Goal: Task Accomplishment & Management: Complete application form

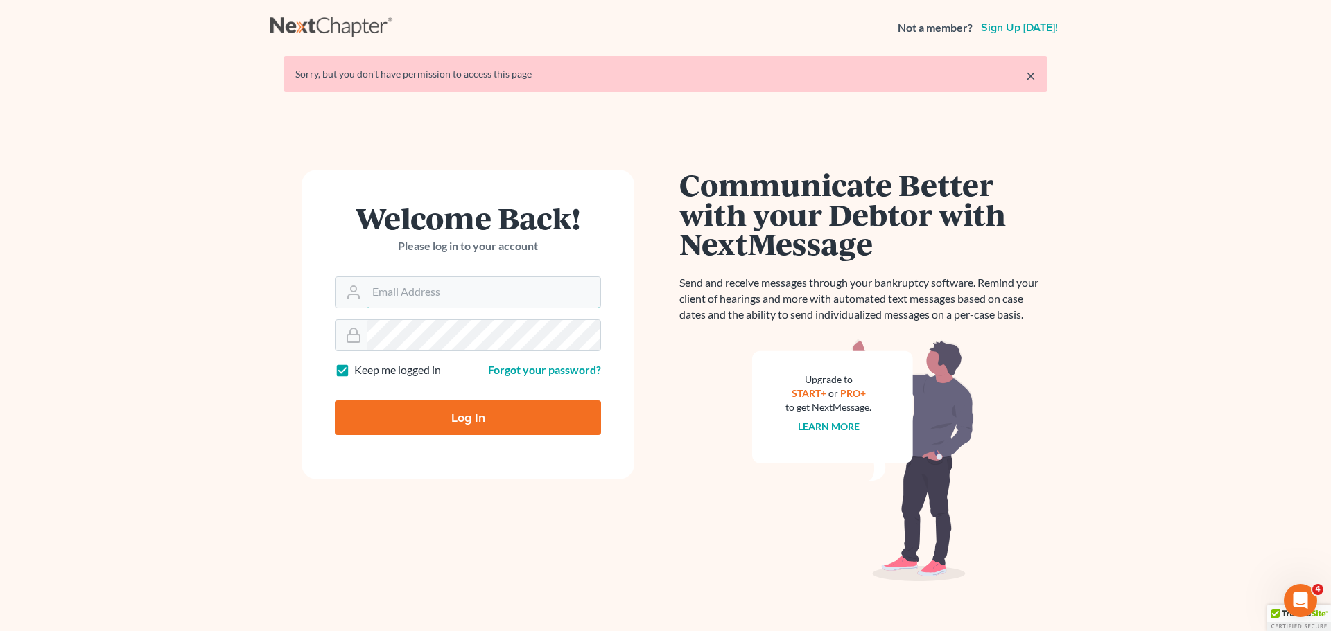
type input "[PERSON_NAME][EMAIL_ADDRESS][DOMAIN_NAME]"
click at [468, 420] on input "Log In" at bounding box center [468, 418] width 266 height 35
type input "Thinking..."
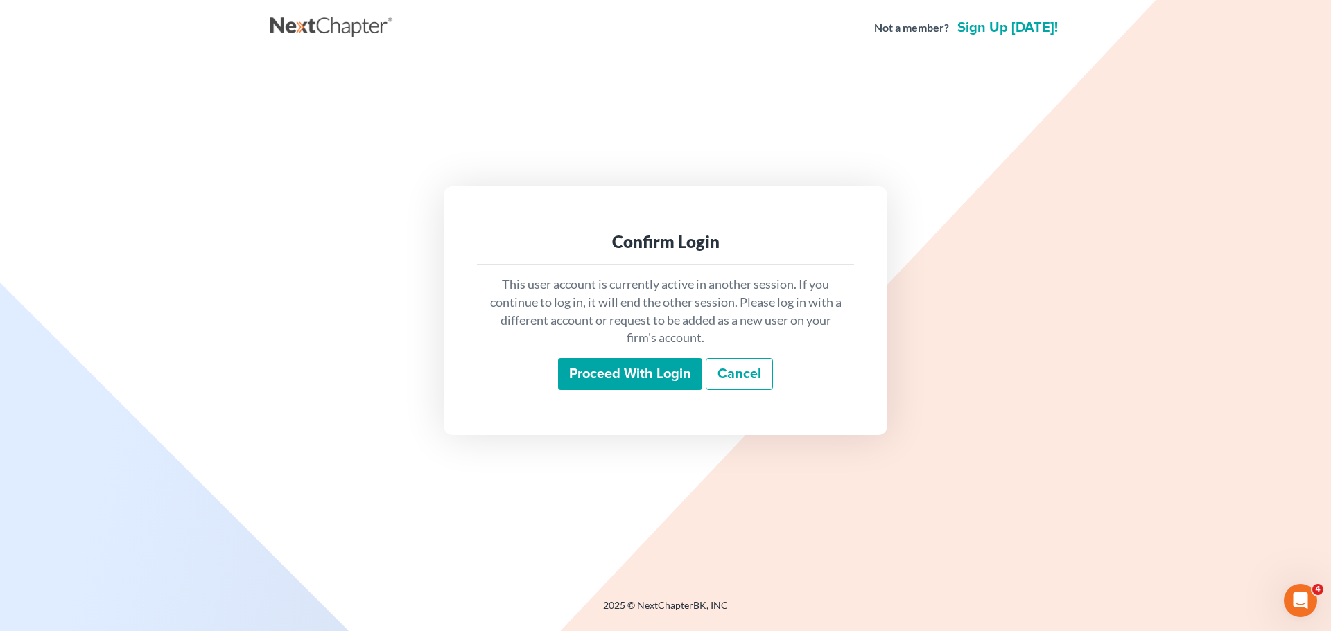
click at [570, 378] on input "Proceed with login" at bounding box center [630, 374] width 144 height 32
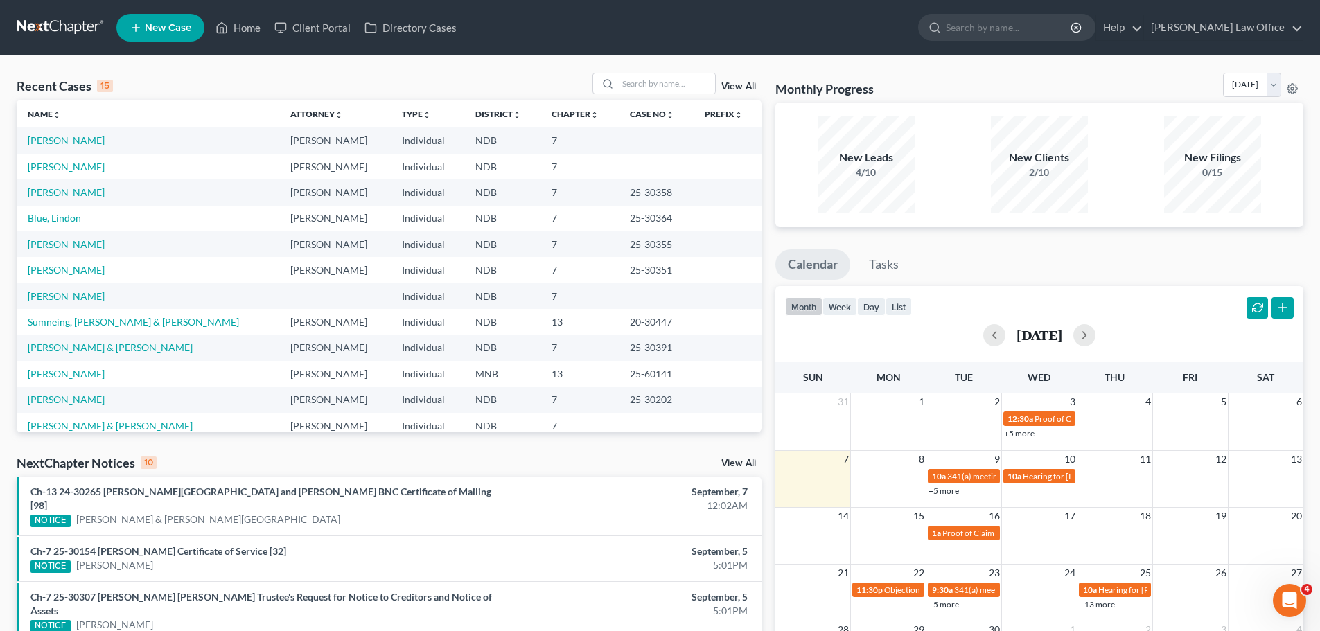
click at [42, 142] on link "[PERSON_NAME]" at bounding box center [66, 140] width 77 height 12
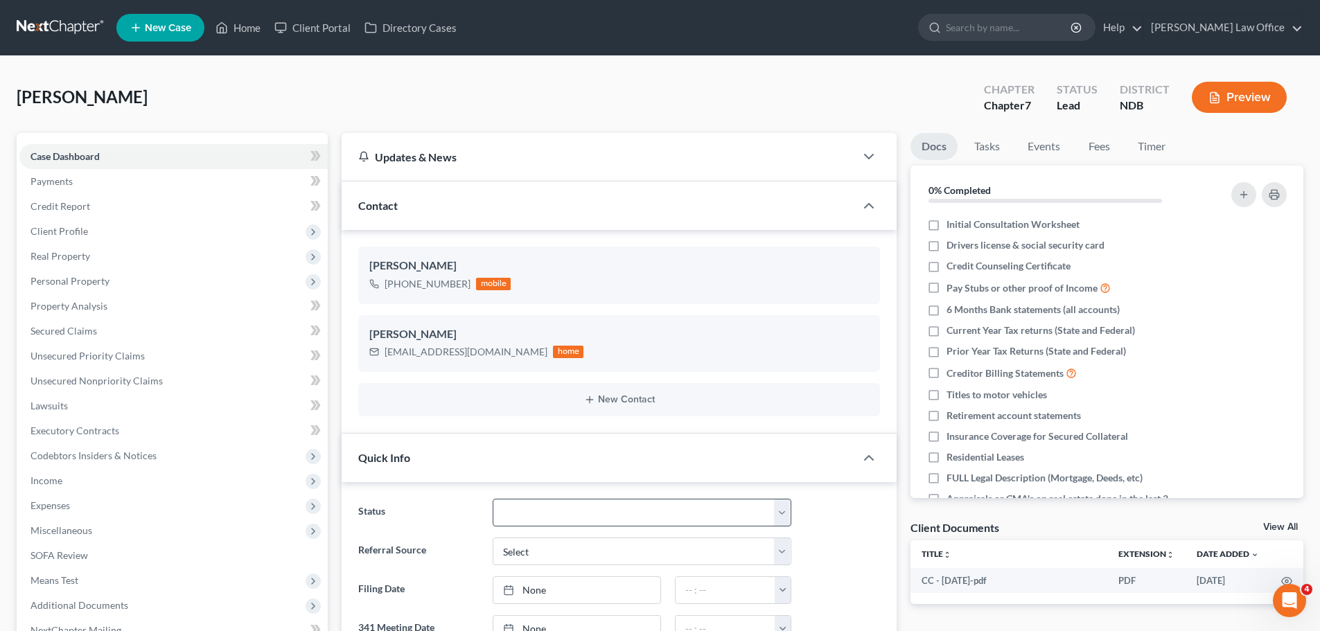
scroll to position [210, 0]
click at [778, 516] on select "10 - Chapter 13 Discharged 11 - Chapter 13 Converted to 7 12 - Debt Settlement/…" at bounding box center [642, 513] width 299 height 28
select select "6"
click at [493, 499] on select "10 - Chapter 13 Discharged 11 - Chapter 13 Converted to 7 12 - Debt Settlement/…" at bounding box center [642, 513] width 299 height 28
click at [787, 552] on select "Select Word Of Mouth Previous Clients Direct Mail Website Google Search Modern …" at bounding box center [642, 552] width 299 height 28
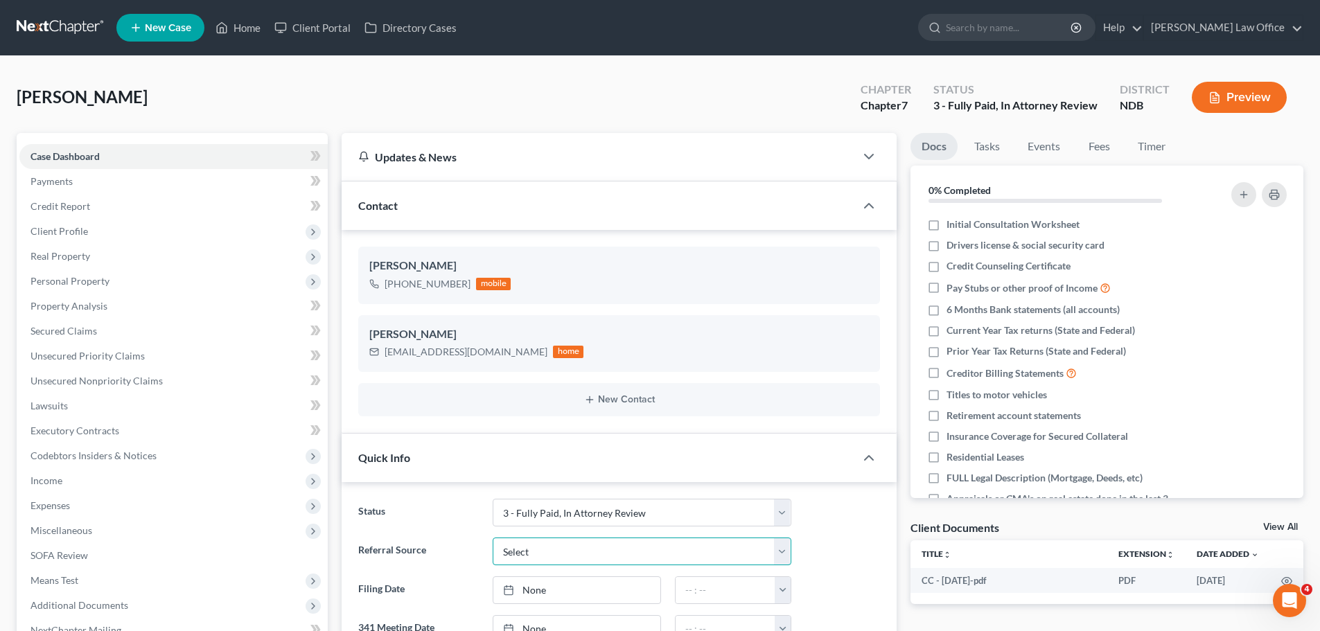
select select "4"
click at [493, 538] on select "Select Word Of Mouth Previous Clients Direct Mail Website Google Search Modern …" at bounding box center [642, 552] width 299 height 28
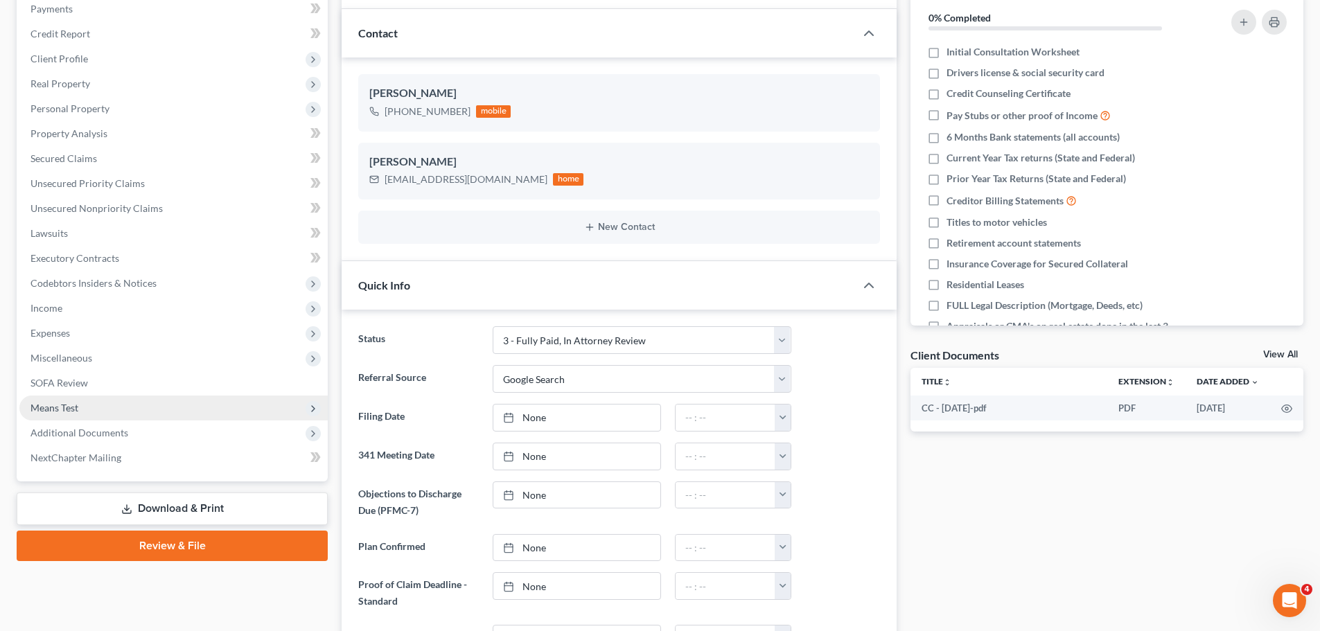
scroll to position [139, 0]
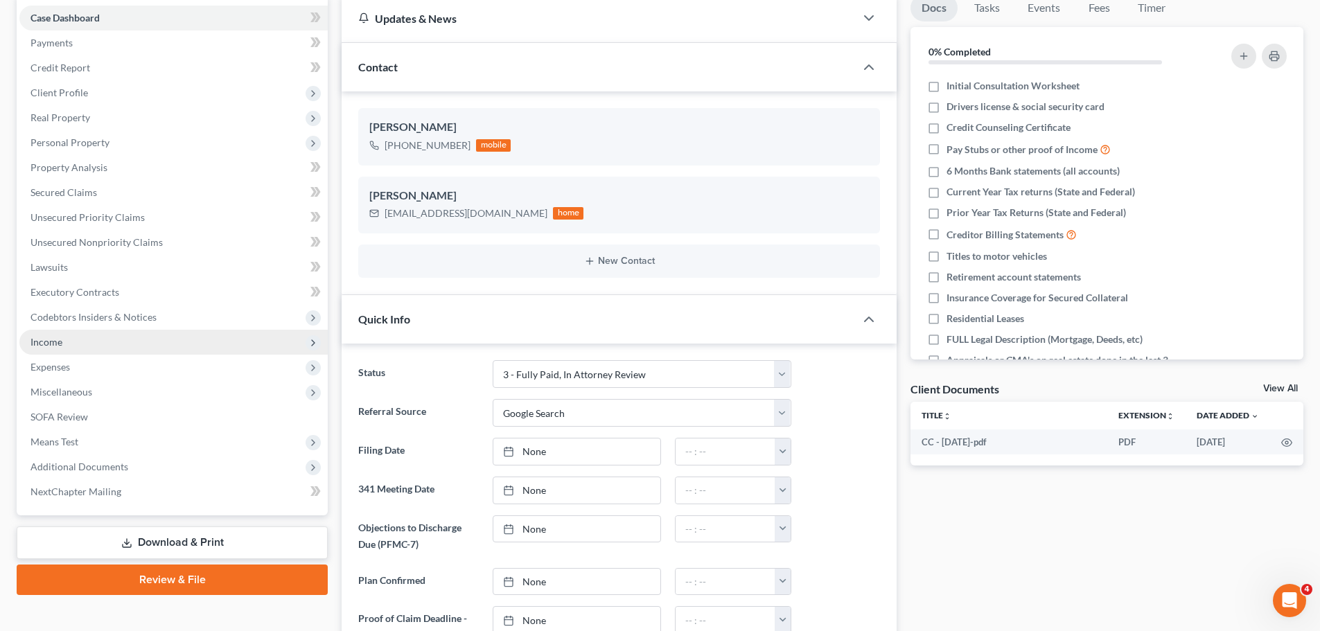
click at [55, 340] on span "Income" at bounding box center [46, 342] width 32 height 12
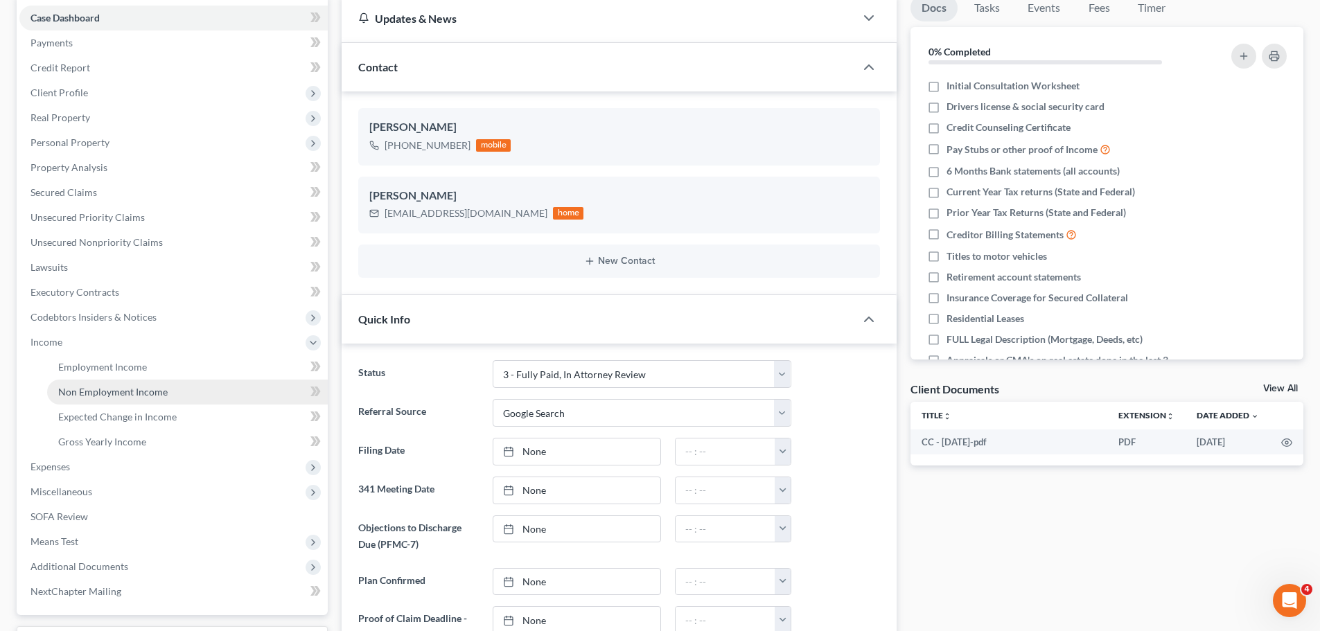
click at [96, 396] on span "Non Employment Income" at bounding box center [113, 392] width 110 height 12
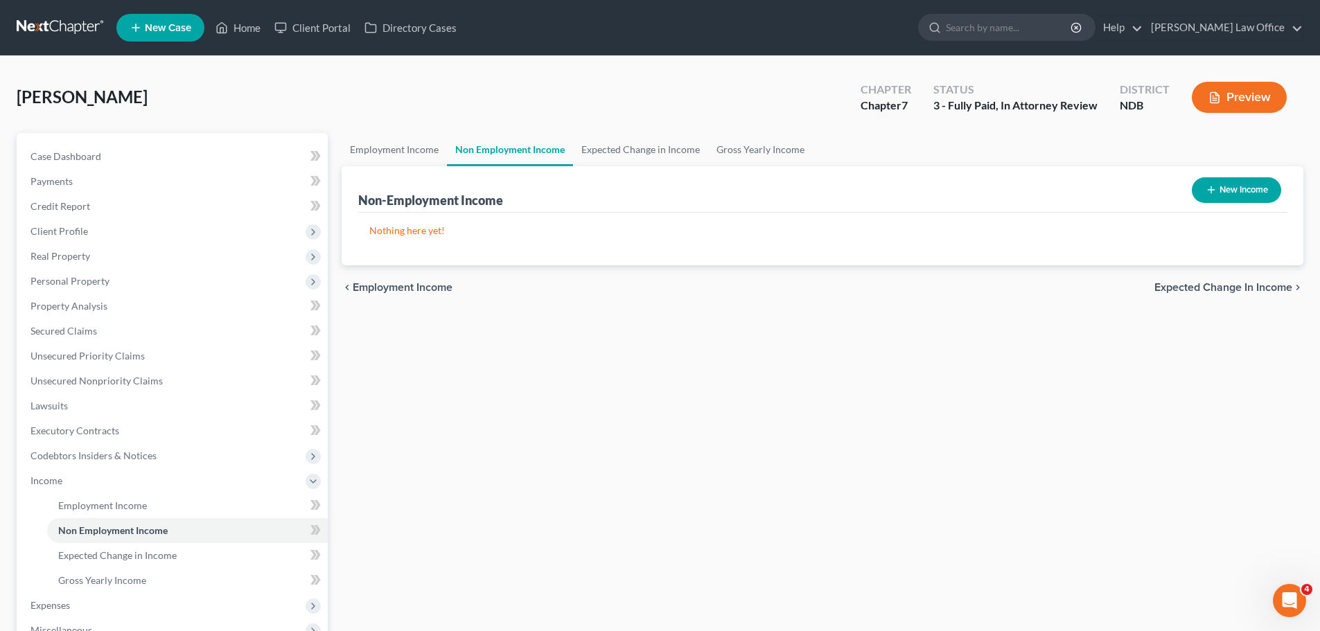
click at [1239, 192] on button "New Income" at bounding box center [1236, 190] width 89 height 26
select select "0"
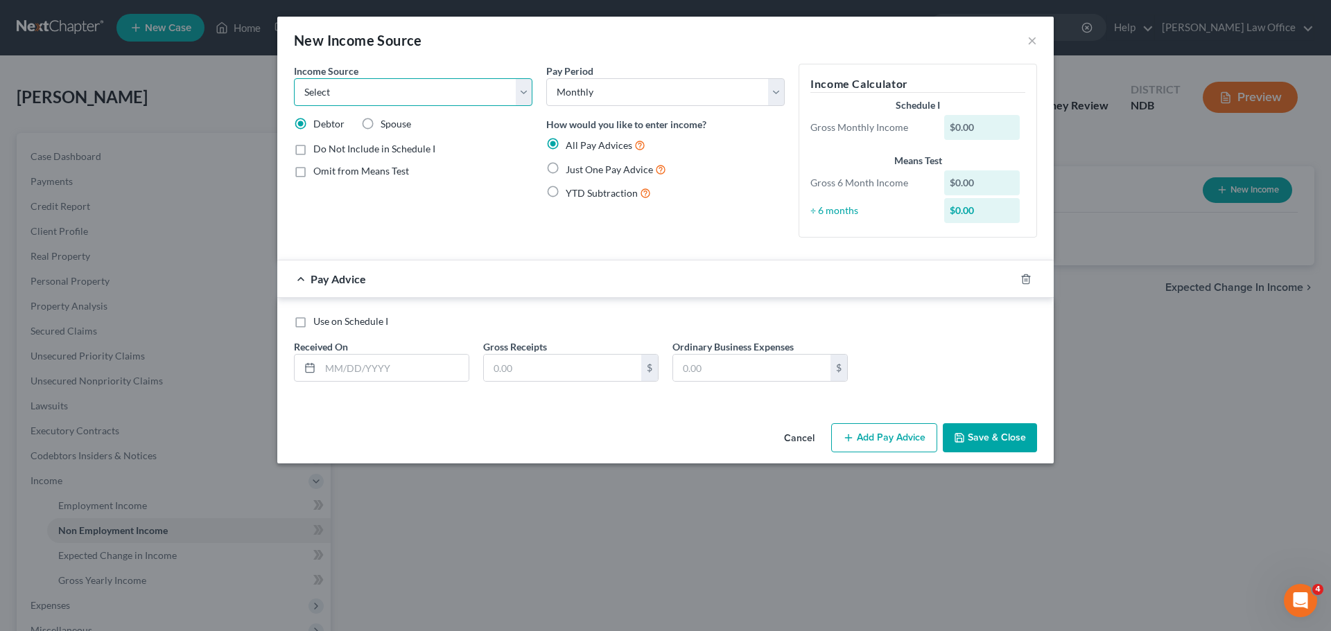
click at [522, 94] on select "Select Unemployment Disability (from employer) Pension Retirement Social Securi…" at bounding box center [413, 92] width 238 height 28
select select "5"
click at [294, 78] on select "Select Unemployment Disability (from employer) Pension Retirement Social Securi…" at bounding box center [413, 92] width 238 height 28
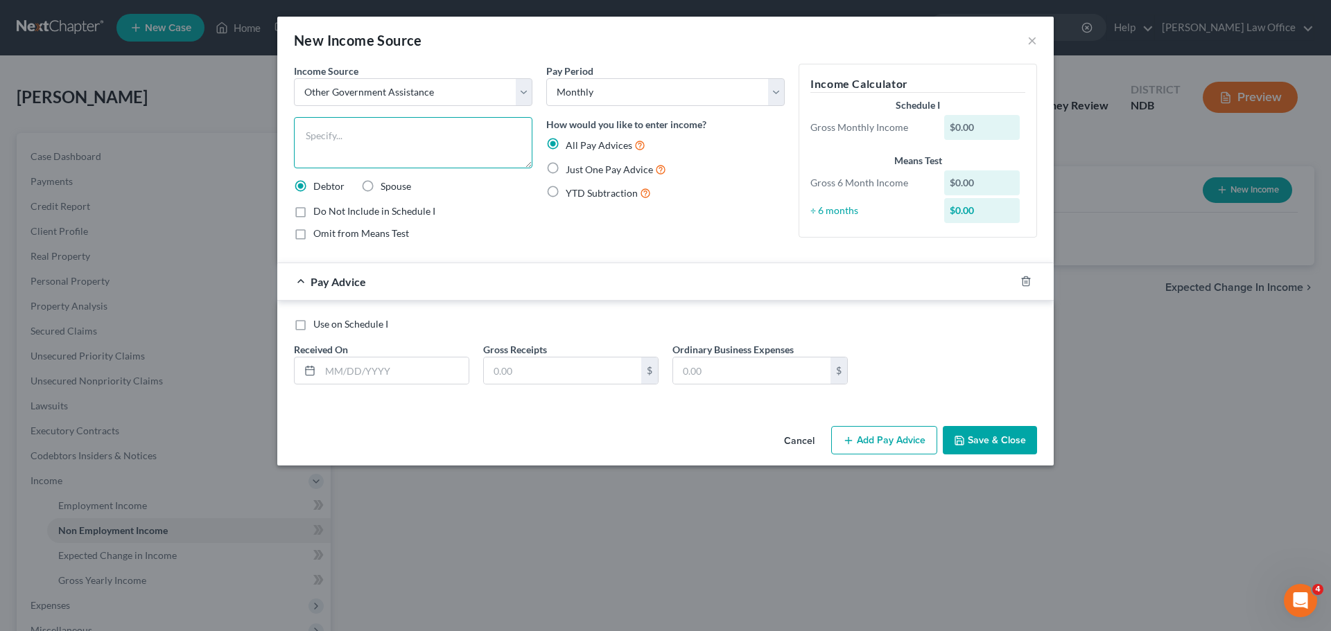
click at [321, 134] on textarea at bounding box center [413, 142] width 238 height 51
type textarea "SNAP Benefits"
click at [351, 371] on input "text" at bounding box center [394, 371] width 148 height 26
type input "08/15/25"
click at [519, 369] on input "text" at bounding box center [562, 371] width 157 height 26
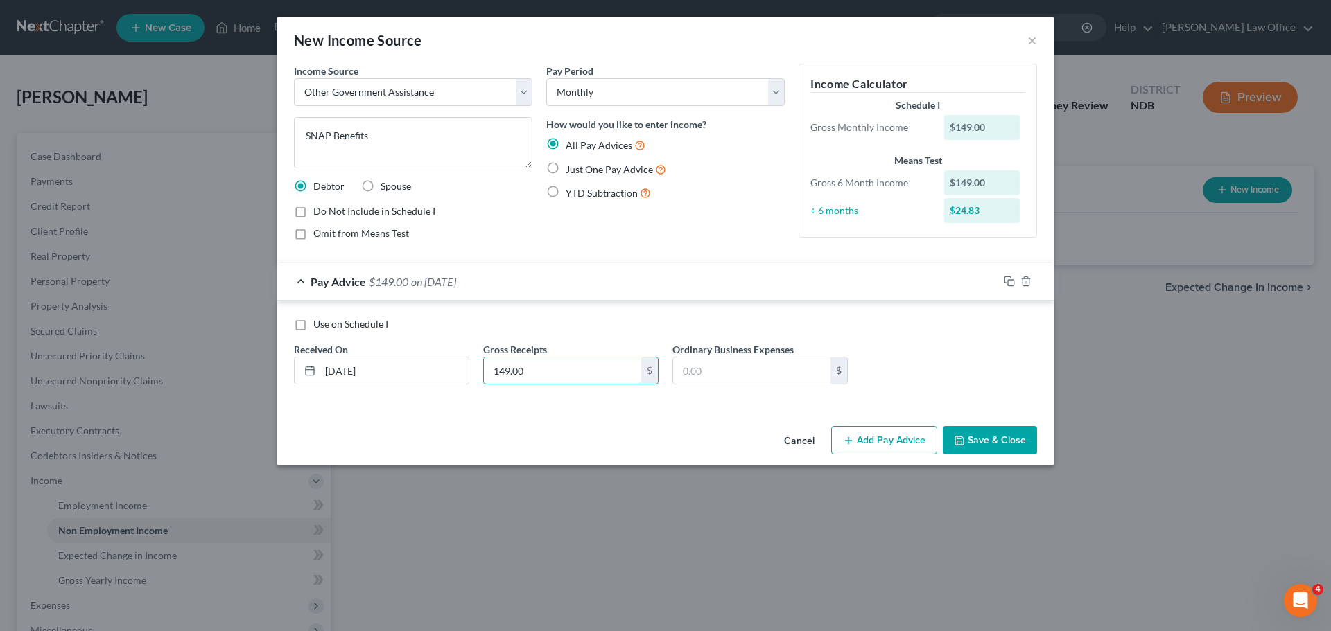
type input "149.00"
drag, startPoint x: 552, startPoint y: 165, endPoint x: 552, endPoint y: 176, distance: 11.1
click at [566, 165] on label "Just One Pay Advice" at bounding box center [616, 169] width 101 height 16
click at [571, 165] on input "Just One Pay Advice" at bounding box center [575, 165] width 9 height 9
radio input "true"
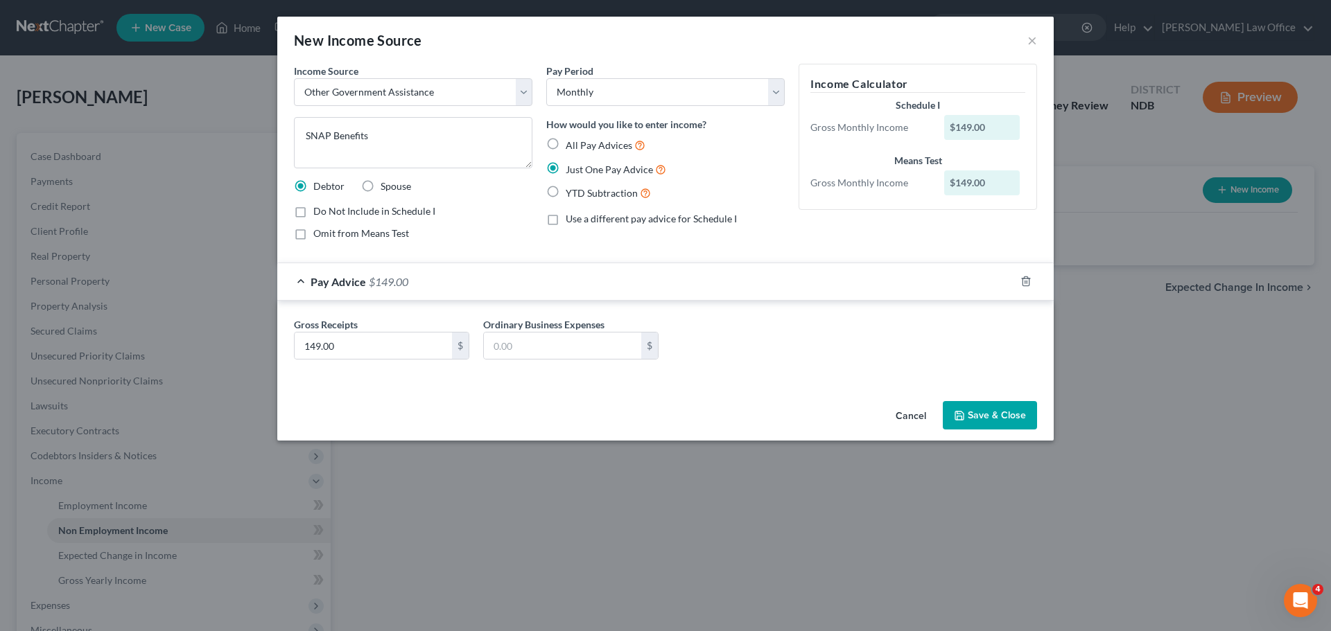
click at [313, 231] on label "Omit from Means Test" at bounding box center [361, 234] width 96 height 14
click at [319, 231] on input "Omit from Means Test" at bounding box center [323, 231] width 9 height 9
checkbox input "true"
click at [981, 414] on button "Save & Close" at bounding box center [990, 415] width 94 height 29
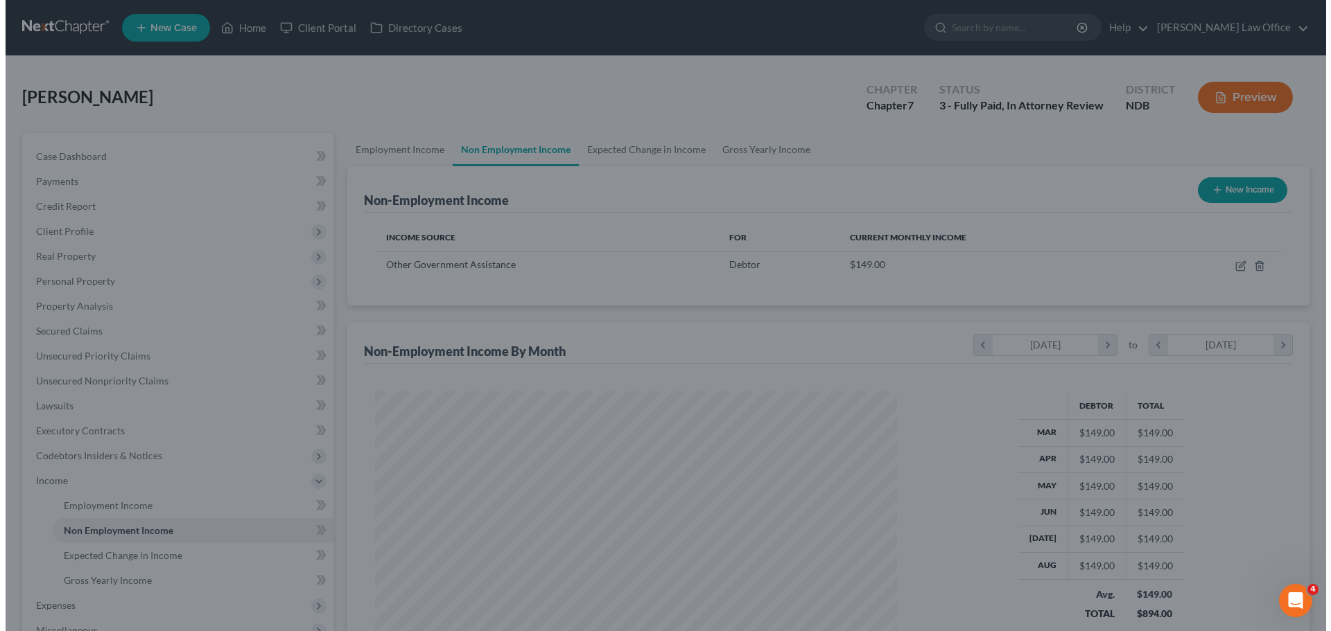
scroll to position [692853, 692567]
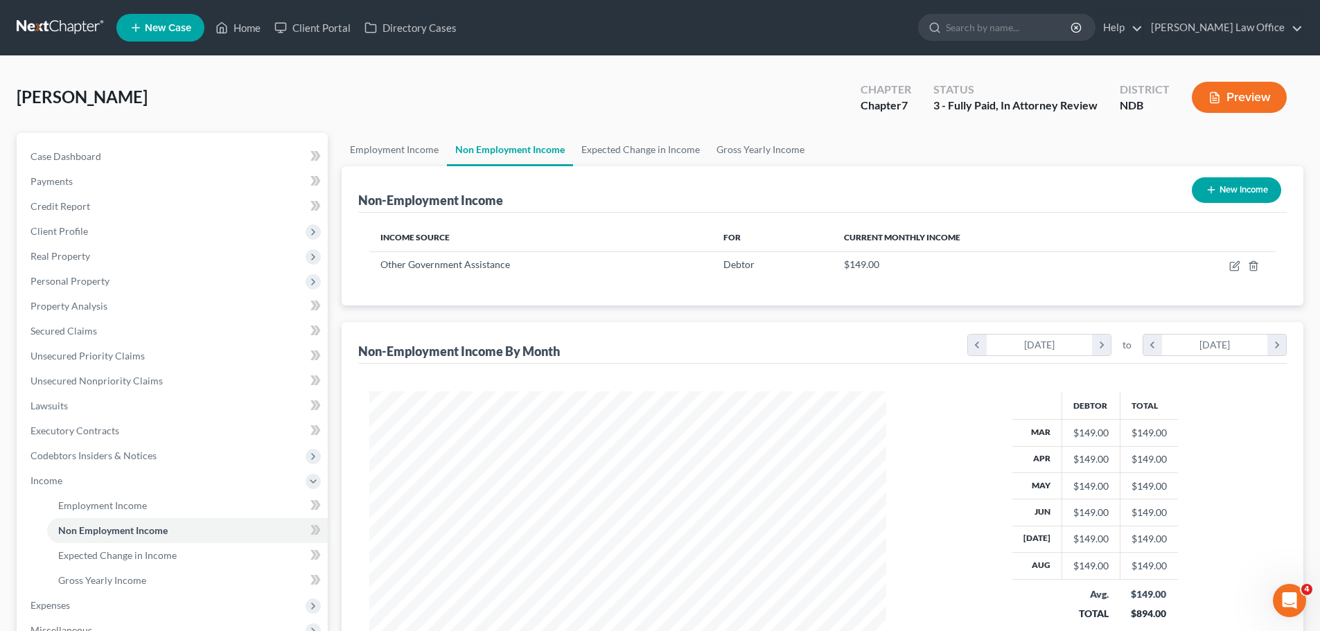
click at [1228, 190] on button "New Income" at bounding box center [1236, 190] width 89 height 26
select select "0"
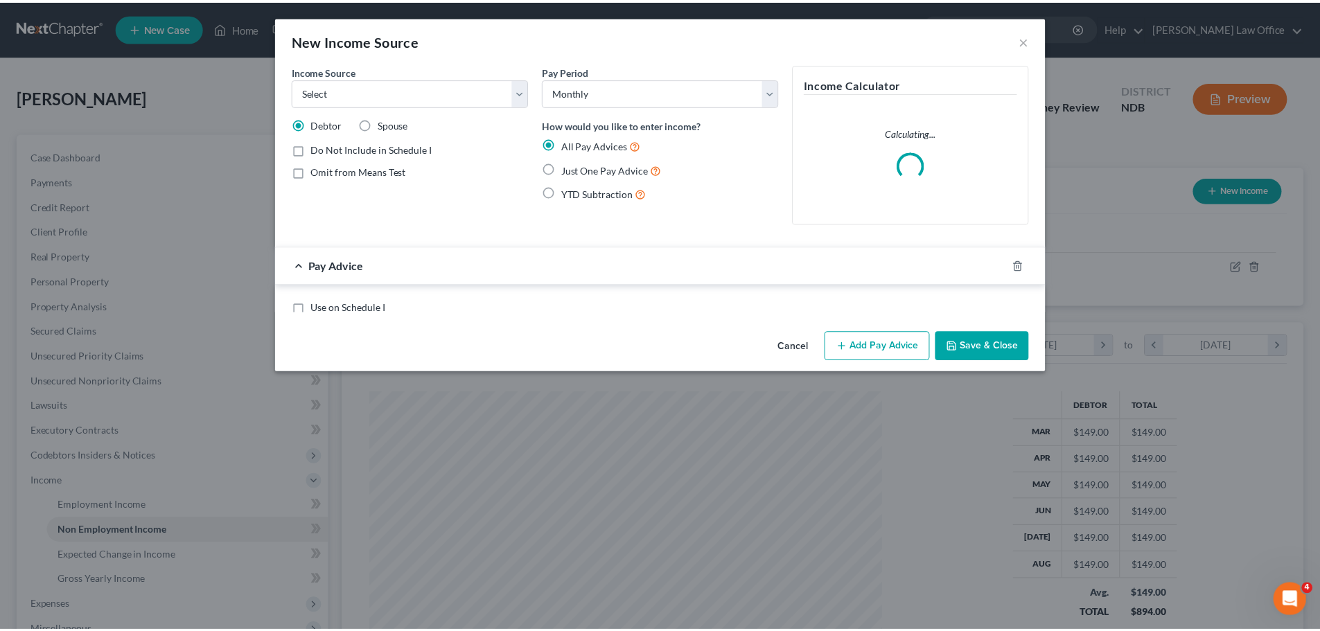
scroll to position [261, 550]
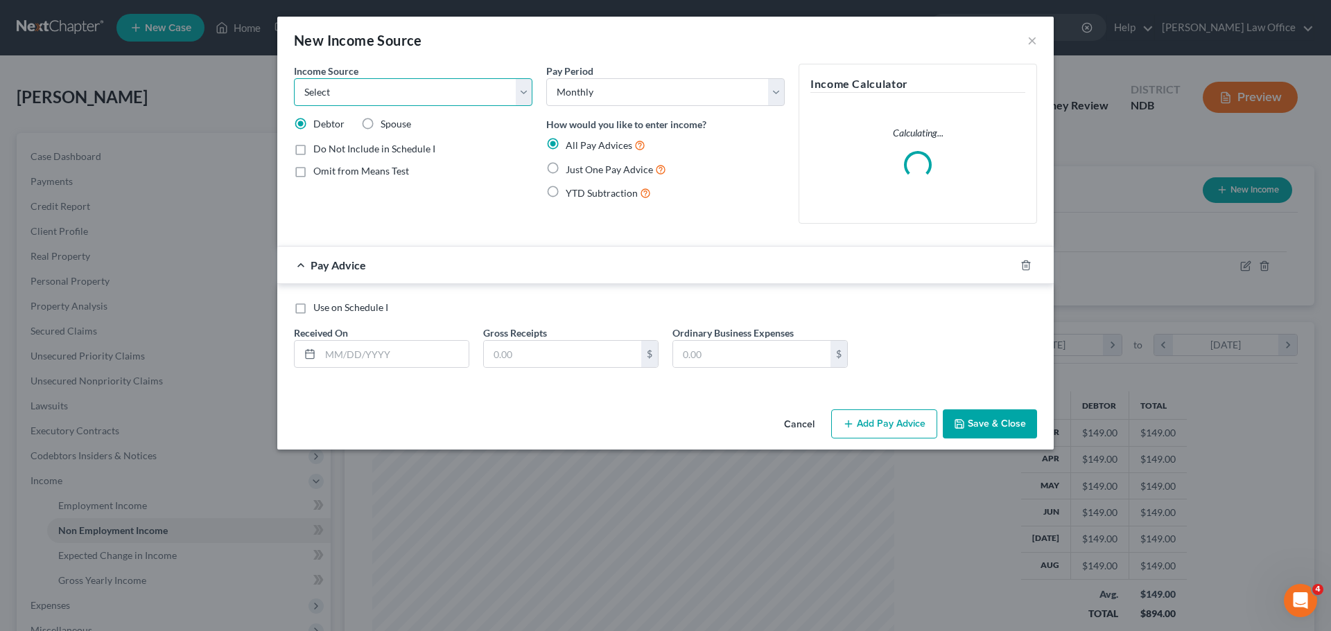
click at [527, 87] on select "Select Unemployment Disability (from employer) Pension Retirement Social Securi…" at bounding box center [413, 92] width 238 height 28
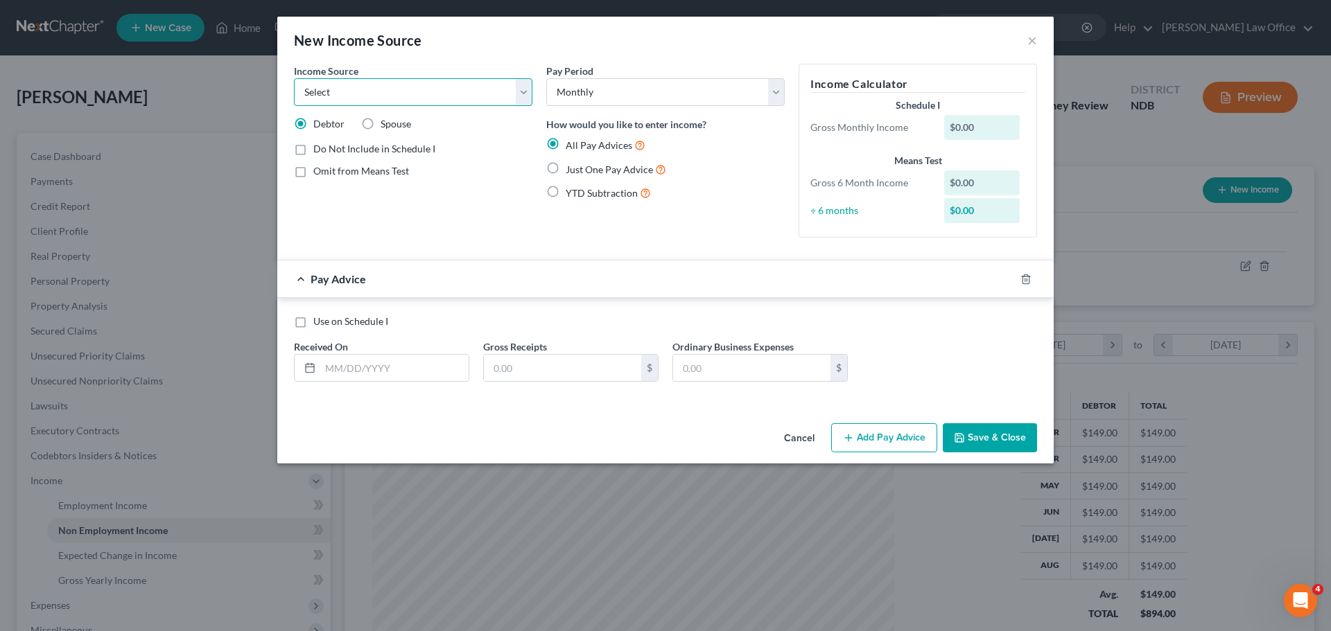
select select "5"
click at [294, 78] on select "Select Unemployment Disability (from employer) Pension Retirement Social Securi…" at bounding box center [413, 92] width 238 height 28
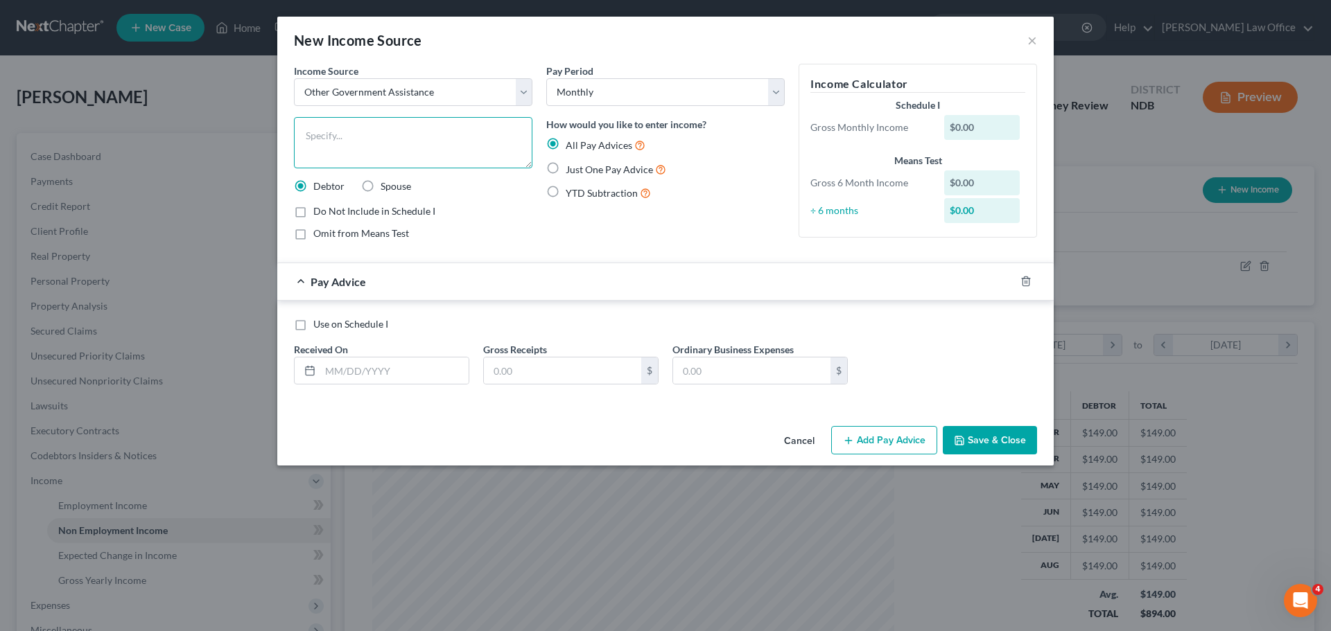
click at [334, 132] on textarea at bounding box center [413, 142] width 238 height 51
type textarea "Childcare Assistance"
drag, startPoint x: 552, startPoint y: 167, endPoint x: 548, endPoint y: 207, distance: 40.4
click at [566, 171] on label "Just One Pay Advice" at bounding box center [616, 169] width 101 height 16
click at [571, 171] on input "Just One Pay Advice" at bounding box center [575, 165] width 9 height 9
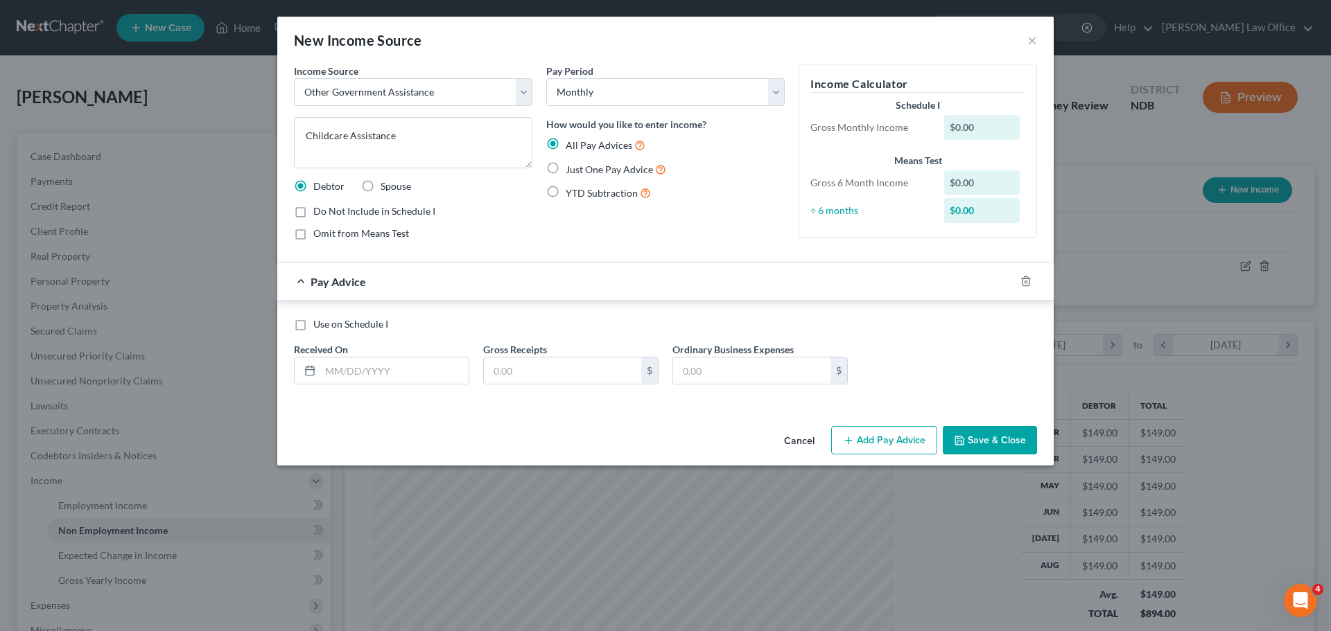
radio input "true"
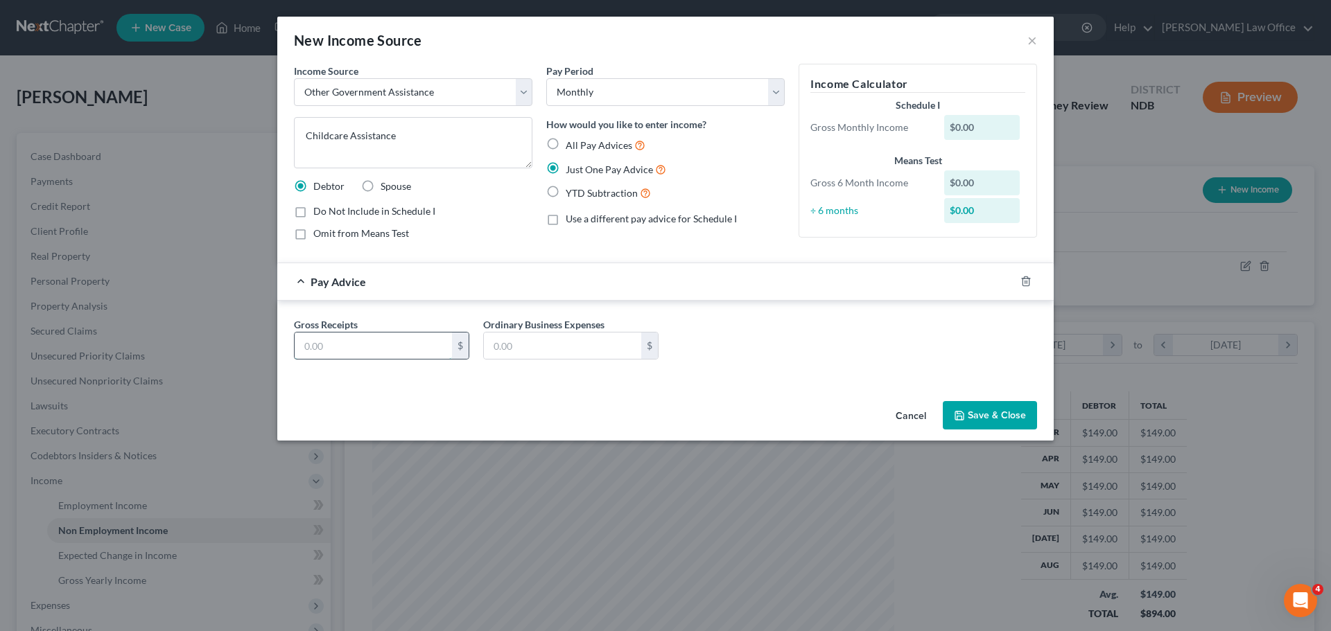
click at [329, 344] on input "text" at bounding box center [373, 346] width 157 height 26
type input "1,243.00"
click at [976, 412] on button "Save & Close" at bounding box center [990, 415] width 94 height 29
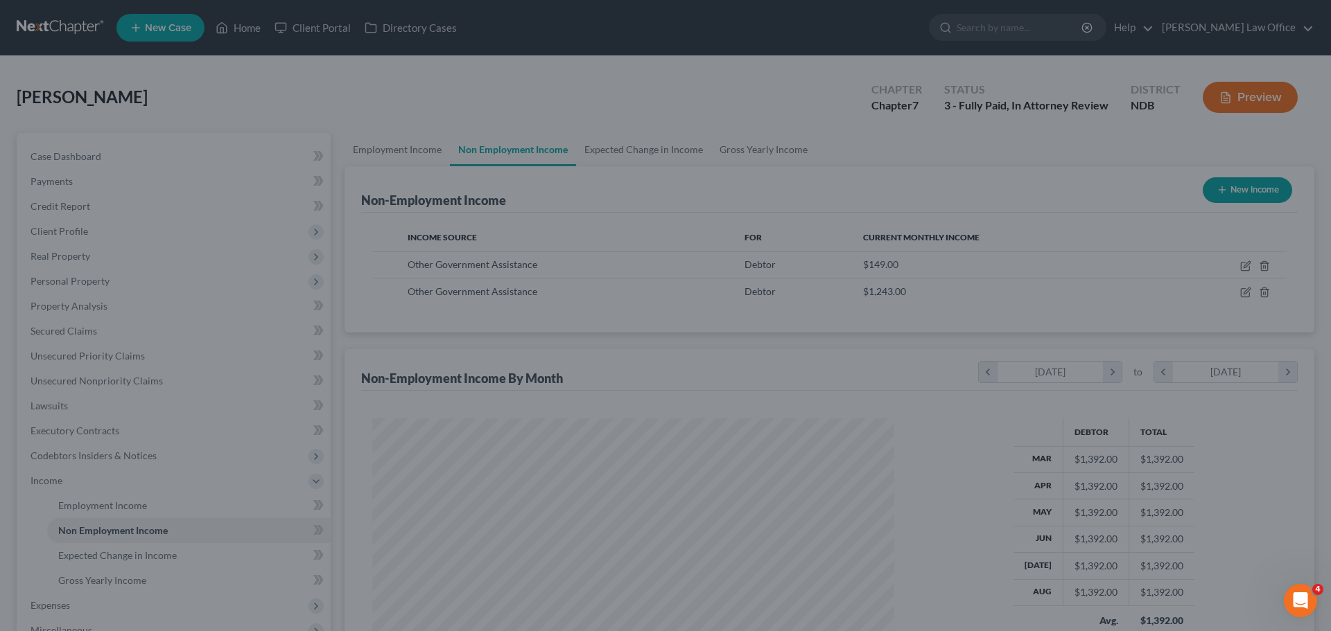
scroll to position [692853, 692567]
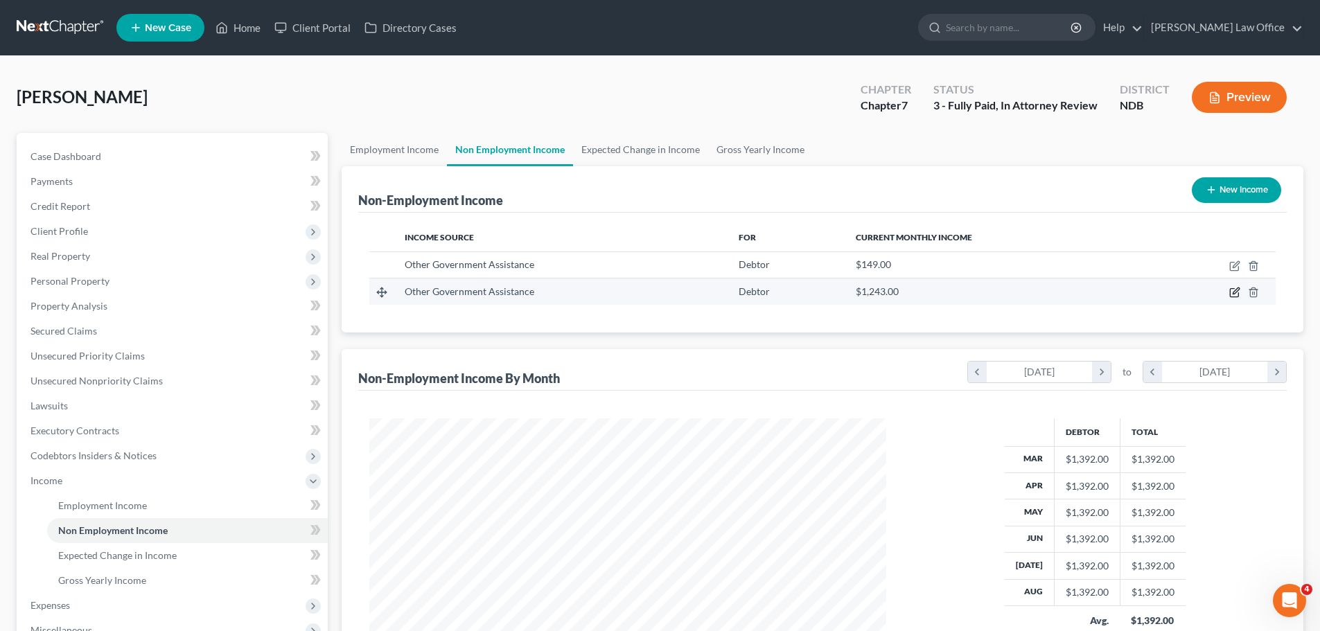
click at [1236, 295] on icon "button" at bounding box center [1235, 292] width 11 height 11
select select "5"
select select "0"
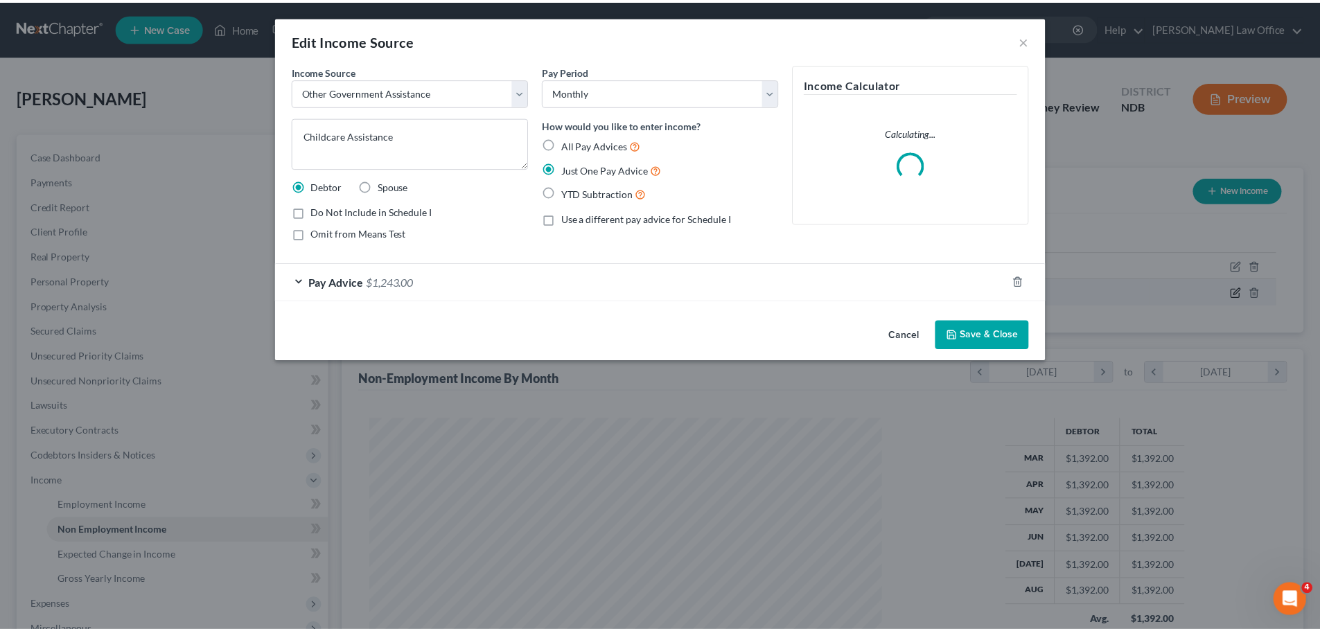
scroll to position [261, 550]
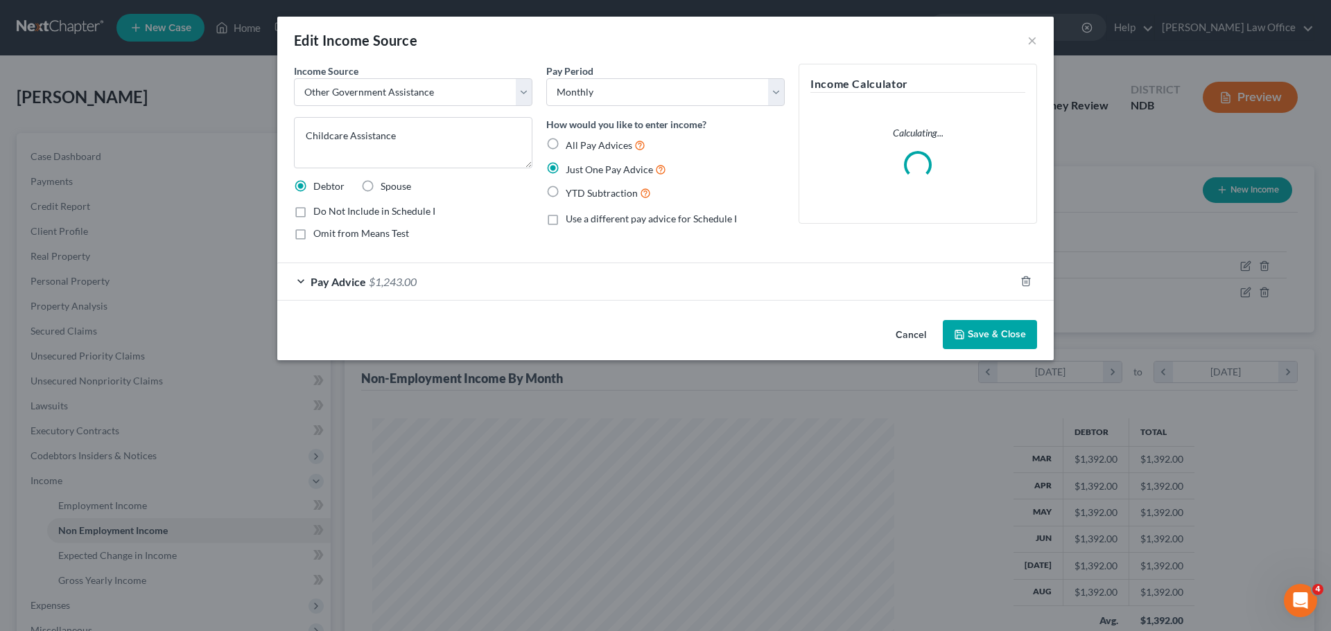
click at [313, 234] on label "Omit from Means Test" at bounding box center [361, 234] width 96 height 14
click at [319, 234] on input "Omit from Means Test" at bounding box center [323, 231] width 9 height 9
checkbox input "true"
drag, startPoint x: 296, startPoint y: 211, endPoint x: 306, endPoint y: 218, distance: 12.9
click at [313, 211] on label "Do Not Include in Schedule I" at bounding box center [374, 211] width 122 height 14
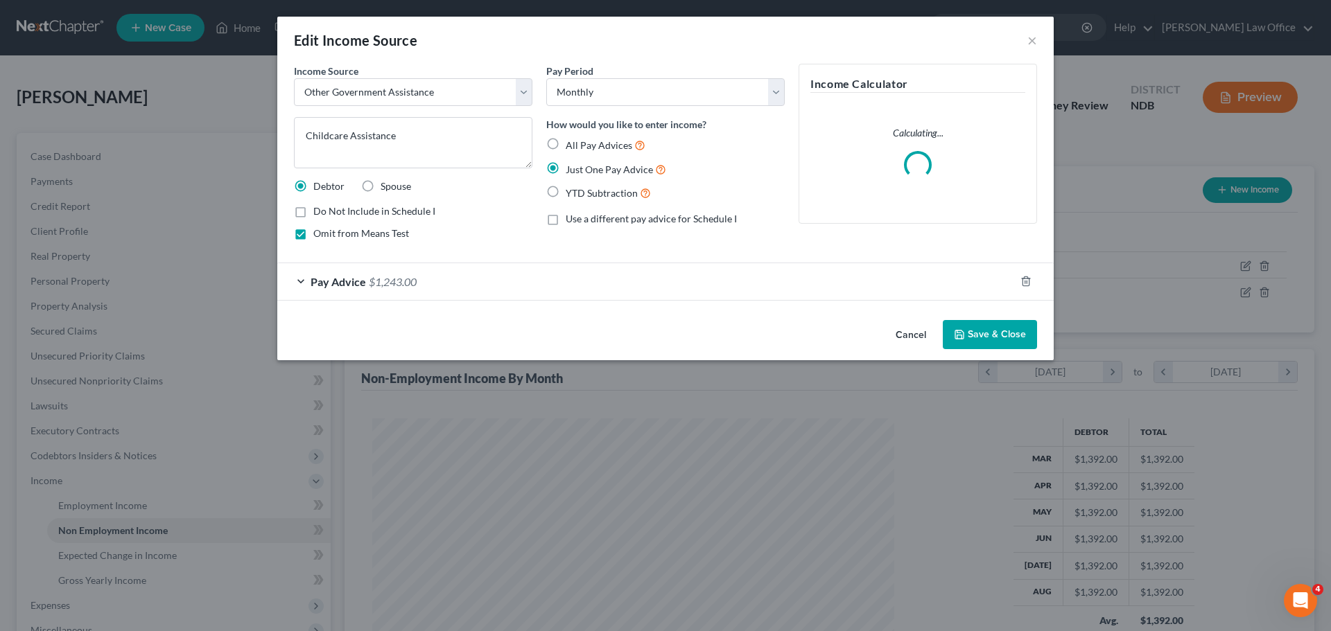
click at [319, 211] on input "Do Not Include in Schedule I" at bounding box center [323, 208] width 9 height 9
checkbox input "true"
click at [963, 338] on icon "button" at bounding box center [959, 335] width 8 height 8
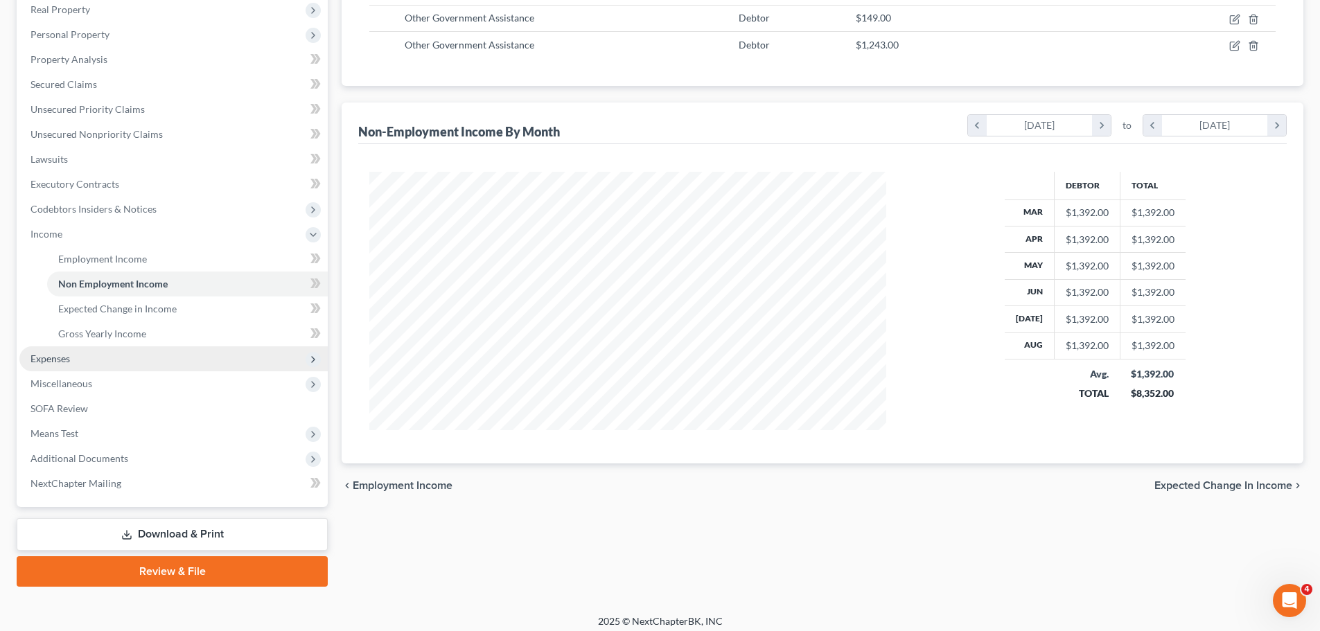
scroll to position [255, 0]
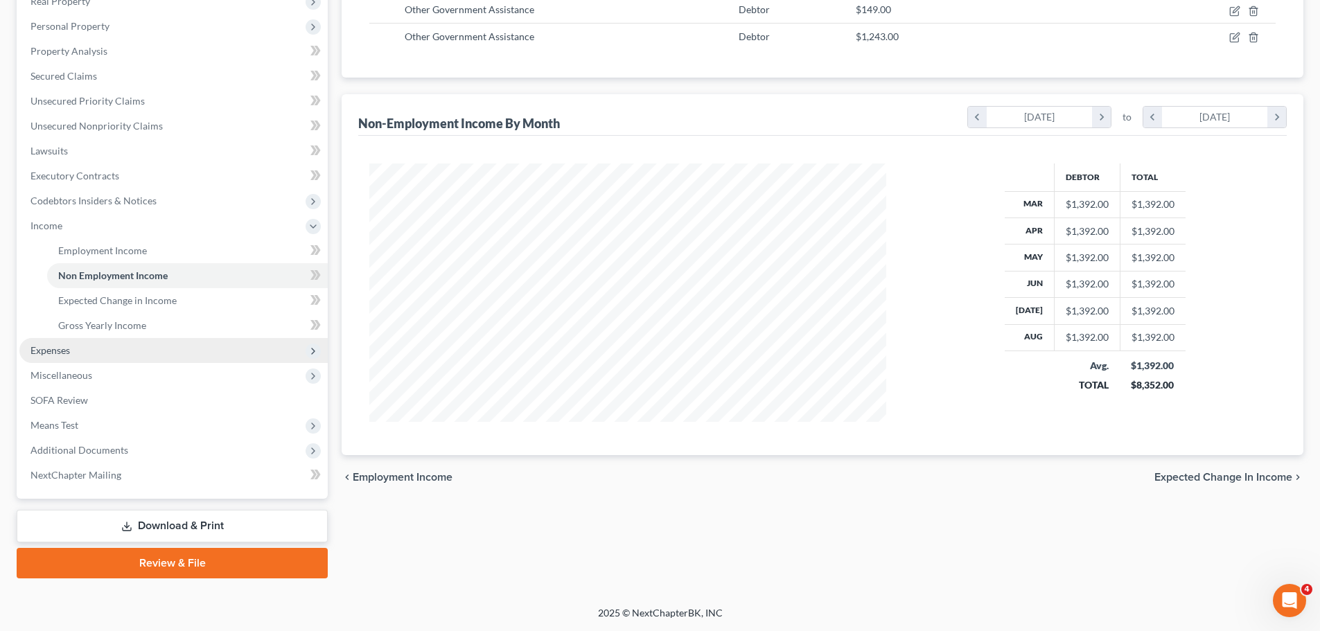
click at [42, 348] on span "Expenses" at bounding box center [50, 350] width 40 height 12
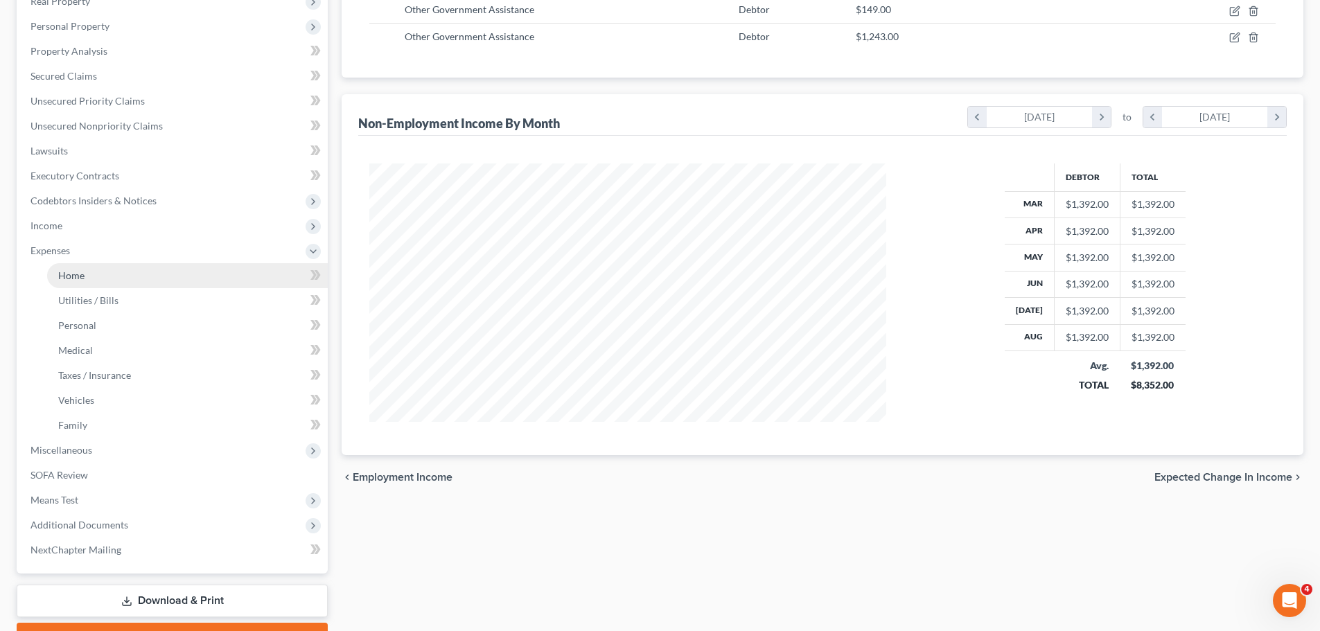
click at [69, 274] on span "Home" at bounding box center [71, 276] width 26 height 12
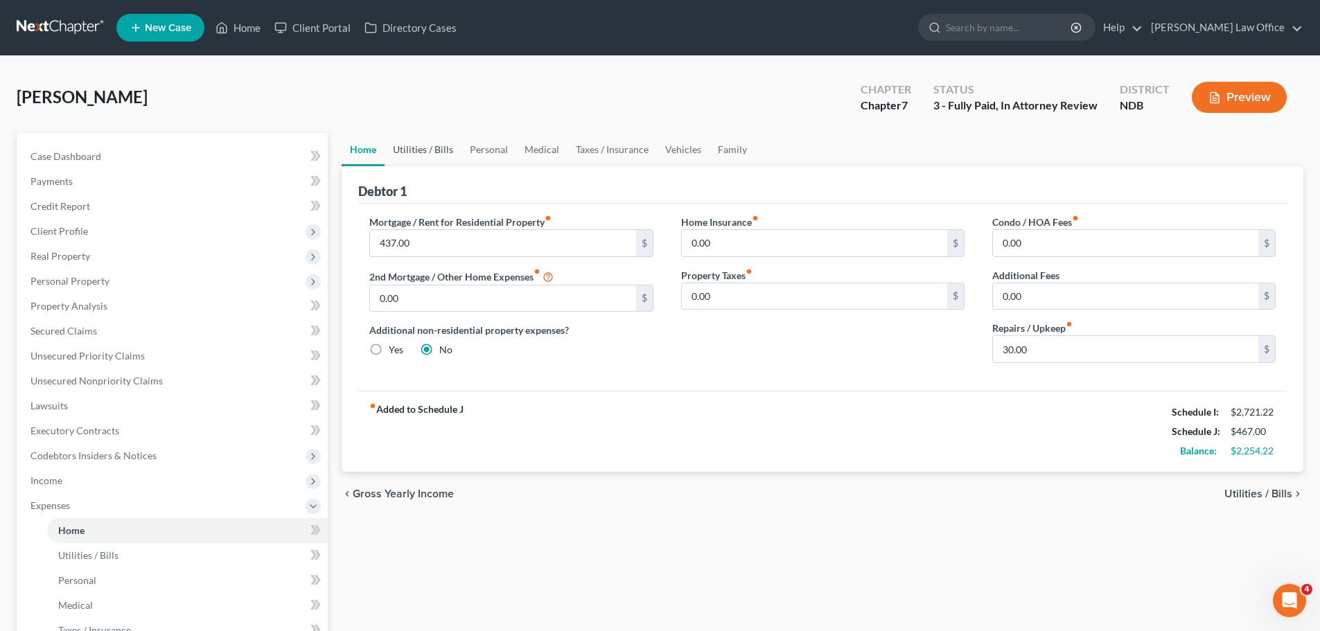
click at [411, 150] on link "Utilities / Bills" at bounding box center [423, 149] width 77 height 33
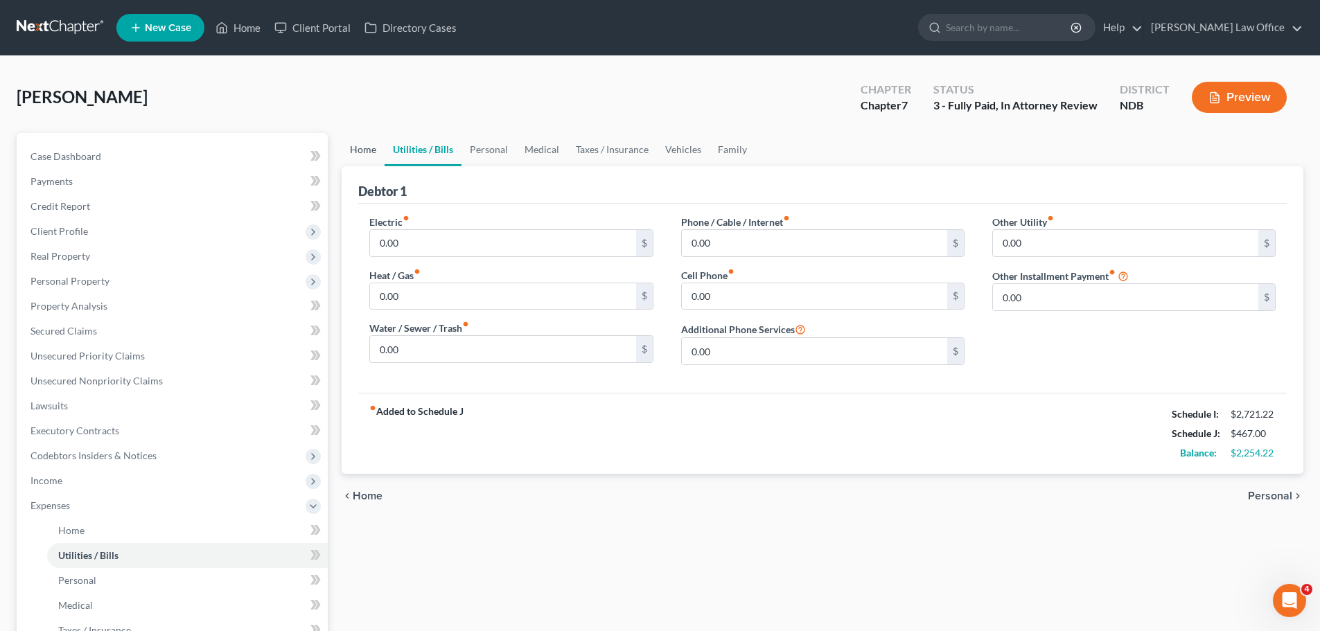
click at [368, 147] on link "Home" at bounding box center [363, 149] width 43 height 33
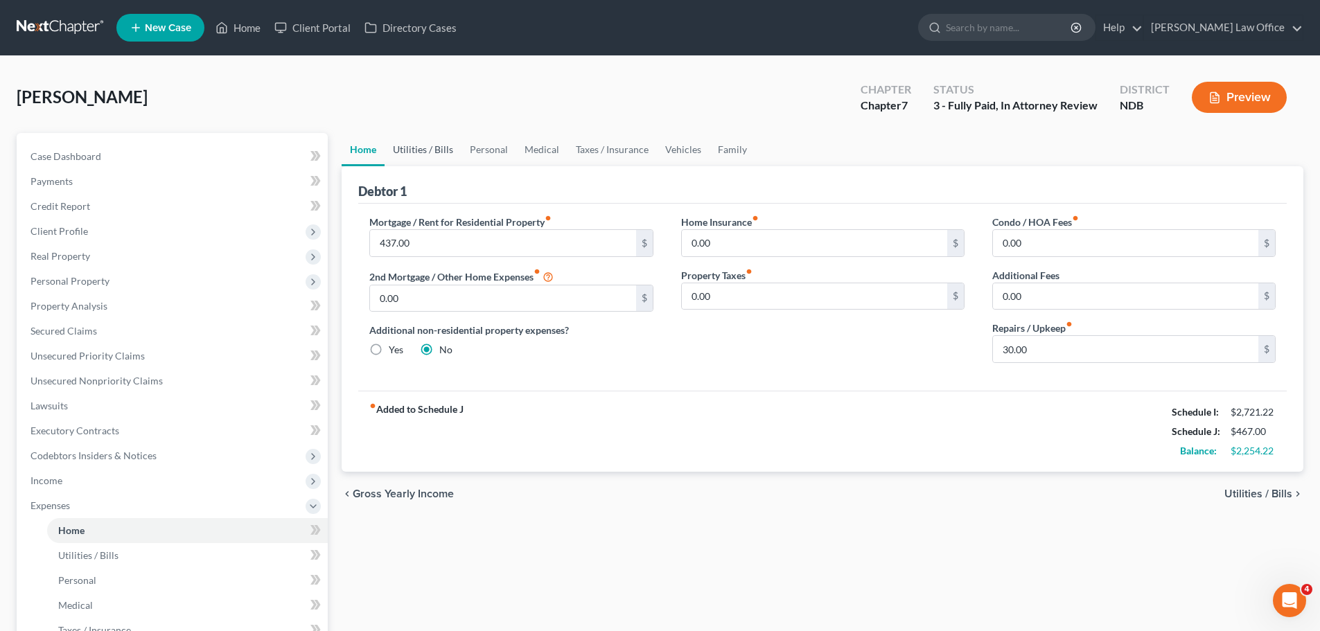
drag, startPoint x: 421, startPoint y: 146, endPoint x: 406, endPoint y: 148, distance: 15.4
click at [421, 146] on link "Utilities / Bills" at bounding box center [423, 149] width 77 height 33
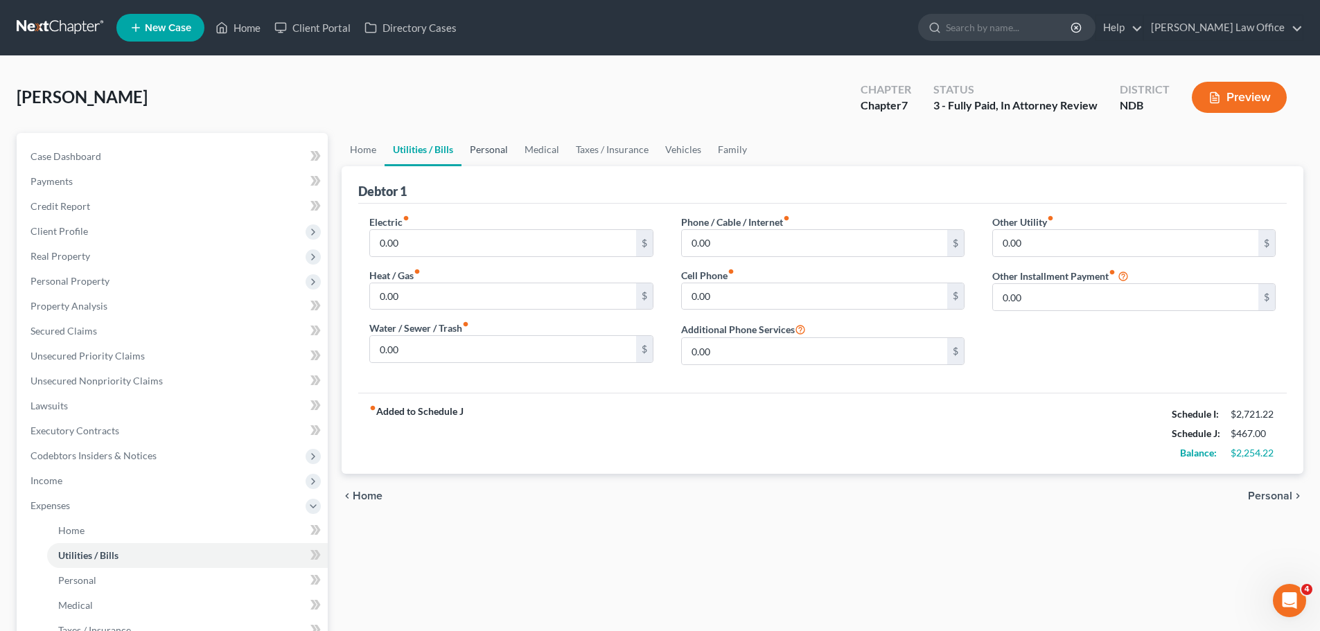
click at [484, 148] on link "Personal" at bounding box center [489, 149] width 55 height 33
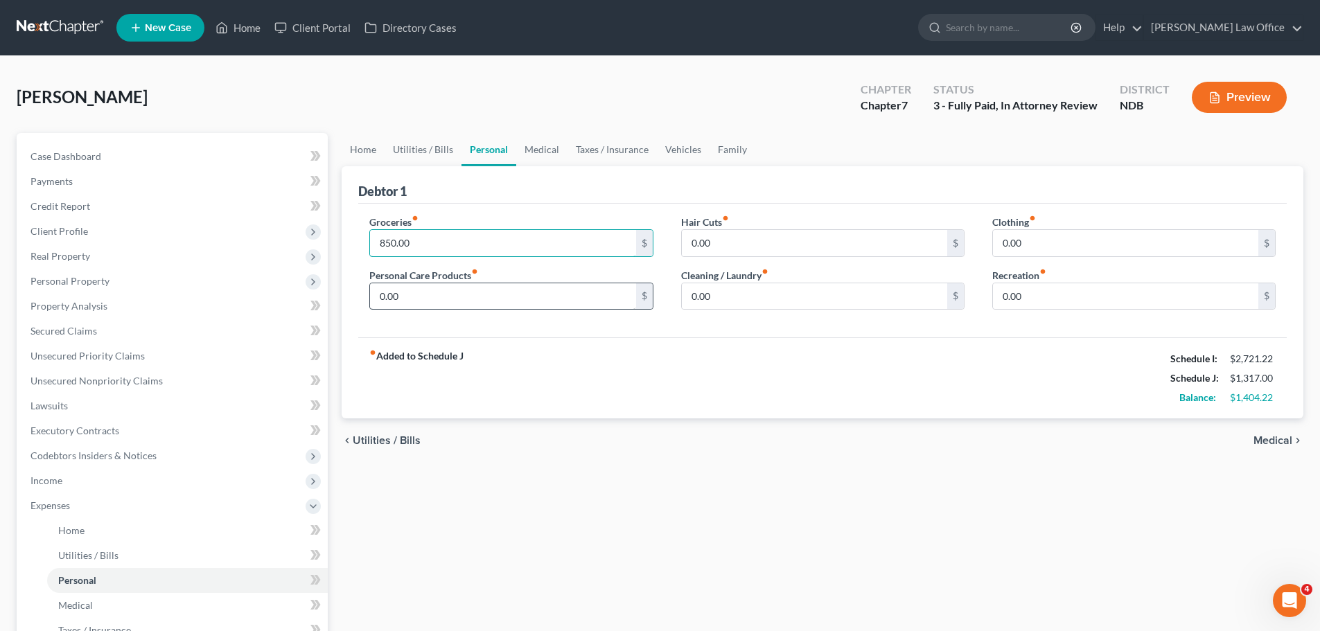
type input "850.00"
click at [426, 297] on input "0.00" at bounding box center [502, 296] width 265 height 26
type input "15.00"
click at [1056, 243] on input "0.00" at bounding box center [1125, 243] width 265 height 26
type input "50.00"
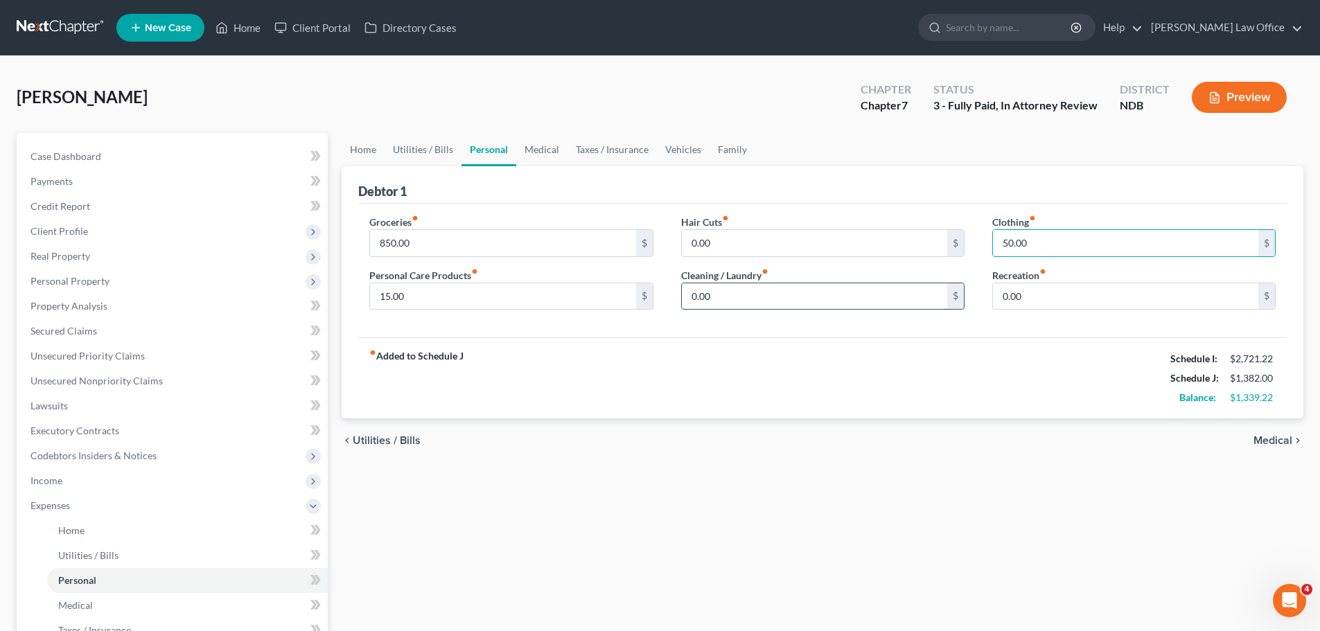
click at [718, 296] on input "0.00" at bounding box center [814, 296] width 265 height 26
type input "40.00"
click at [1011, 272] on label "Recreation fiber_manual_record" at bounding box center [1020, 275] width 54 height 15
drag, startPoint x: 1032, startPoint y: 288, endPoint x: 1040, endPoint y: 290, distance: 8.6
click at [1034, 288] on input "0.00" at bounding box center [1125, 296] width 265 height 26
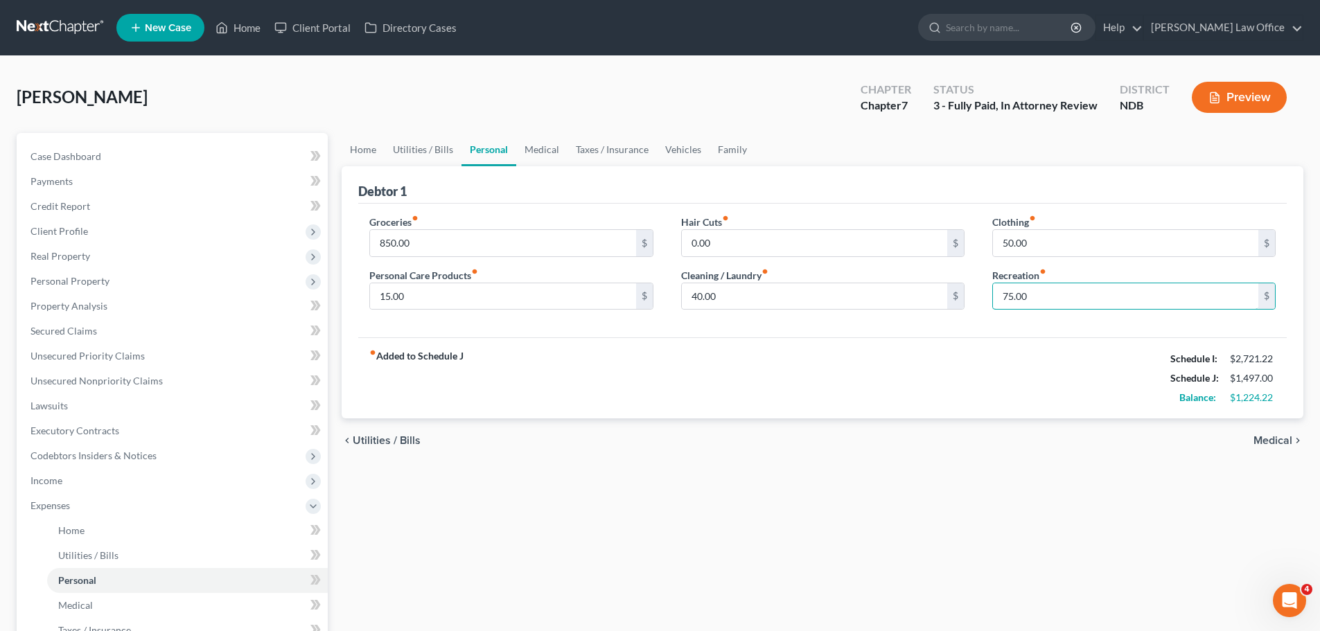
type input "75.00"
click at [1282, 444] on span "Medical" at bounding box center [1273, 440] width 39 height 11
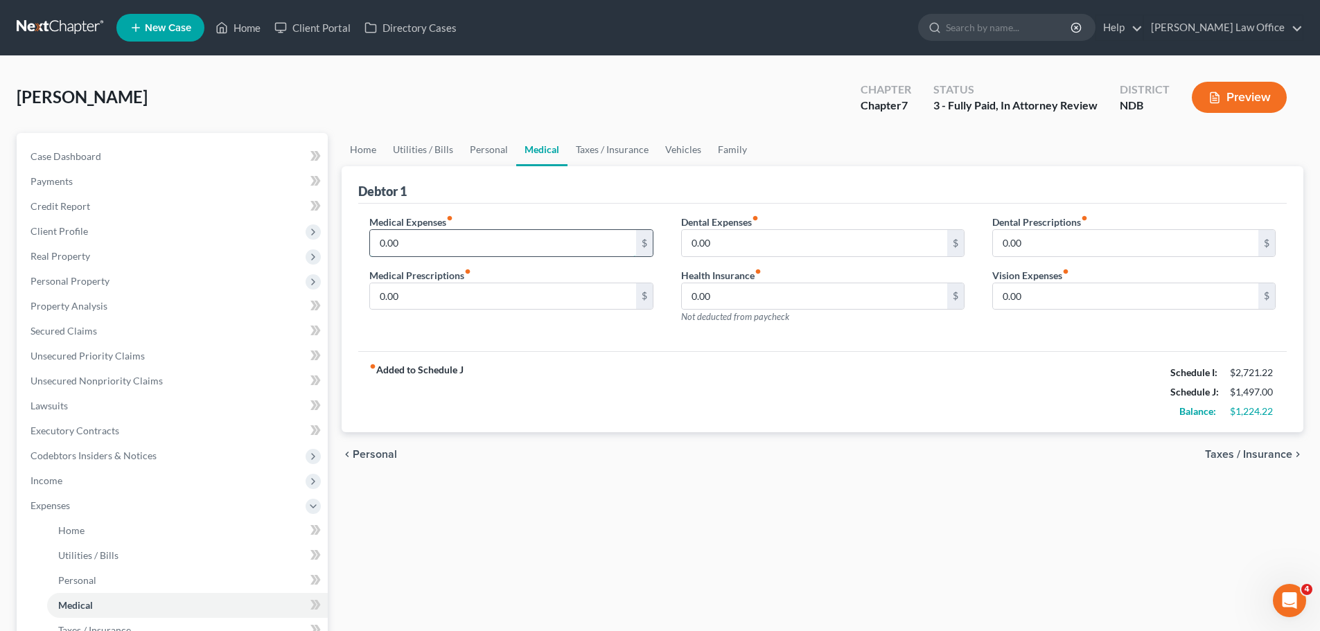
click at [406, 250] on input "0.00" at bounding box center [502, 243] width 265 height 26
type input "160.00"
click at [1282, 453] on span "Taxes / Insurance" at bounding box center [1248, 454] width 87 height 11
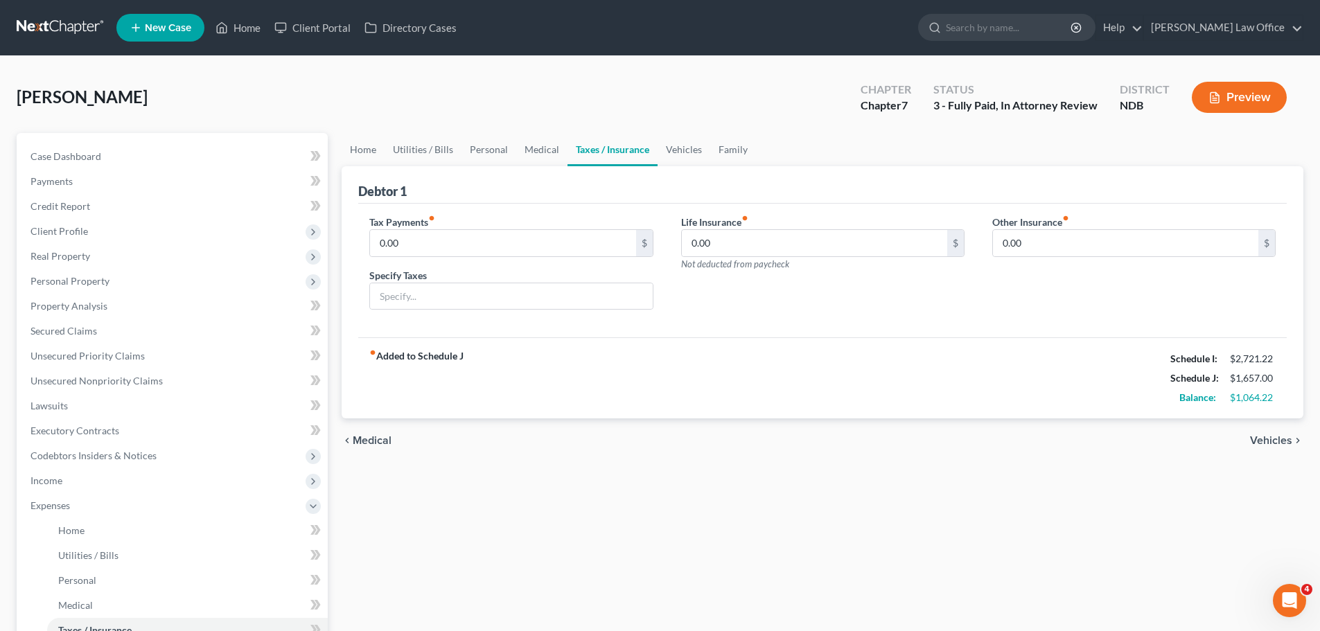
click at [1263, 439] on span "Vehicles" at bounding box center [1271, 440] width 42 height 11
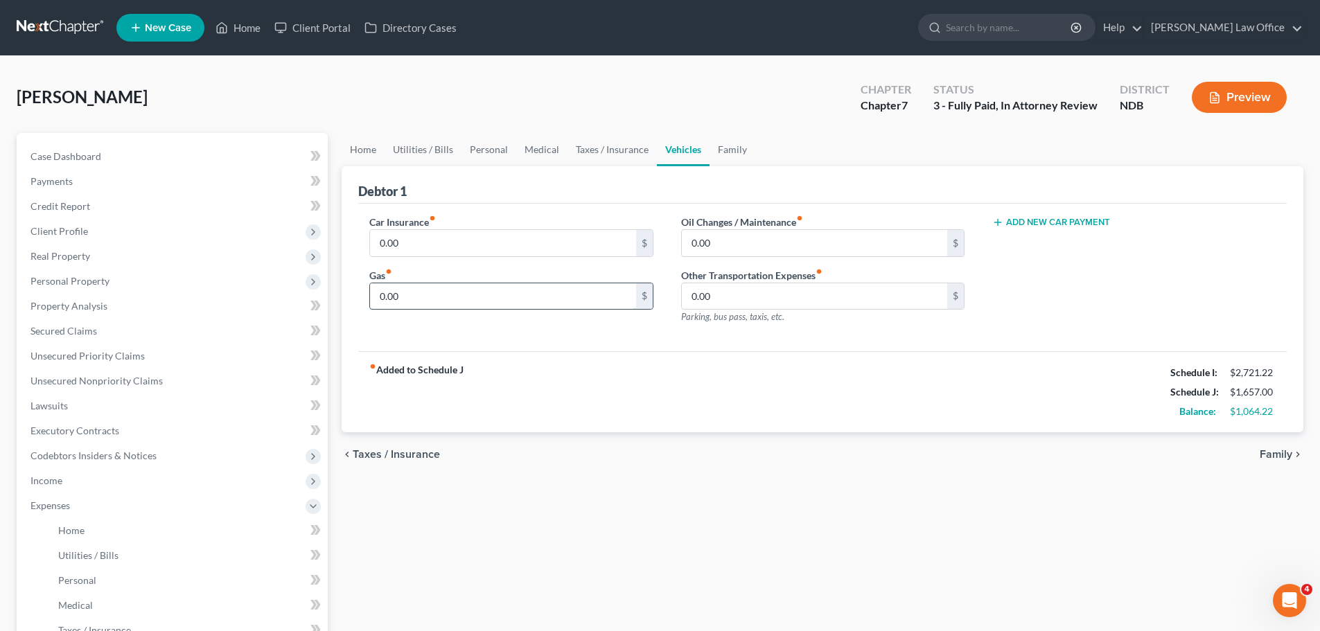
click at [407, 297] on input "0.00" at bounding box center [502, 296] width 265 height 26
type input "150.00"
click at [744, 250] on input "0.00" at bounding box center [814, 243] width 265 height 26
type input "75.00"
click at [1046, 283] on div "Add New Car Payment" at bounding box center [1134, 275] width 311 height 121
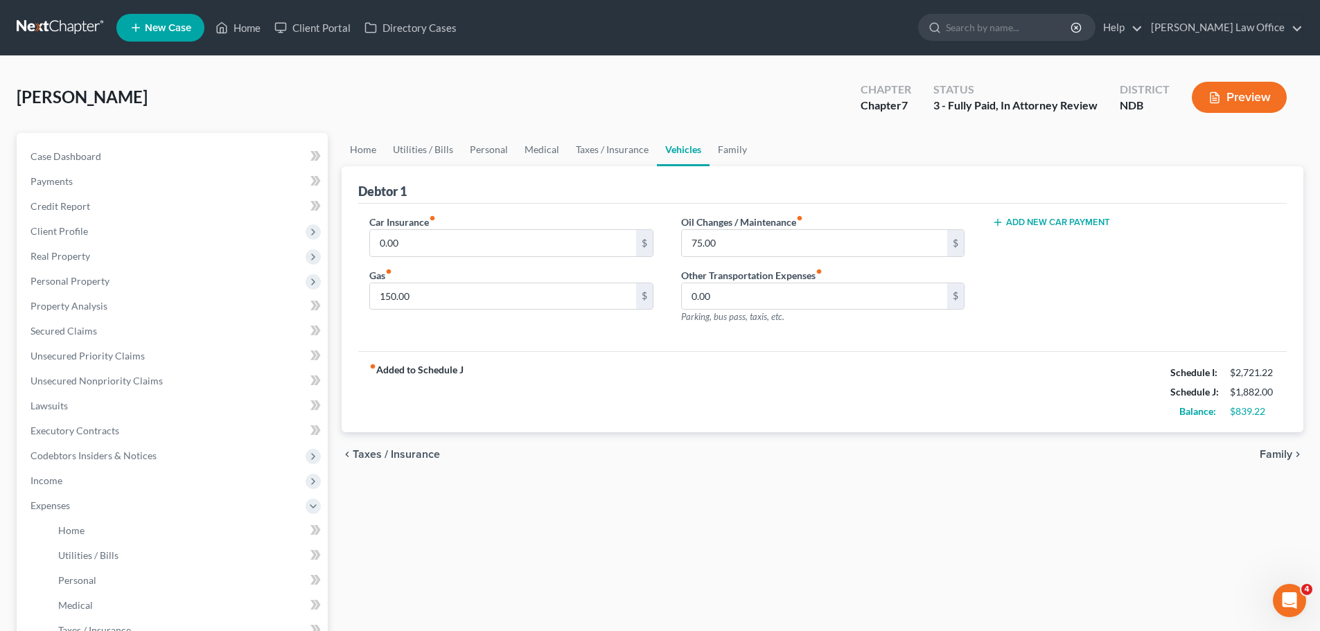
click at [1283, 451] on span "Family" at bounding box center [1276, 454] width 33 height 11
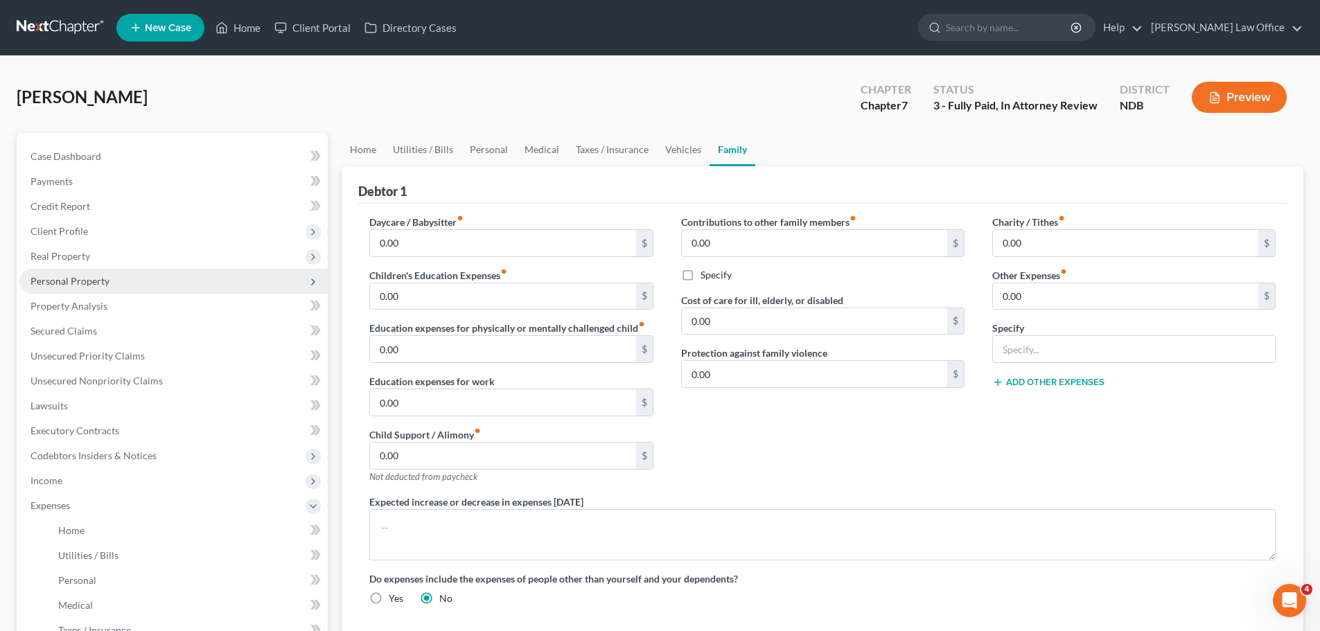
click at [81, 277] on span "Personal Property" at bounding box center [69, 281] width 79 height 12
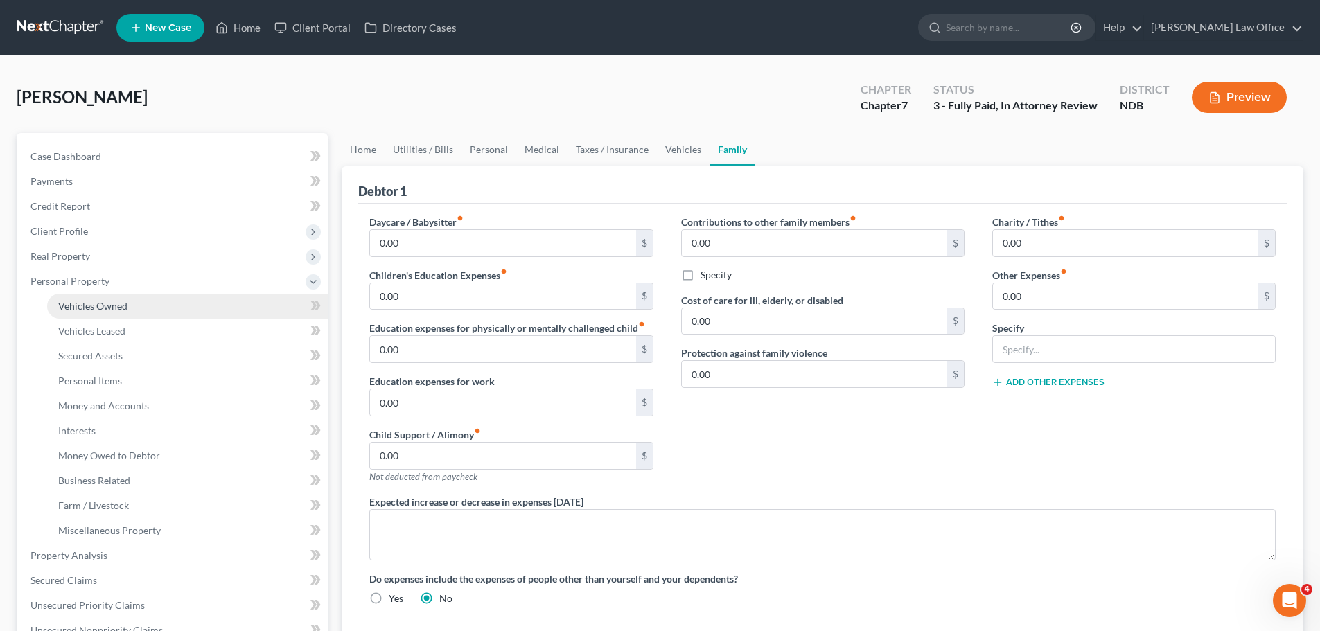
click at [100, 308] on span "Vehicles Owned" at bounding box center [92, 306] width 69 height 12
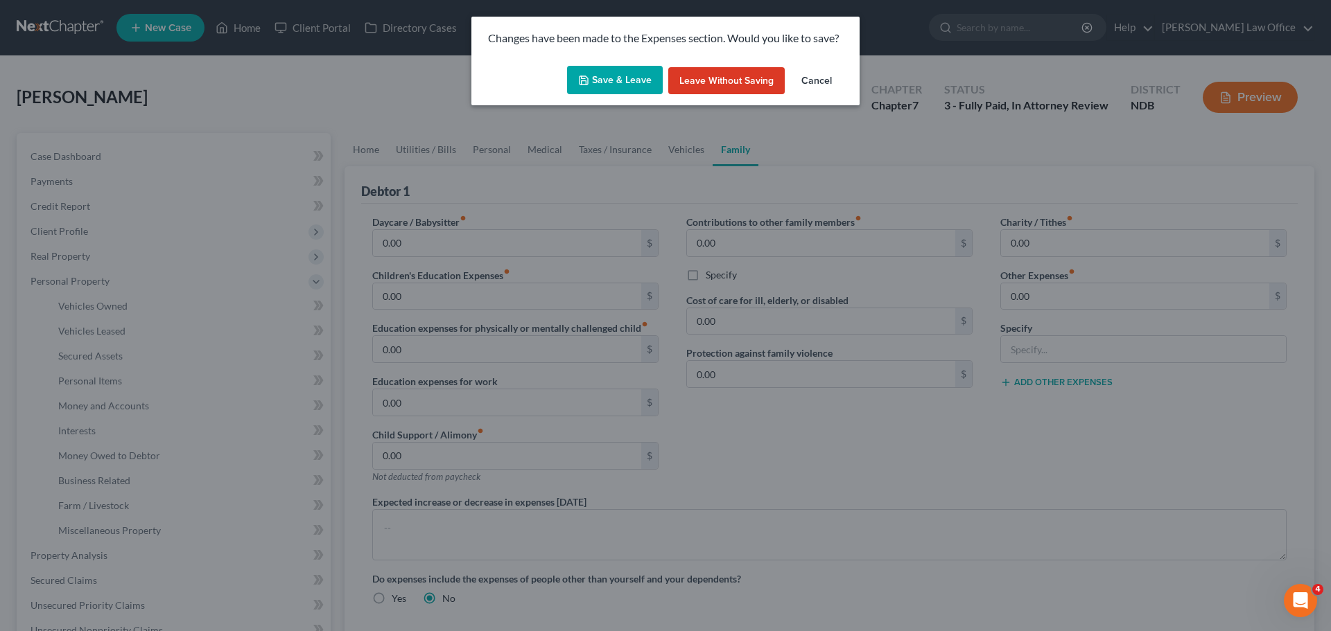
click at [626, 79] on button "Save & Leave" at bounding box center [615, 80] width 96 height 29
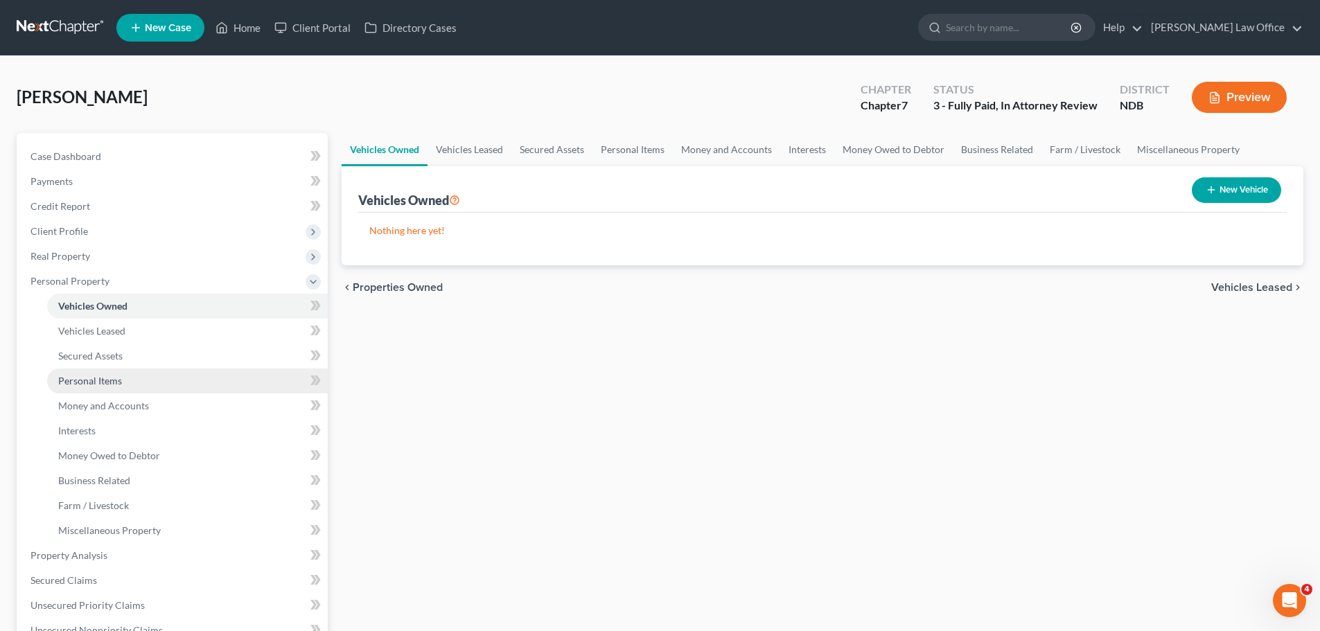
click at [85, 378] on span "Personal Items" at bounding box center [90, 381] width 64 height 12
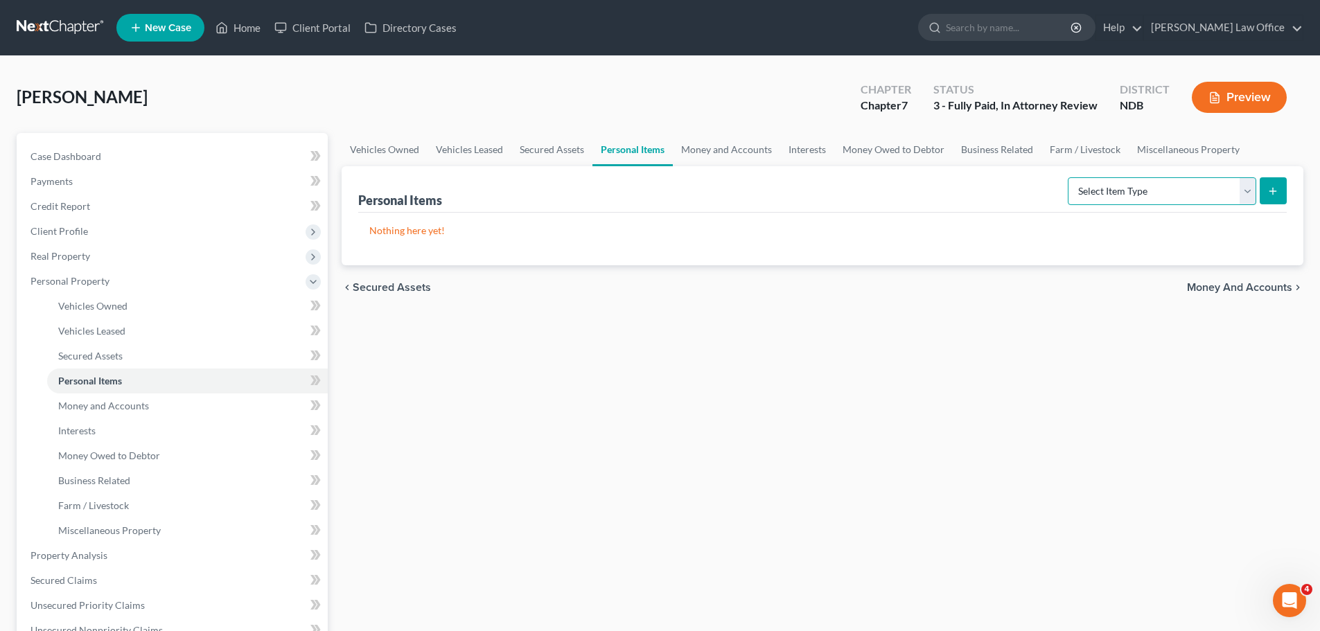
click at [1247, 193] on select "Select Item Type Clothing (A/B: 11) Collectibles Of Value (A/B: 8) Electronics …" at bounding box center [1162, 191] width 189 height 28
select select "household_goods"
click at [1070, 177] on select "Select Item Type Clothing (A/B: 11) Collectibles Of Value (A/B: 8) Electronics …" at bounding box center [1162, 191] width 189 height 28
click at [1266, 191] on button "submit" at bounding box center [1273, 190] width 27 height 27
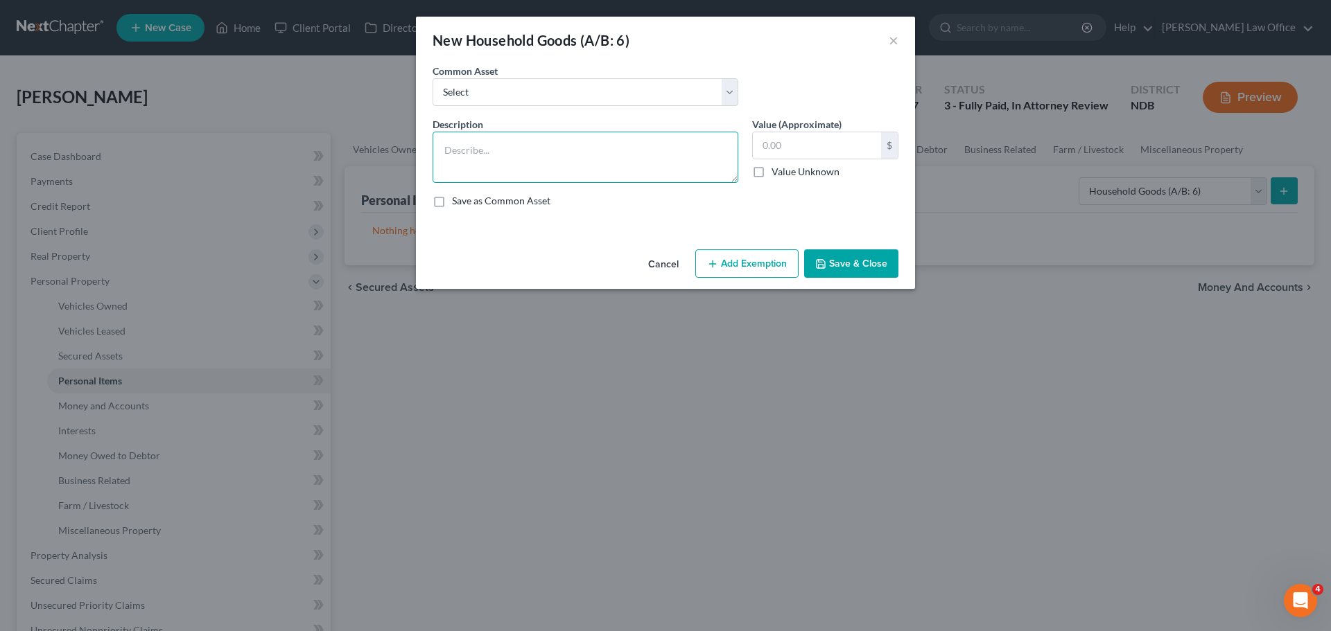
click at [455, 153] on textarea at bounding box center [586, 157] width 306 height 51
type textarea "Loveseat, recliner, TV stand, table, 3 end tables, 2 beds, crib, small kitchen …"
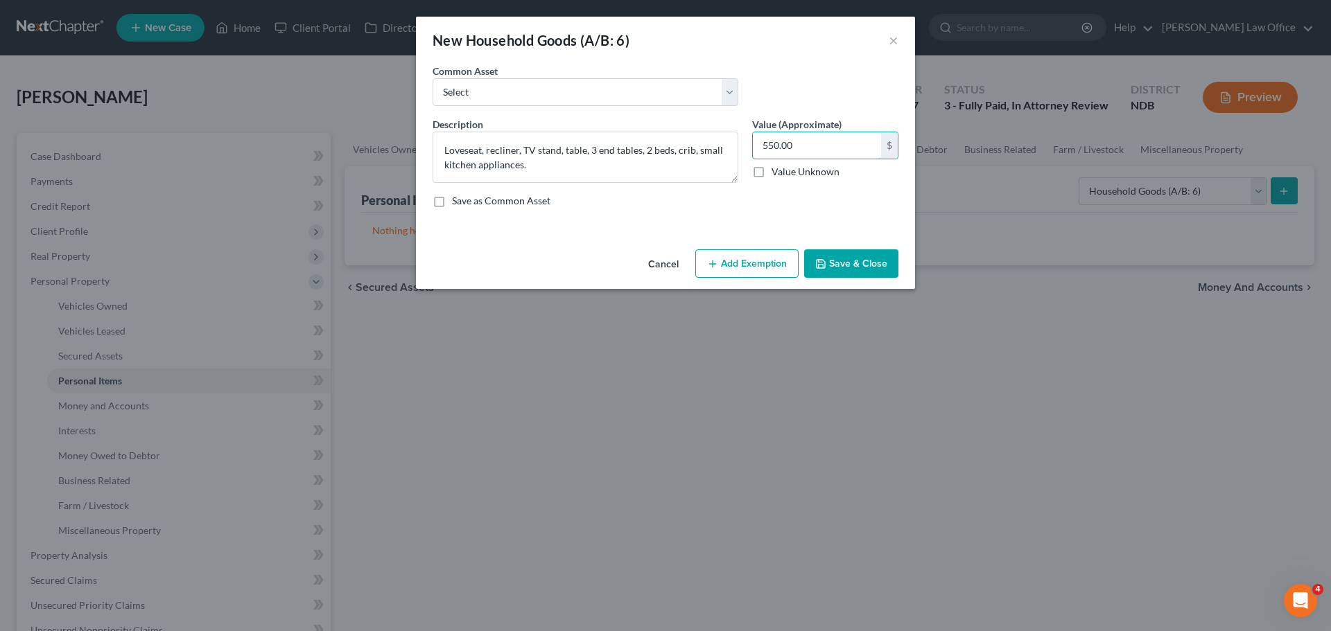
type input "550.00"
click at [735, 268] on button "Add Exemption" at bounding box center [746, 264] width 103 height 29
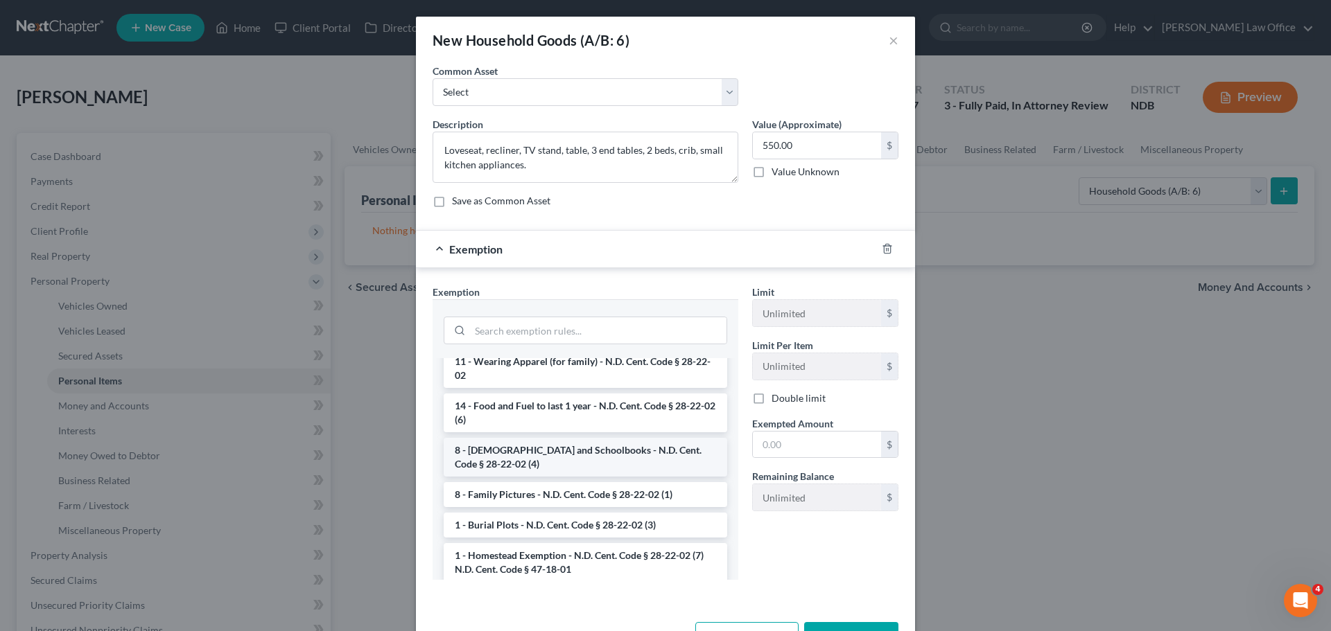
scroll to position [208, 0]
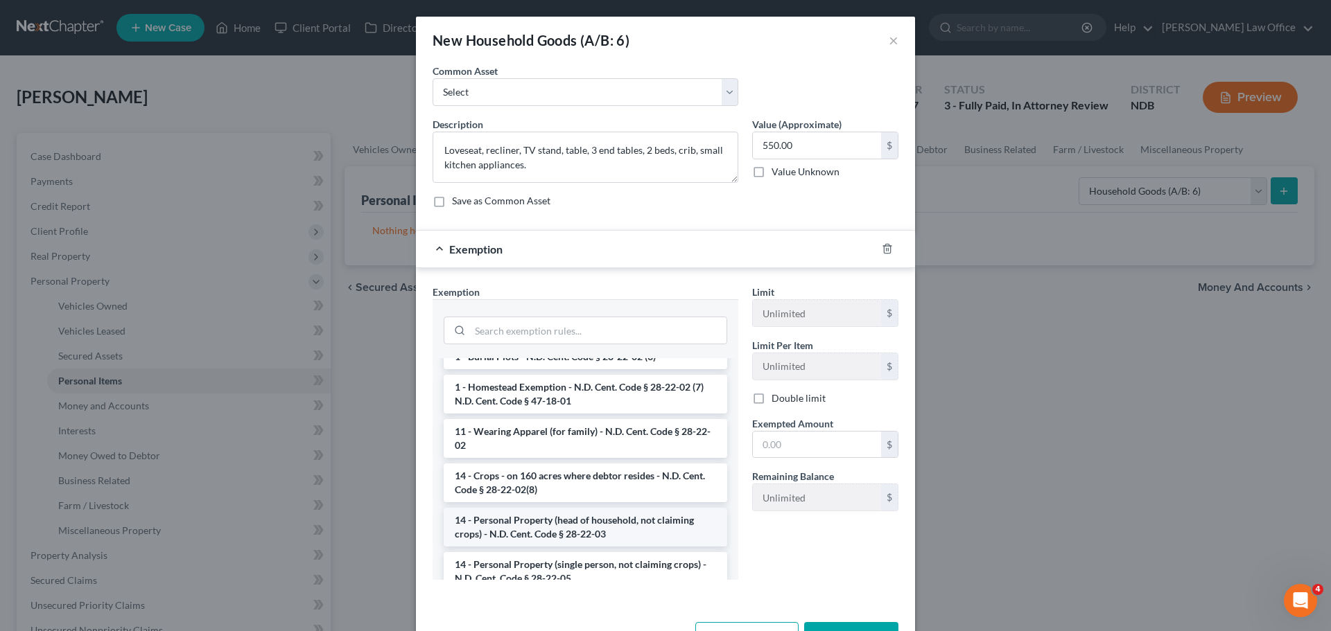
click at [543, 533] on li "14 - Personal Property (head of household, not claiming crops) - N.D. Cent. Cod…" at bounding box center [585, 527] width 283 height 39
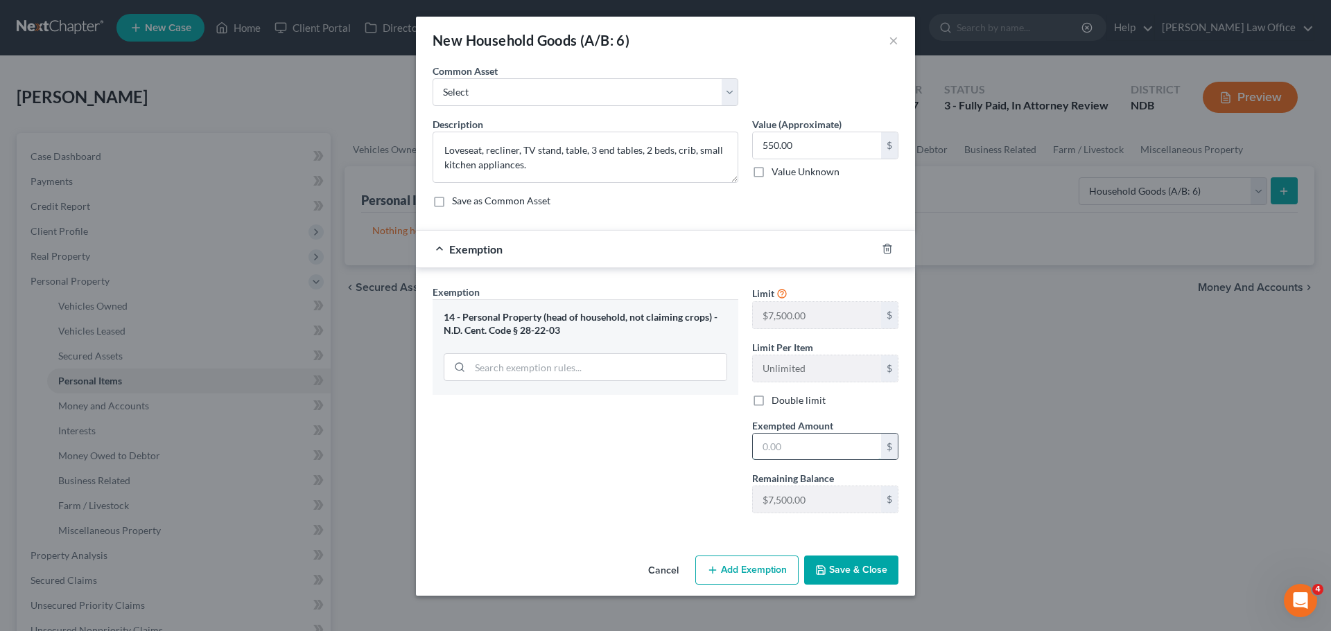
click at [773, 442] on input "text" at bounding box center [817, 447] width 128 height 26
type input "550.00"
click at [832, 566] on button "Save & Close" at bounding box center [851, 570] width 94 height 29
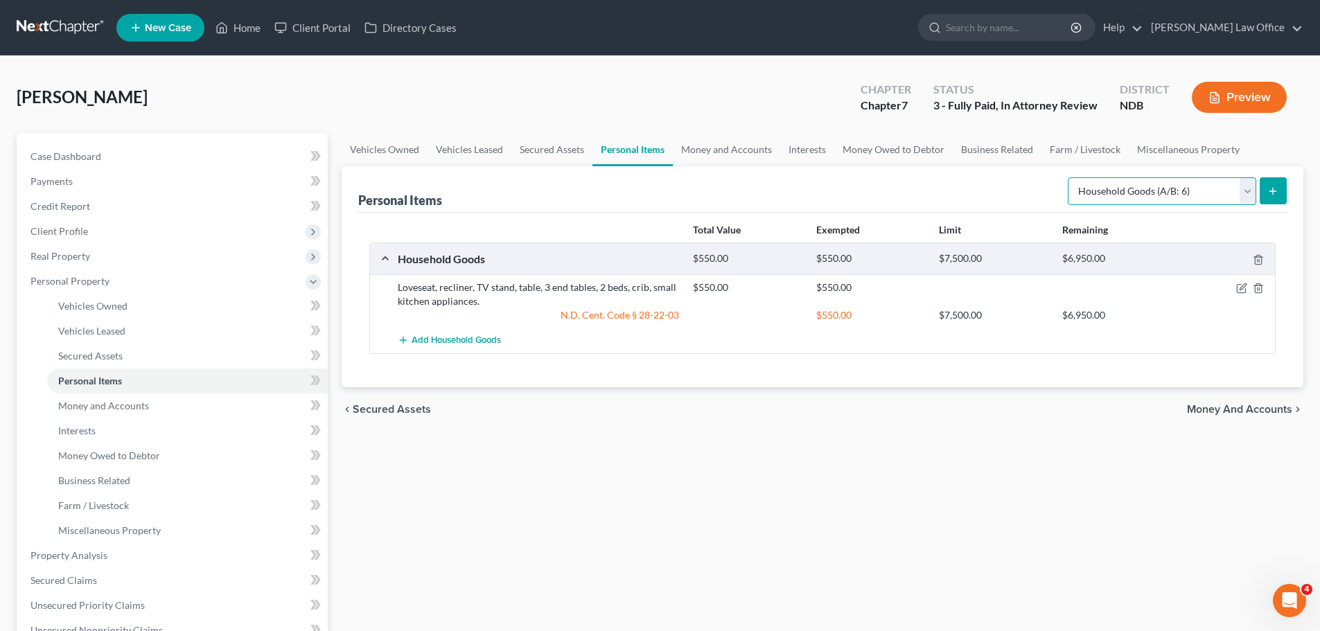
click at [1248, 188] on select "Select Item Type Clothing (A/B: 11) Collectibles Of Value (A/B: 8) Electronics …" at bounding box center [1162, 191] width 189 height 28
select select "electronics"
click at [1070, 177] on select "Select Item Type Clothing (A/B: 11) Collectibles Of Value (A/B: 8) Electronics …" at bounding box center [1162, 191] width 189 height 28
click at [1270, 192] on icon "submit" at bounding box center [1273, 191] width 11 height 11
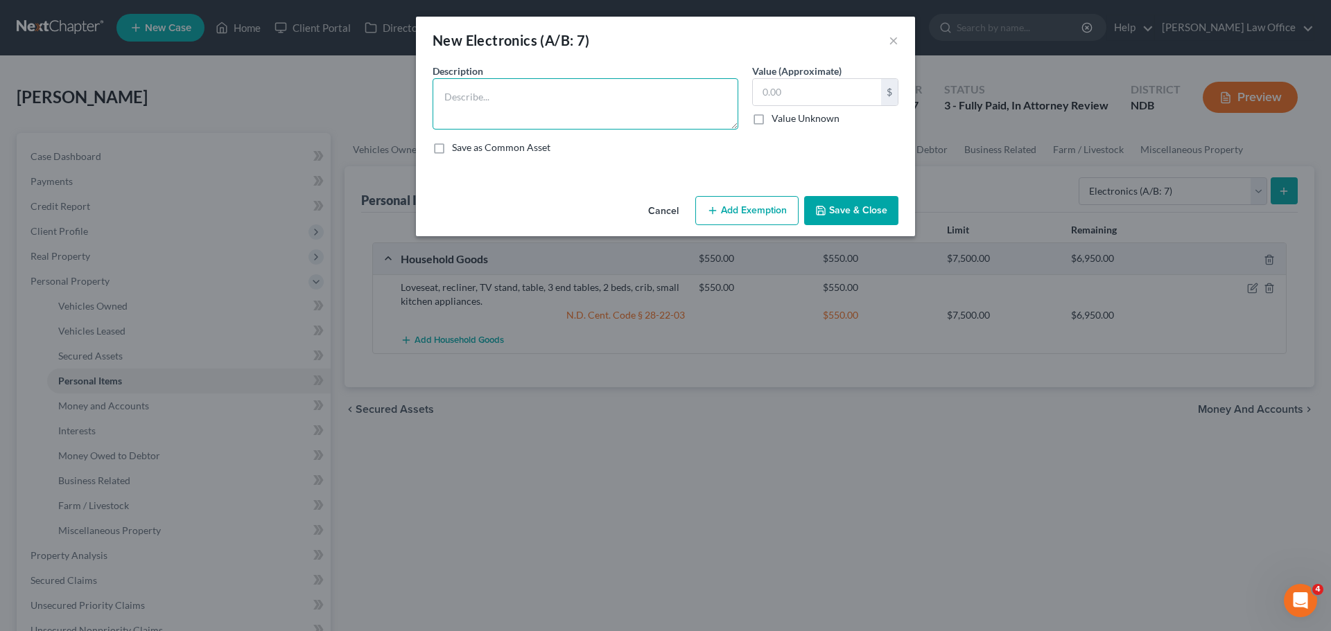
click at [444, 98] on textarea at bounding box center [586, 103] width 306 height 51
type textarea "2 Laptops, 3 TVs, cell pphone"
click at [770, 94] on input "text" at bounding box center [817, 92] width 128 height 26
type input "375.00"
click at [787, 211] on button "Add Exemption" at bounding box center [746, 210] width 103 height 29
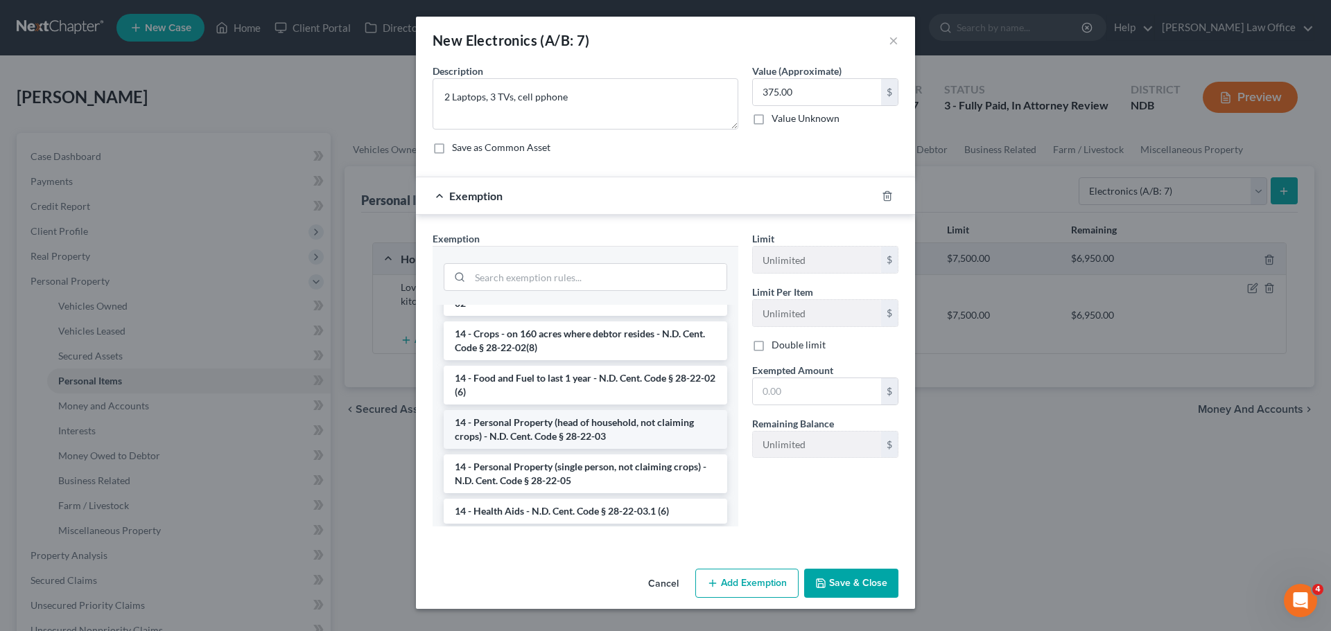
scroll to position [139, 0]
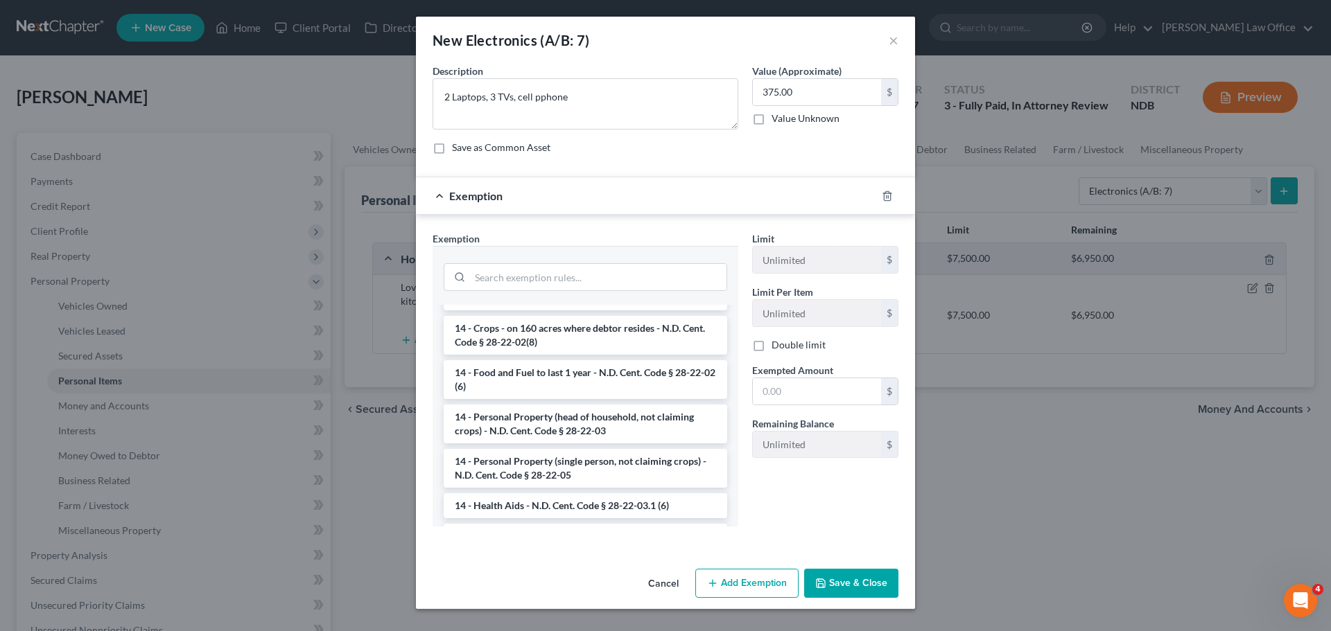
click at [523, 429] on li "14 - Personal Property (head of household, not claiming crops) - N.D. Cent. Cod…" at bounding box center [585, 424] width 283 height 39
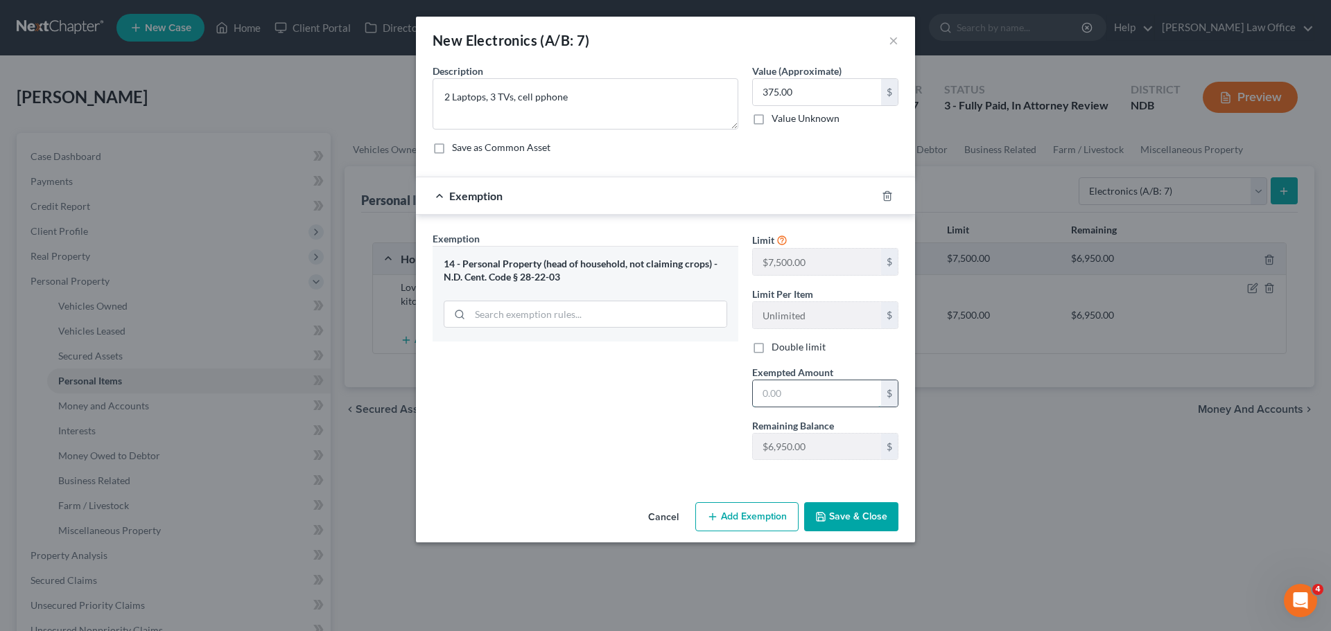
click at [780, 394] on input "text" at bounding box center [817, 394] width 128 height 26
type input "375.00"
click at [839, 520] on button "Save & Close" at bounding box center [851, 517] width 94 height 29
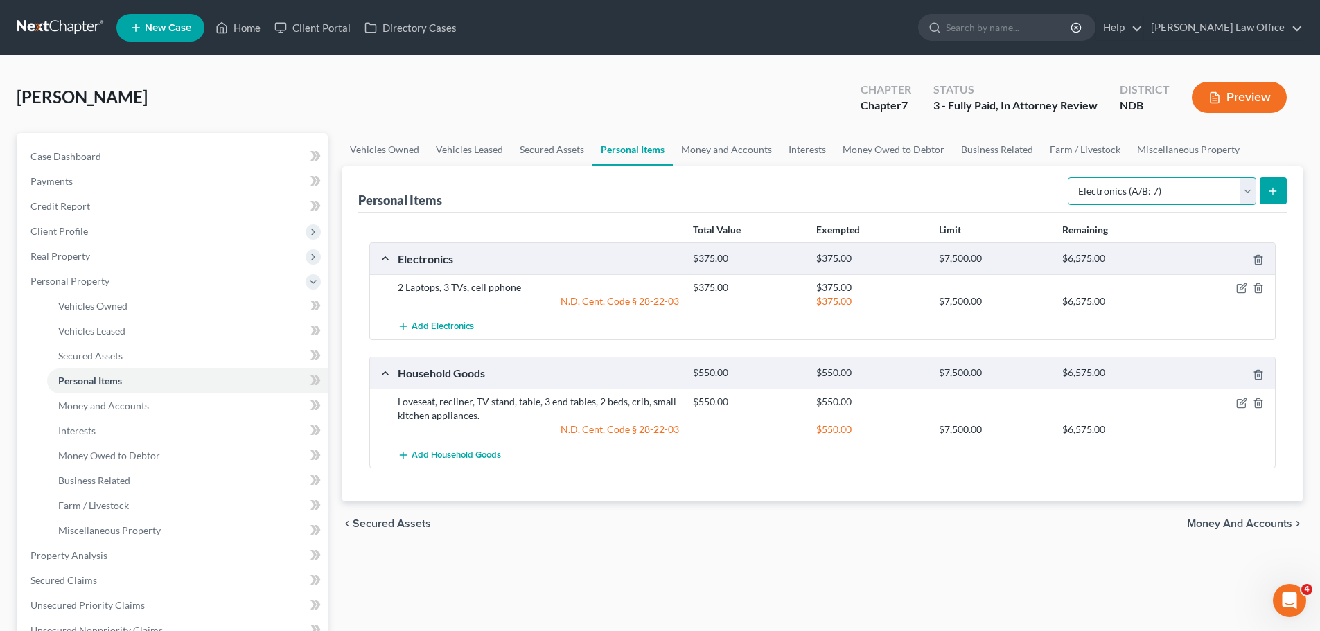
click at [1246, 190] on select "Select Item Type Clothing (A/B: 11) Collectibles Of Value (A/B: 8) Electronics …" at bounding box center [1162, 191] width 189 height 28
select select "clothing"
click at [1070, 177] on select "Select Item Type Clothing (A/B: 11) Collectibles Of Value (A/B: 8) Electronics …" at bounding box center [1162, 191] width 189 height 28
click at [1279, 187] on icon "submit" at bounding box center [1273, 191] width 11 height 11
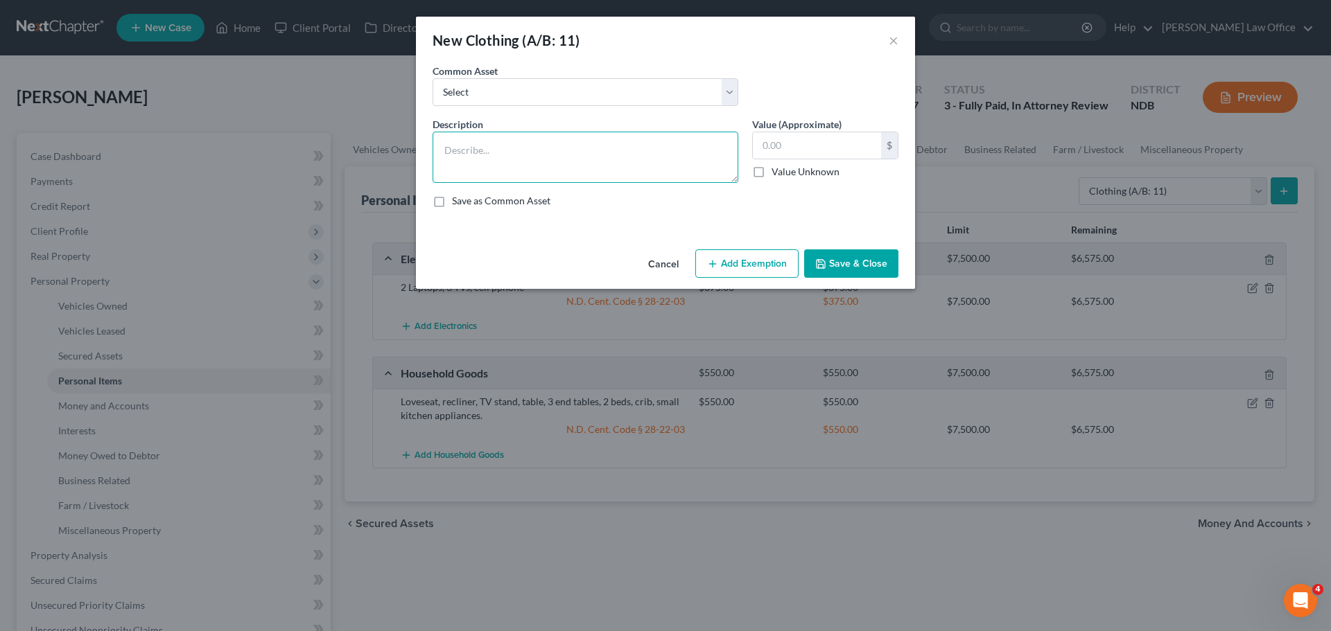
click at [470, 140] on textarea at bounding box center [586, 157] width 306 height 51
type textarea "Normal amount of clothing for one person"
click at [785, 144] on input "text" at bounding box center [817, 145] width 128 height 26
type input "250.00"
click at [742, 264] on button "Add Exemption" at bounding box center [746, 264] width 103 height 29
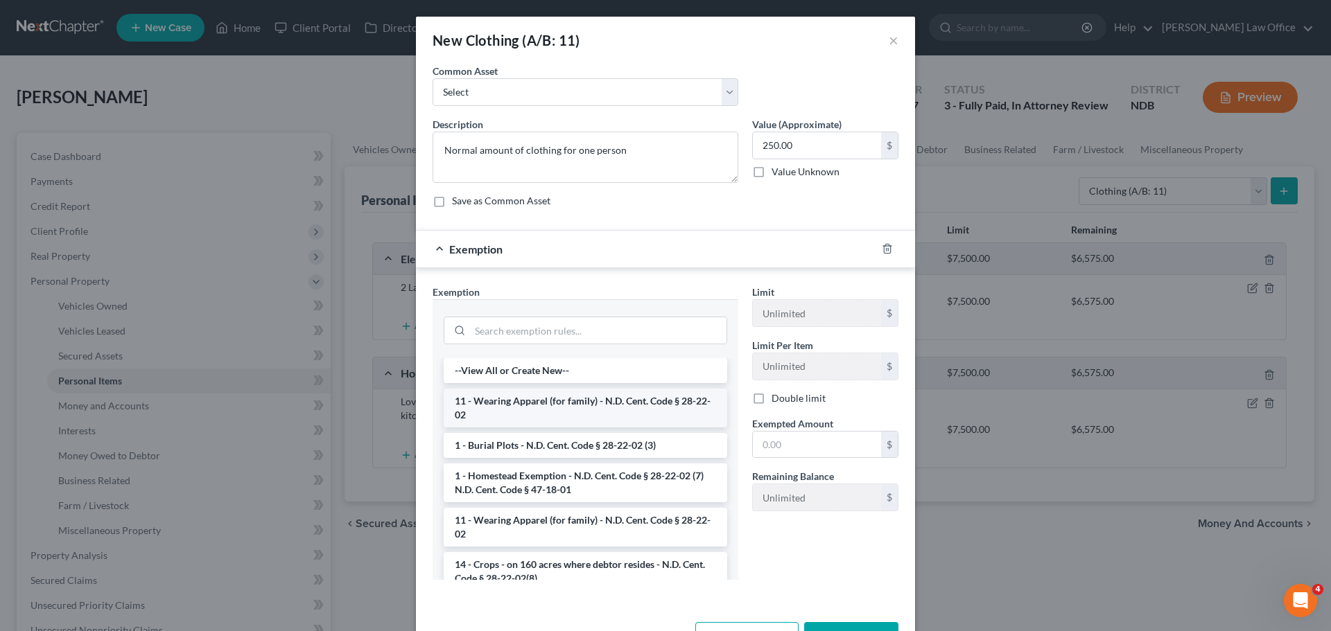
click at [552, 397] on li "11 - Wearing Apparel (for family) - N.D. Cent. Code § 28-22-02" at bounding box center [585, 408] width 283 height 39
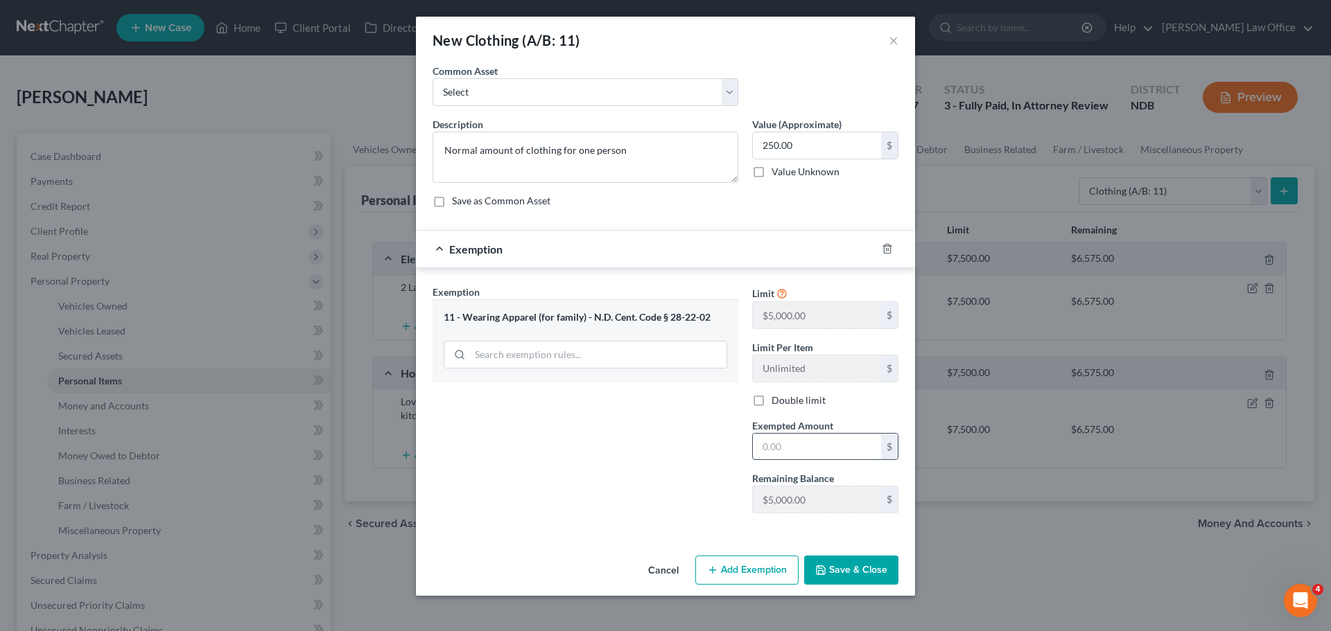
drag, startPoint x: 798, startPoint y: 445, endPoint x: 814, endPoint y: 445, distance: 16.6
click at [803, 445] on input "text" at bounding box center [817, 447] width 128 height 26
type input "250.00"
click at [828, 565] on button "Save & Close" at bounding box center [851, 570] width 94 height 29
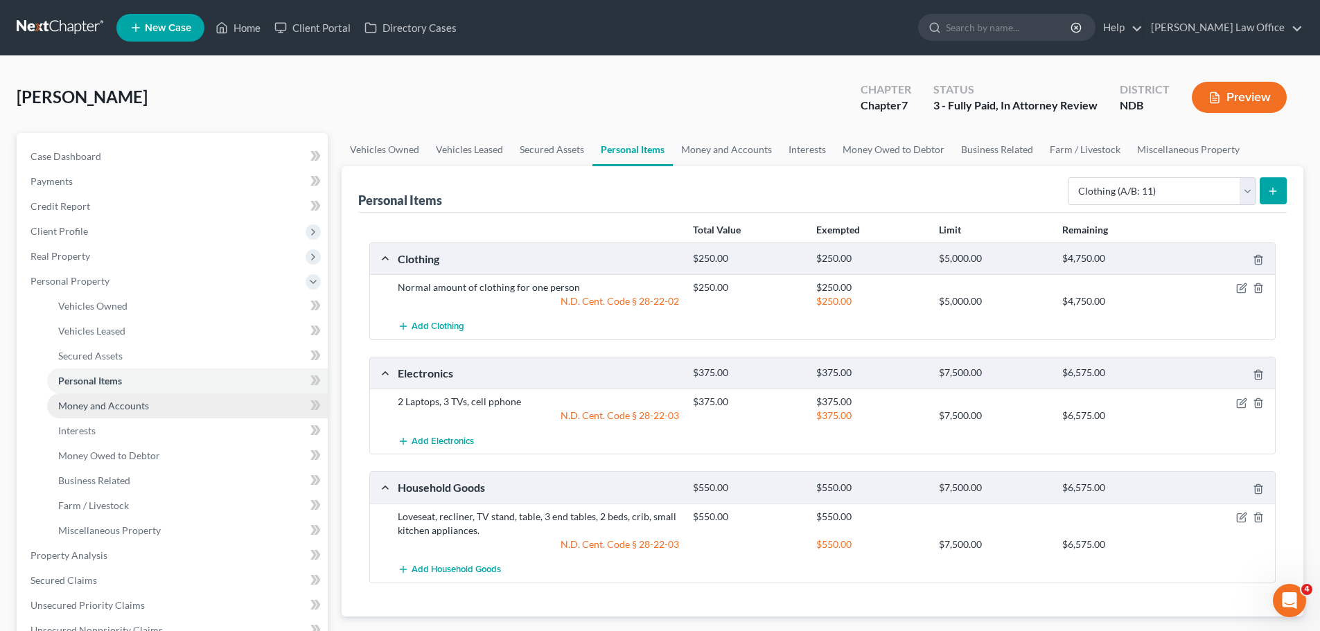
click at [112, 408] on span "Money and Accounts" at bounding box center [103, 406] width 91 height 12
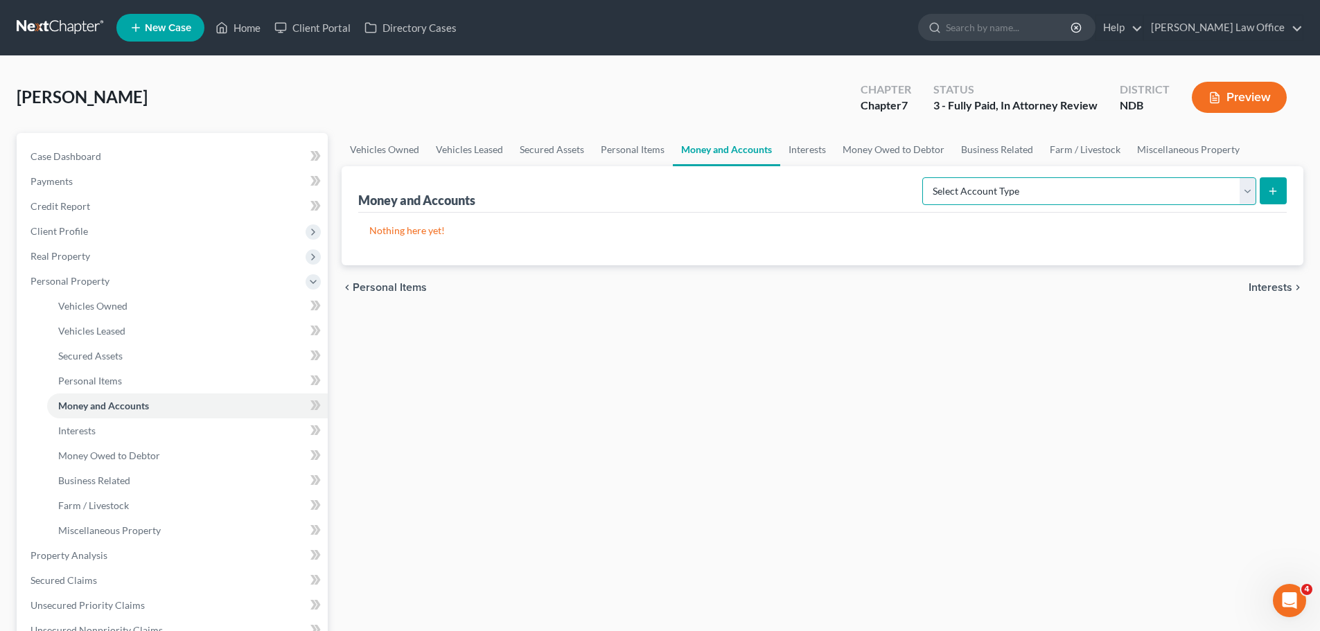
click at [1248, 193] on select "Select Account Type Brokerage (A/B: 18, SOFA: 20) Cash on Hand (A/B: 16) Certif…" at bounding box center [1090, 191] width 334 height 28
select select "security_deposits"
click at [926, 177] on select "Select Account Type Brokerage (A/B: 18, SOFA: 20) Cash on Hand (A/B: 16) Certif…" at bounding box center [1090, 191] width 334 height 28
click at [1276, 189] on icon "submit" at bounding box center [1273, 191] width 11 height 11
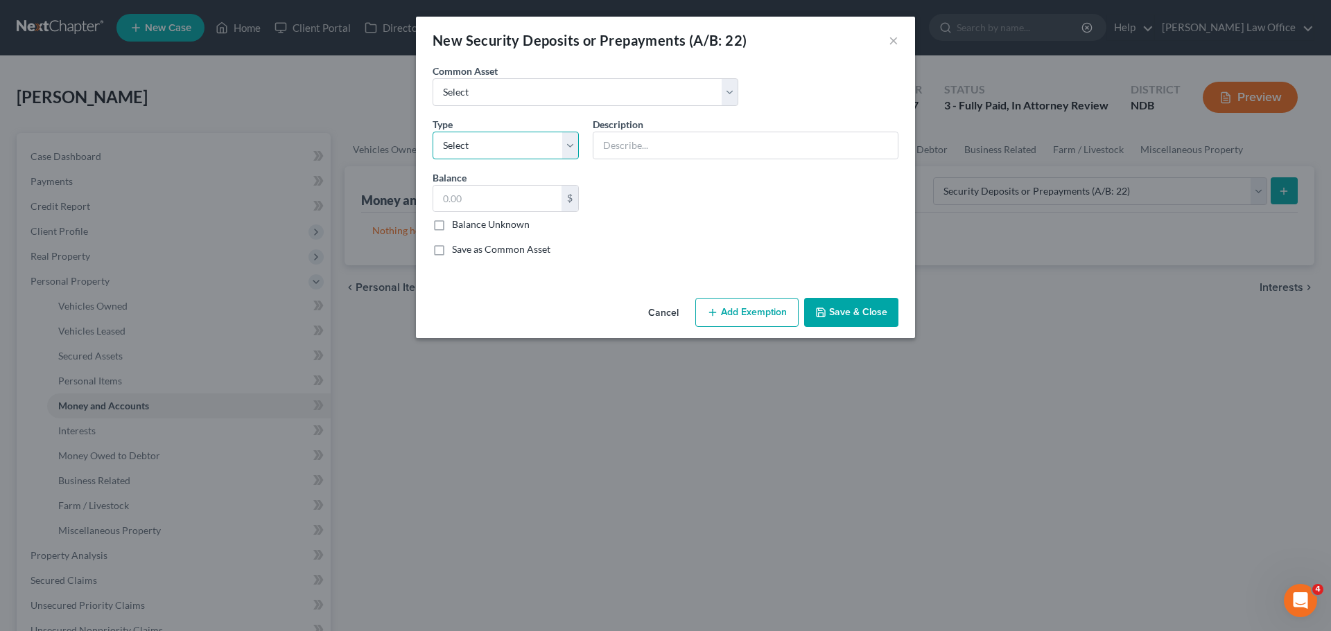
click at [571, 149] on select "Select Electric Gas Heating Oil Security Deposit On Rental Unit Prepaid Rent Te…" at bounding box center [506, 146] width 146 height 28
select select "3"
click at [433, 132] on select "Select Electric Gas Heating Oil Security Deposit On Rental Unit Prepaid Rent Te…" at bounding box center [506, 146] width 146 height 28
click at [631, 147] on input "text" at bounding box center [745, 145] width 304 height 26
type input "Deposit on apartment"
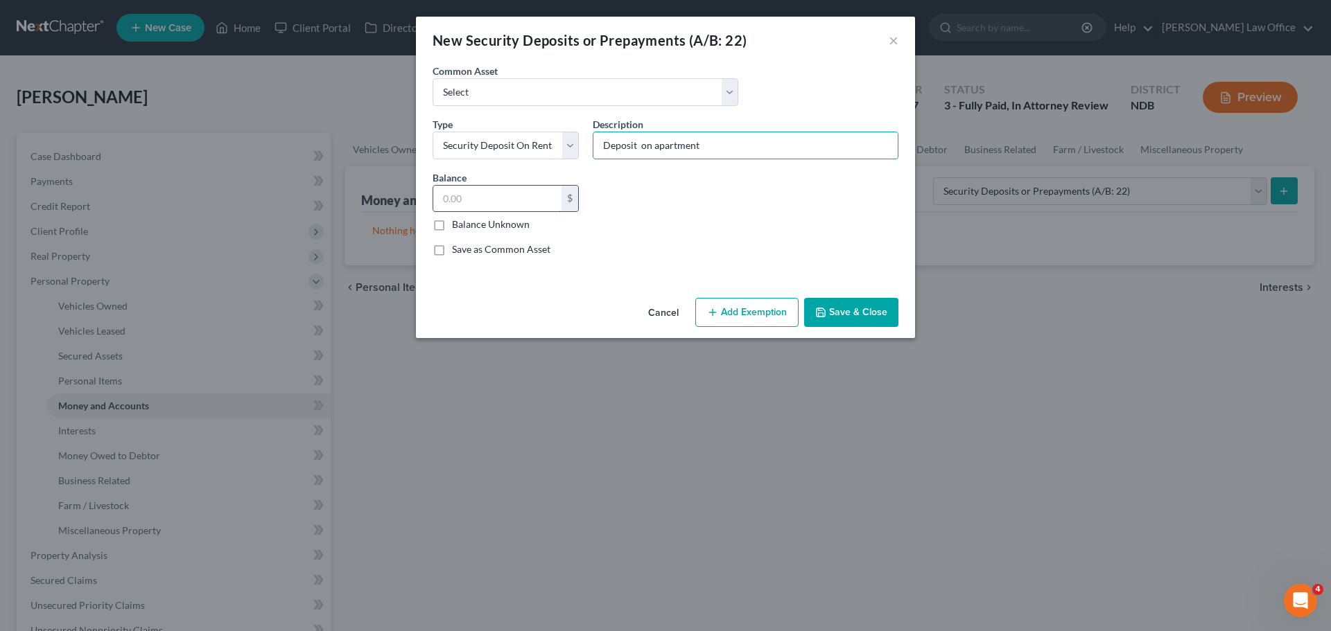
click at [520, 196] on input "text" at bounding box center [497, 199] width 128 height 26
type input "580.00"
click at [718, 318] on button "Add Exemption" at bounding box center [746, 312] width 103 height 29
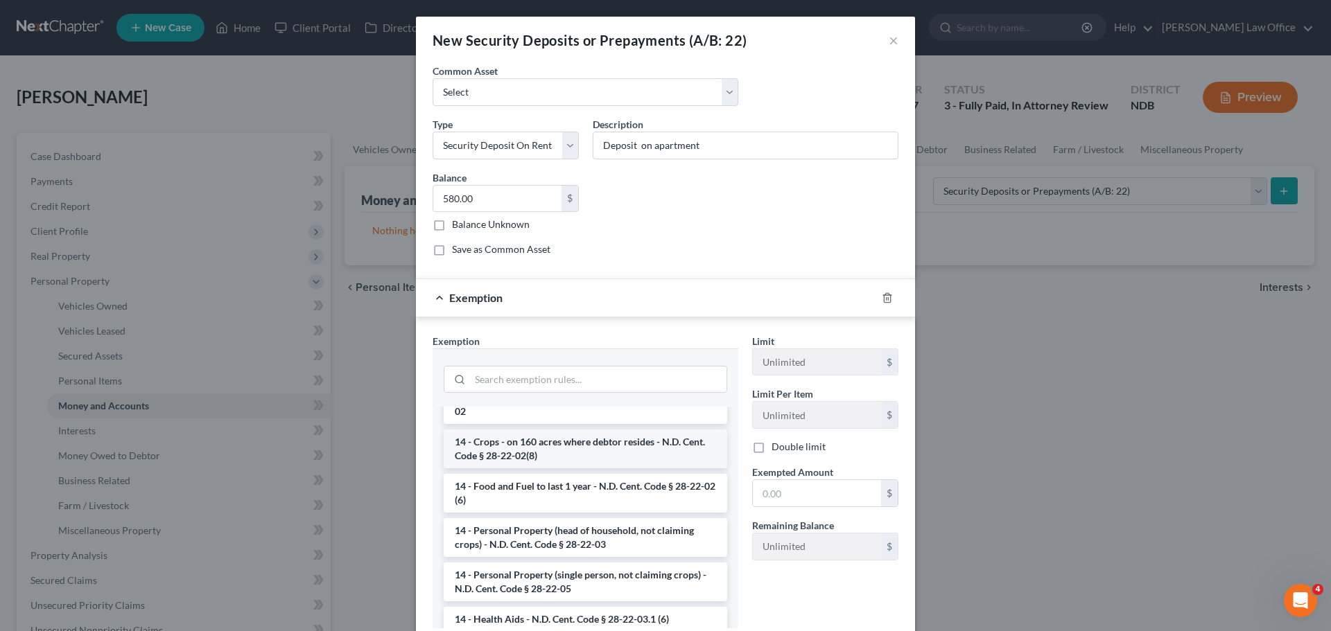
scroll to position [139, 0]
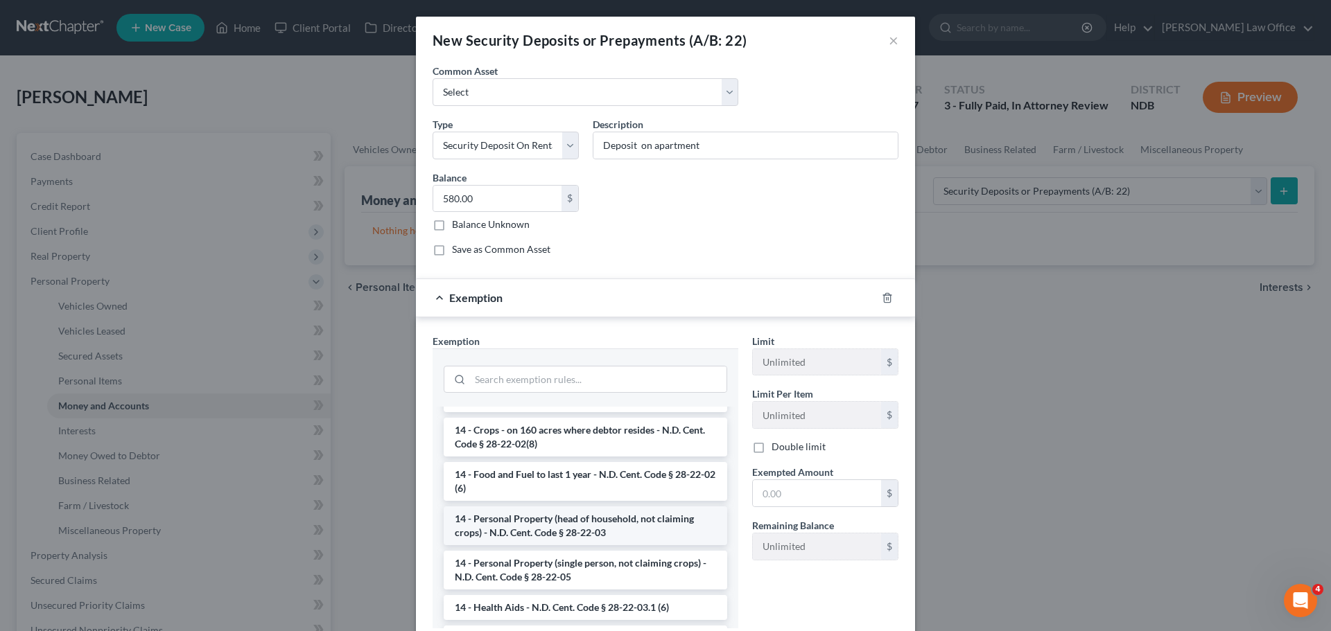
click at [527, 521] on li "14 - Personal Property (head of household, not claiming crops) - N.D. Cent. Cod…" at bounding box center [585, 526] width 283 height 39
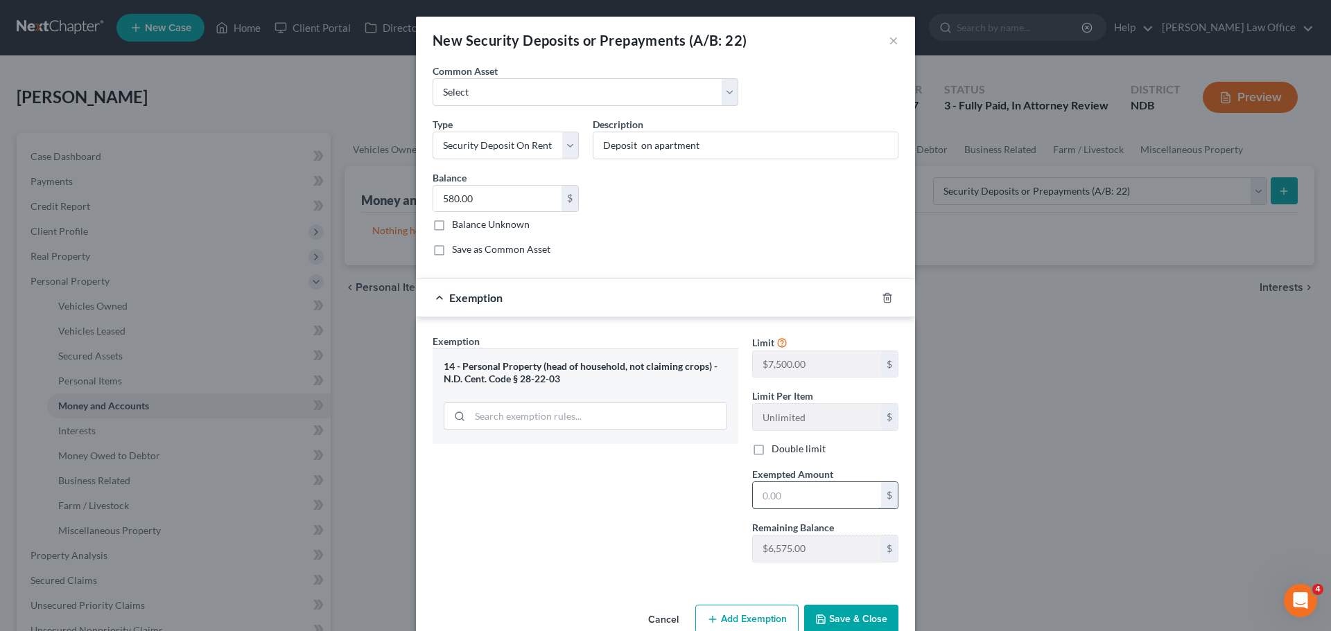
click at [796, 495] on input "text" at bounding box center [817, 495] width 128 height 26
type input "580.00"
click at [853, 622] on button "Save & Close" at bounding box center [851, 619] width 94 height 29
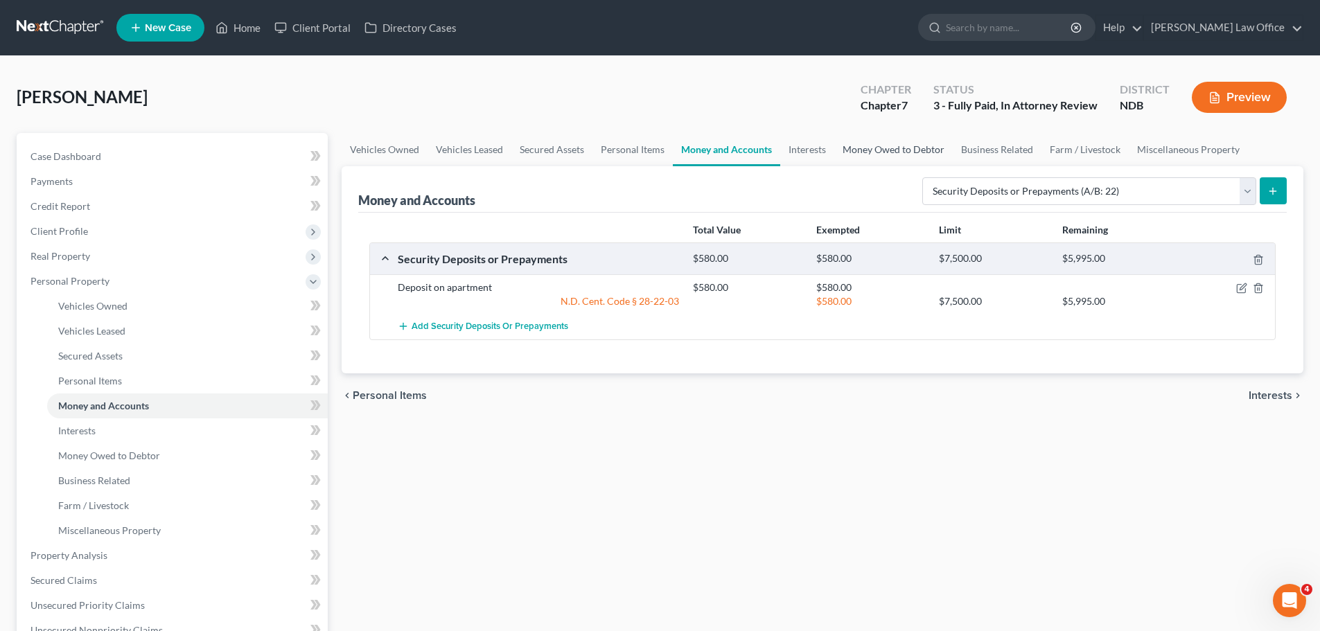
click at [906, 152] on link "Money Owed to Debtor" at bounding box center [894, 149] width 119 height 33
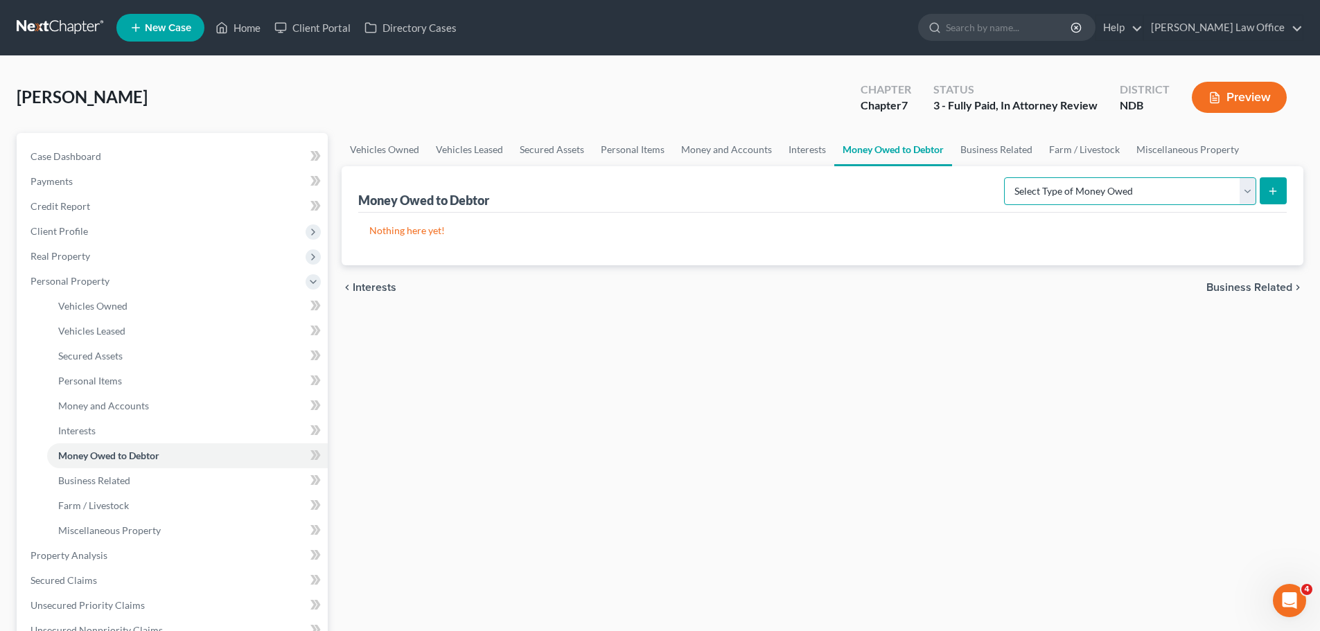
click at [1247, 191] on select "Select Type of Money Owed Accounts Receivable (A/B: 38) Alimony (A/B: 29) Child…" at bounding box center [1130, 191] width 252 height 28
select select "other_contingent_and_unliquidated_claims"
click at [1007, 177] on select "Select Type of Money Owed Accounts Receivable (A/B: 38) Alimony (A/B: 29) Child…" at bounding box center [1130, 191] width 252 height 28
click at [1275, 192] on icon "submit" at bounding box center [1273, 191] width 11 height 11
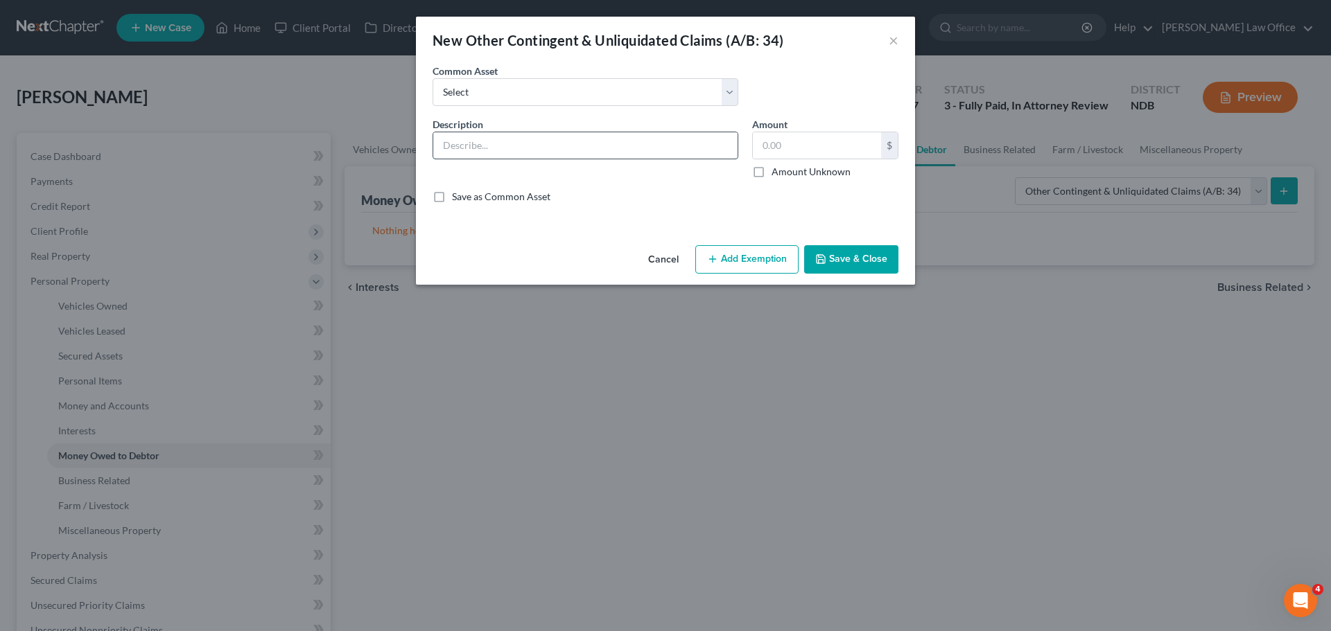
click at [466, 145] on input "text" at bounding box center [585, 145] width 304 height 26
click at [732, 143] on input "Wages Garnished by Creditor/Messerli Kramer on behalf of Discover Bank" at bounding box center [585, 145] width 304 height 26
click at [737, 141] on input "Wages Garnished by Creditor/Messerli Kramer on behalf of Discover Bank" at bounding box center [585, 145] width 304 height 26
click at [730, 143] on input "Wages Garnished by Creditor/Messerli Kramer on behalf of Discover Bank" at bounding box center [585, 145] width 304 height 26
click at [697, 148] on input "Wages Garnished by Creditor/Messerli Kramer on behalf of Discover Bank" at bounding box center [585, 145] width 304 height 26
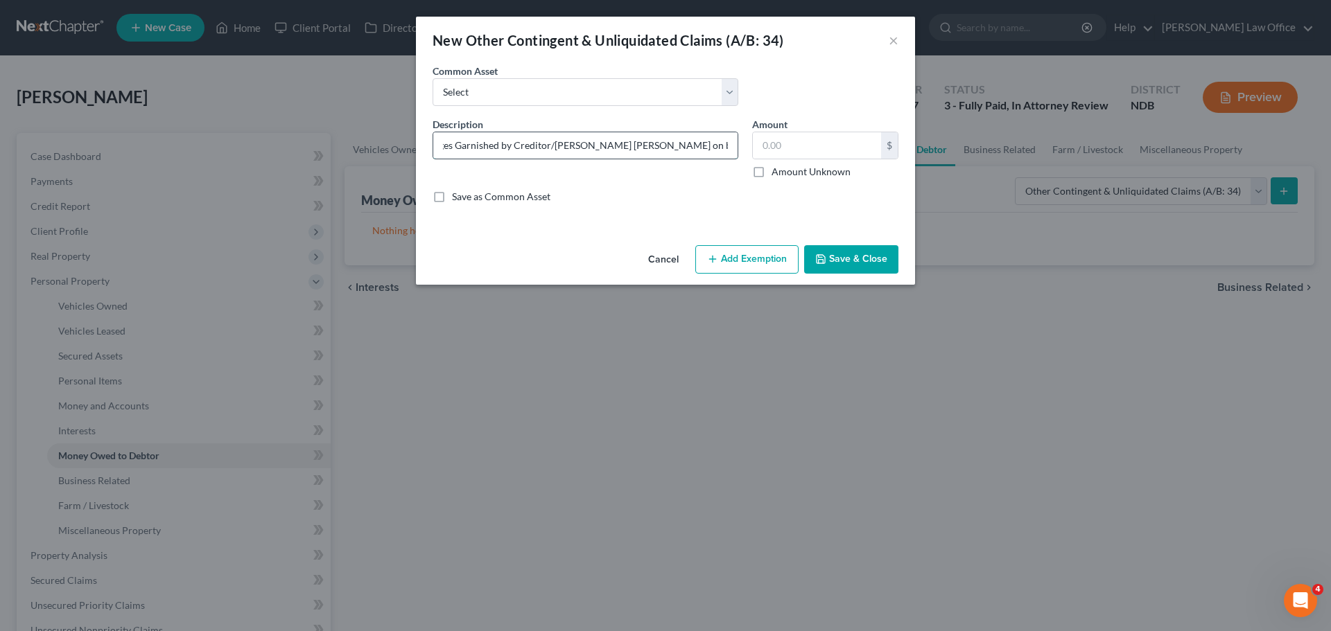
scroll to position [0, 24]
type input "Wages Garnished by Creditor/Messerli Kramer on behalf of Autovest LLC"
click at [793, 140] on input "text" at bounding box center [817, 145] width 128 height 26
type input "850.00"
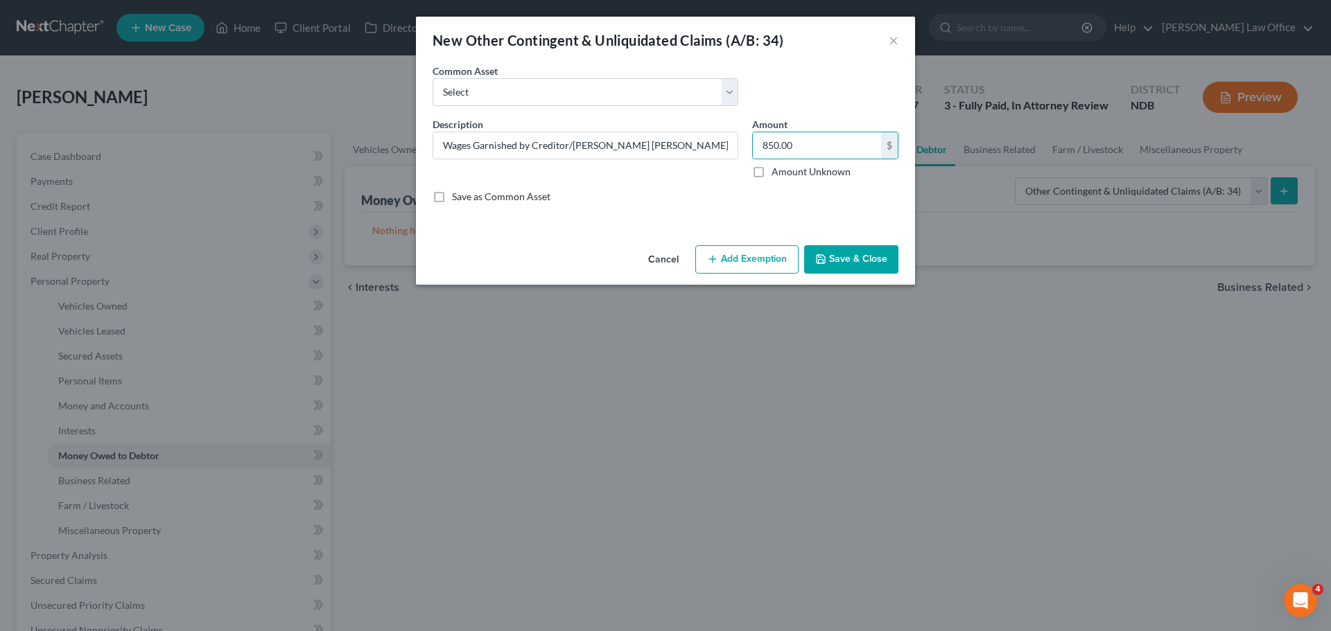
click at [760, 259] on button "Add Exemption" at bounding box center [746, 259] width 103 height 29
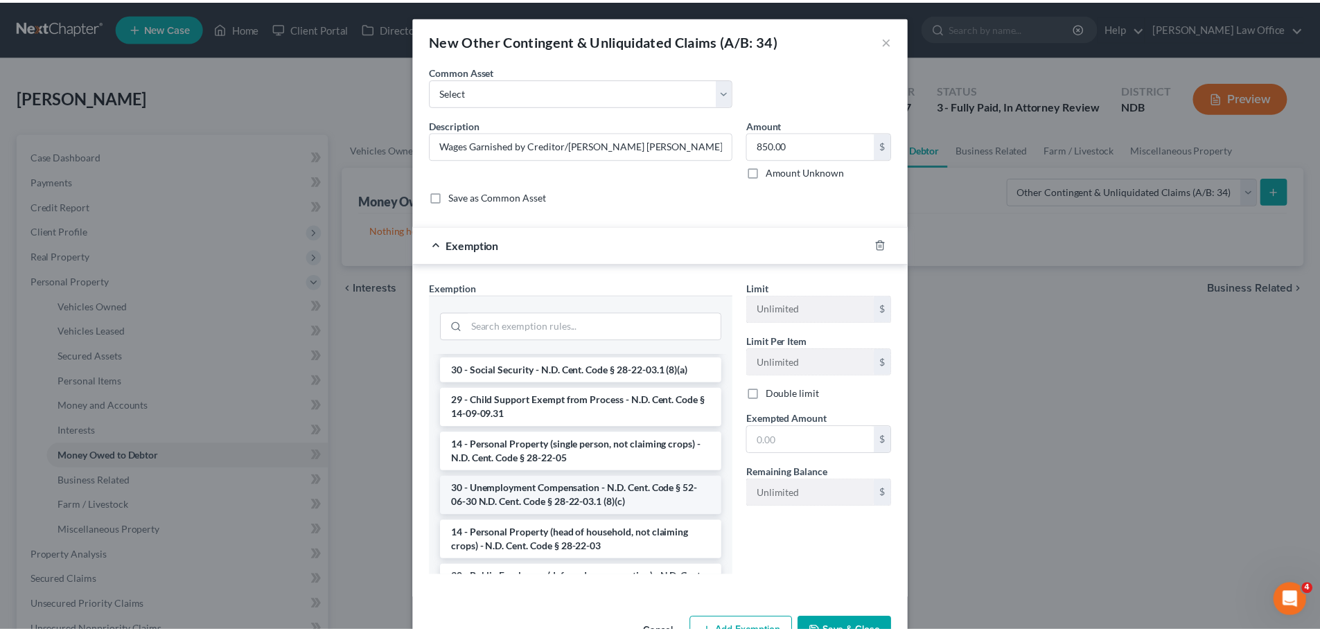
scroll to position [208, 0]
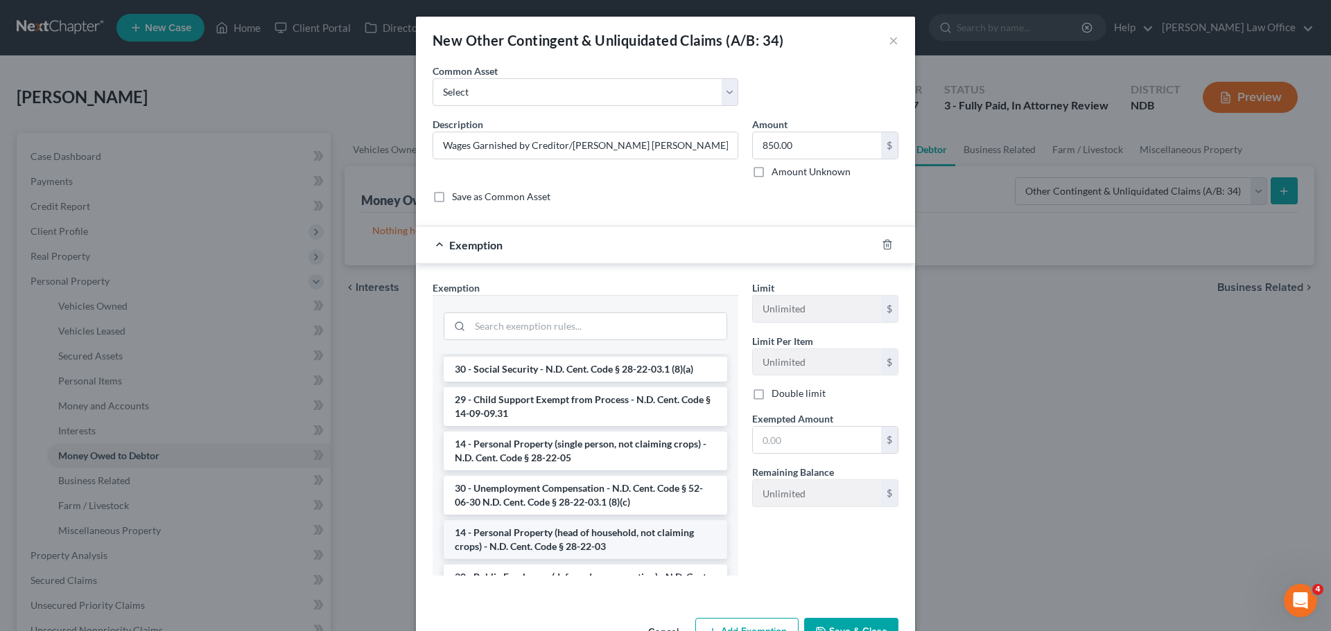
click at [497, 523] on li "14 - Personal Property (head of household, not claiming crops) - N.D. Cent. Cod…" at bounding box center [585, 540] width 283 height 39
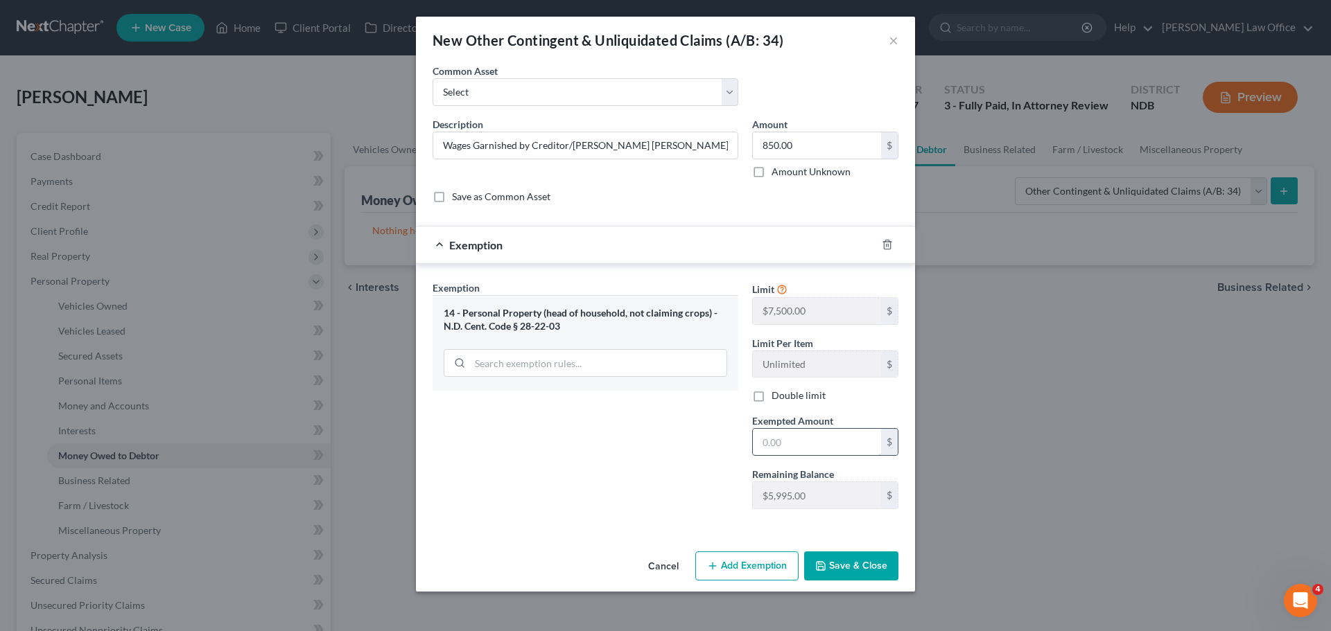
drag, startPoint x: 766, startPoint y: 441, endPoint x: 778, endPoint y: 442, distance: 11.9
click at [774, 442] on input "text" at bounding box center [817, 442] width 128 height 26
type input "850.00"
click at [828, 560] on button "Save & Close" at bounding box center [851, 566] width 94 height 29
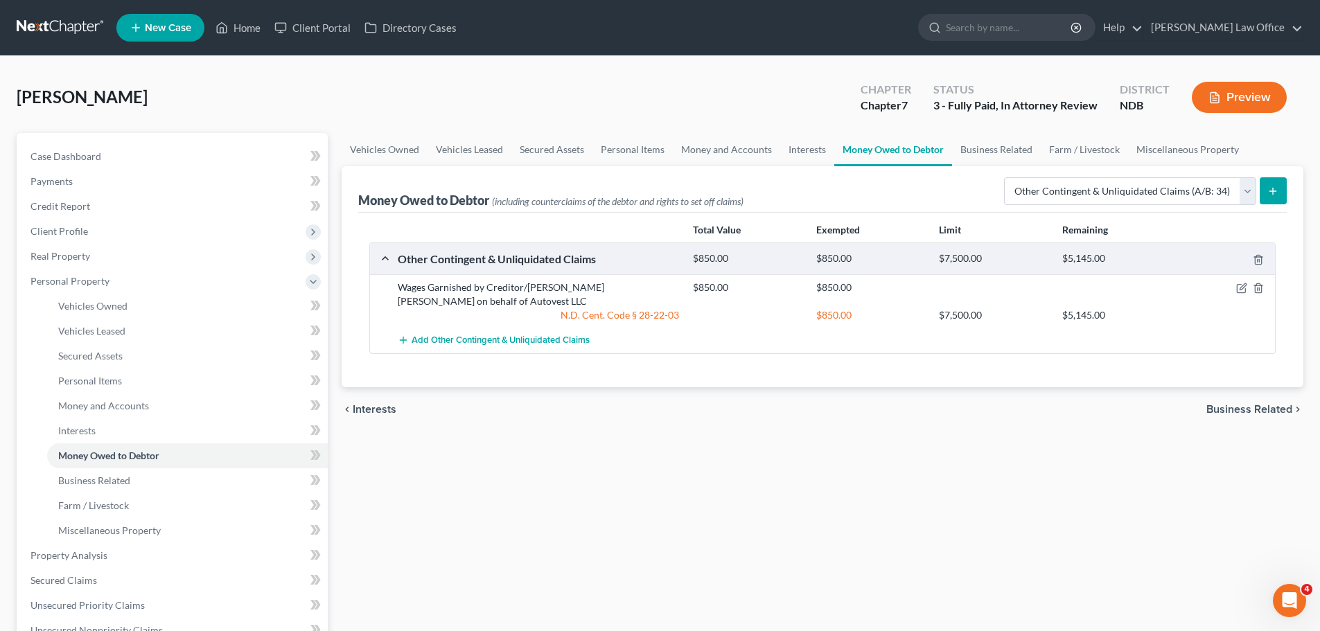
click at [174, 24] on span "New Case" at bounding box center [168, 28] width 46 height 10
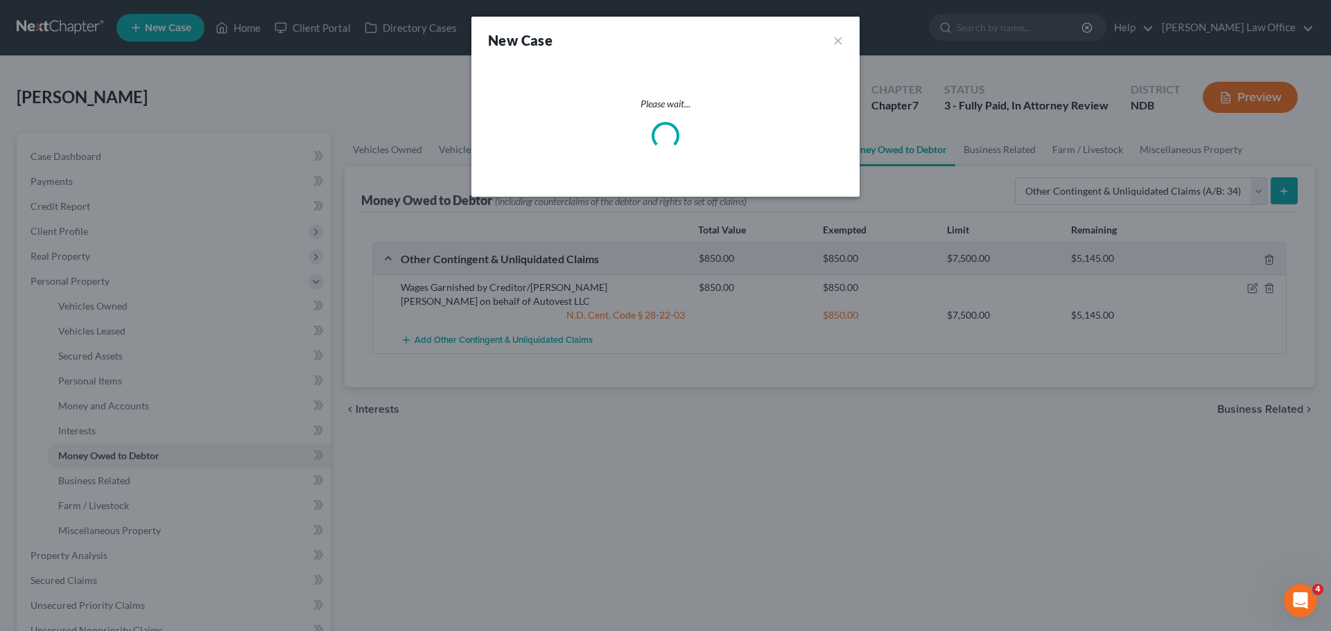
select select "60"
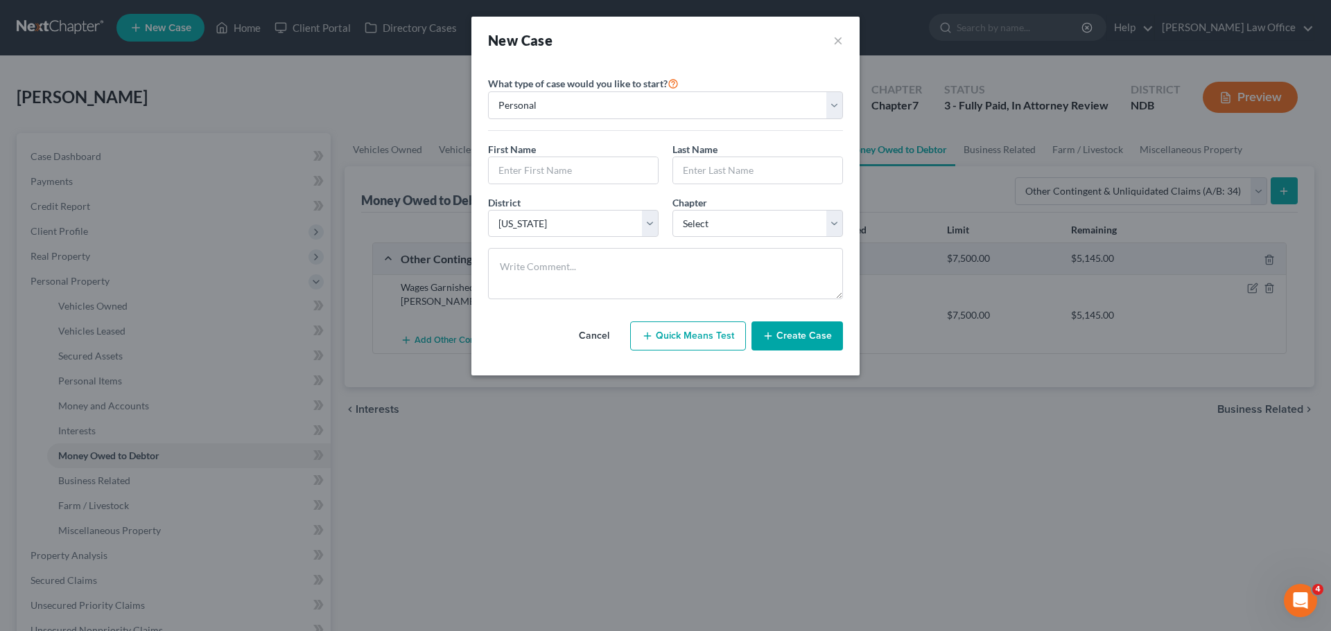
click at [595, 335] on button "Cancel" at bounding box center [593, 336] width 61 height 28
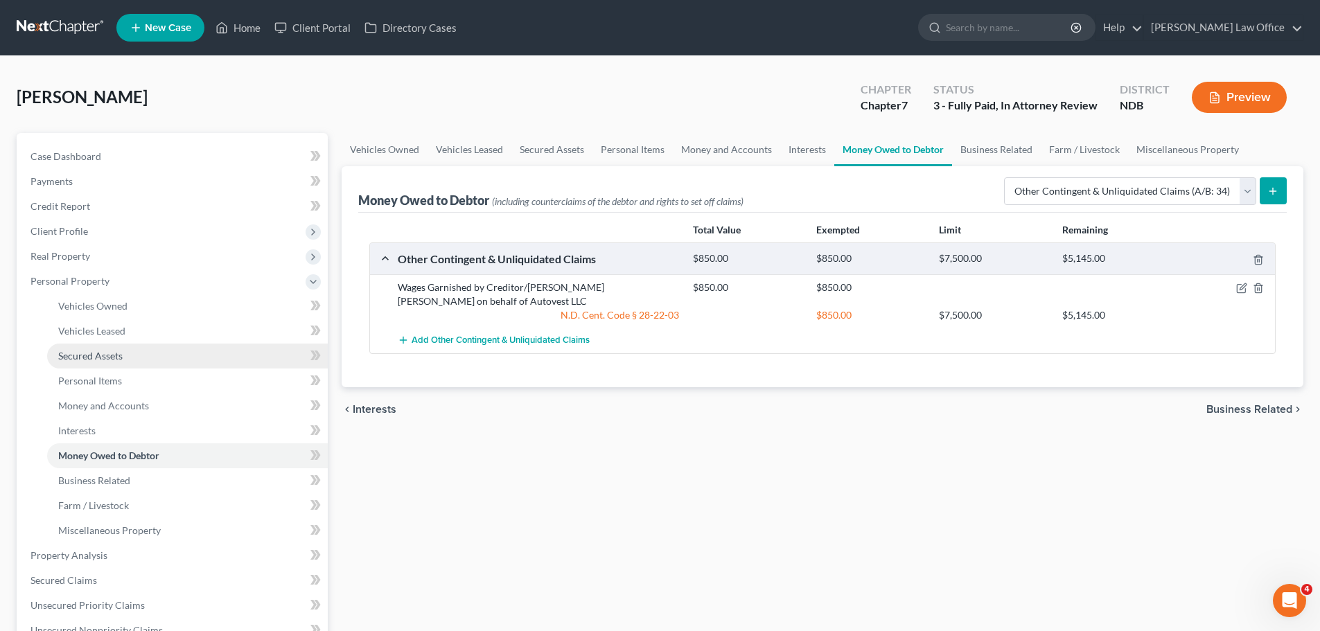
click at [95, 351] on span "Secured Assets" at bounding box center [90, 356] width 64 height 12
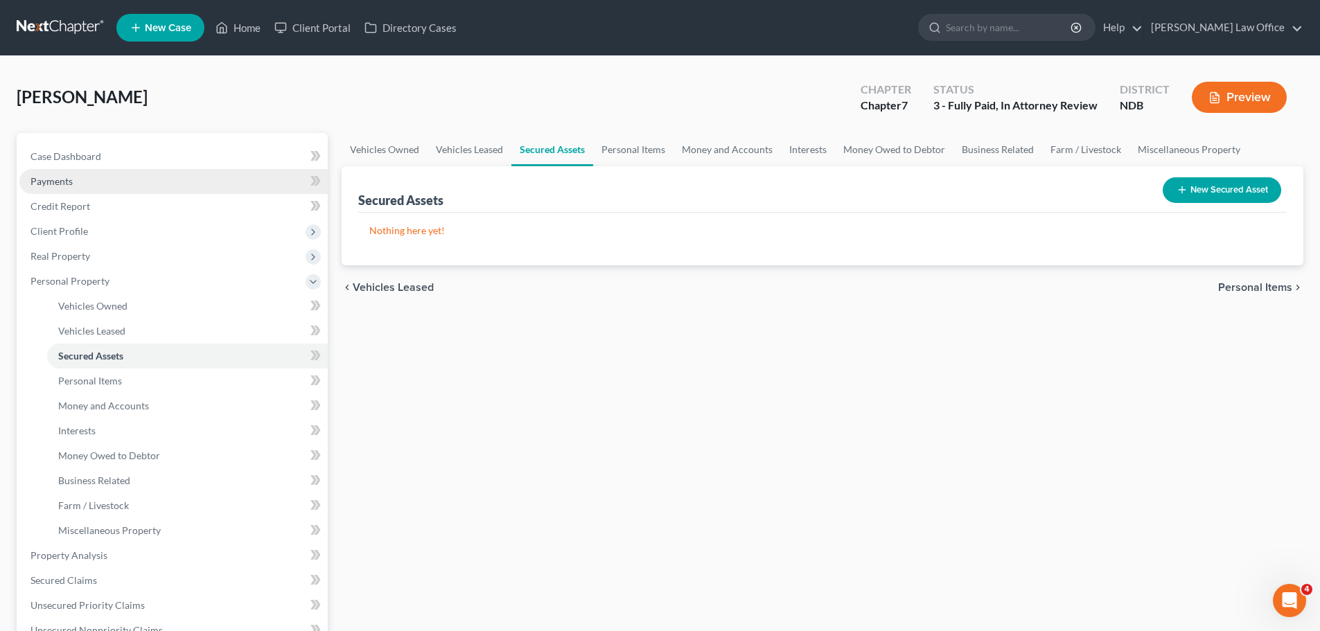
click at [62, 183] on span "Payments" at bounding box center [51, 181] width 42 height 12
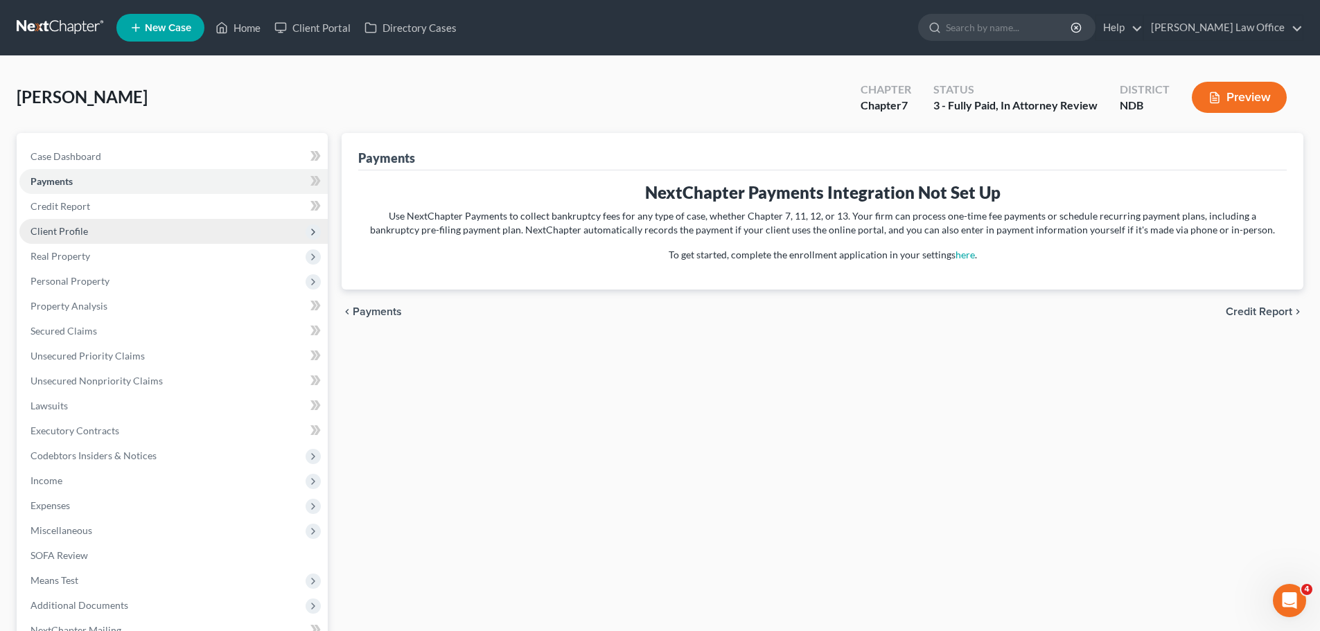
click at [49, 234] on span "Client Profile" at bounding box center [59, 231] width 58 height 12
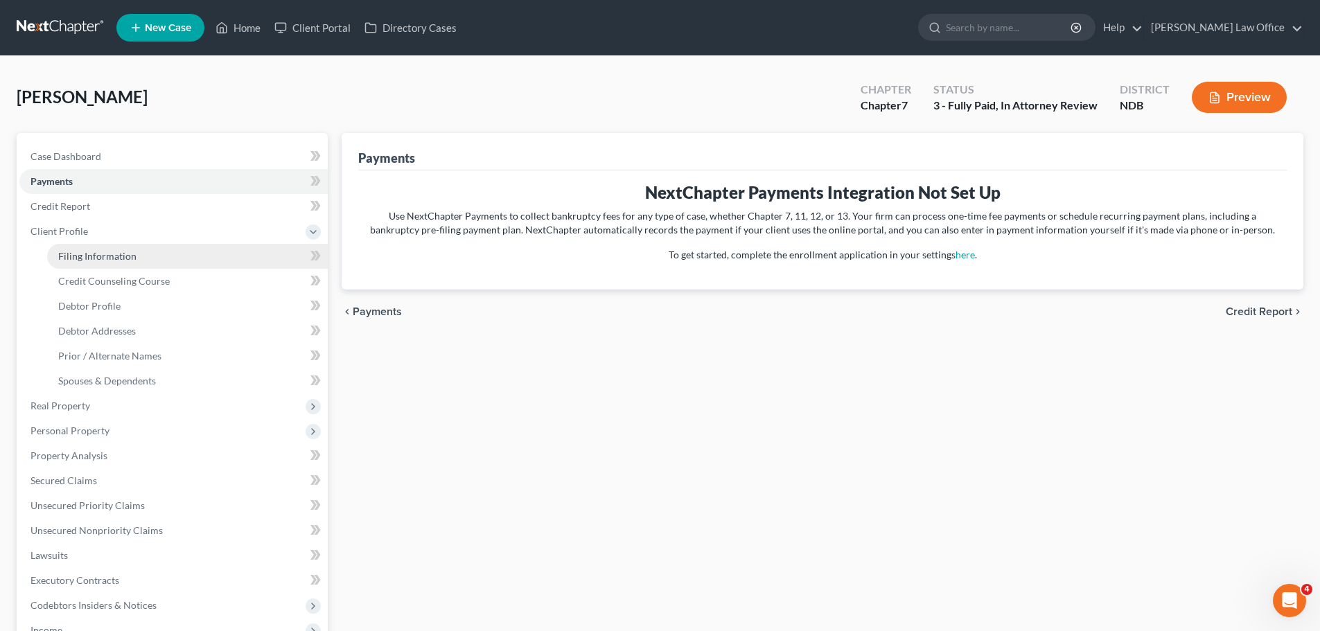
click at [75, 254] on span "Filing Information" at bounding box center [97, 256] width 78 height 12
select select "1"
select select "0"
select select "60"
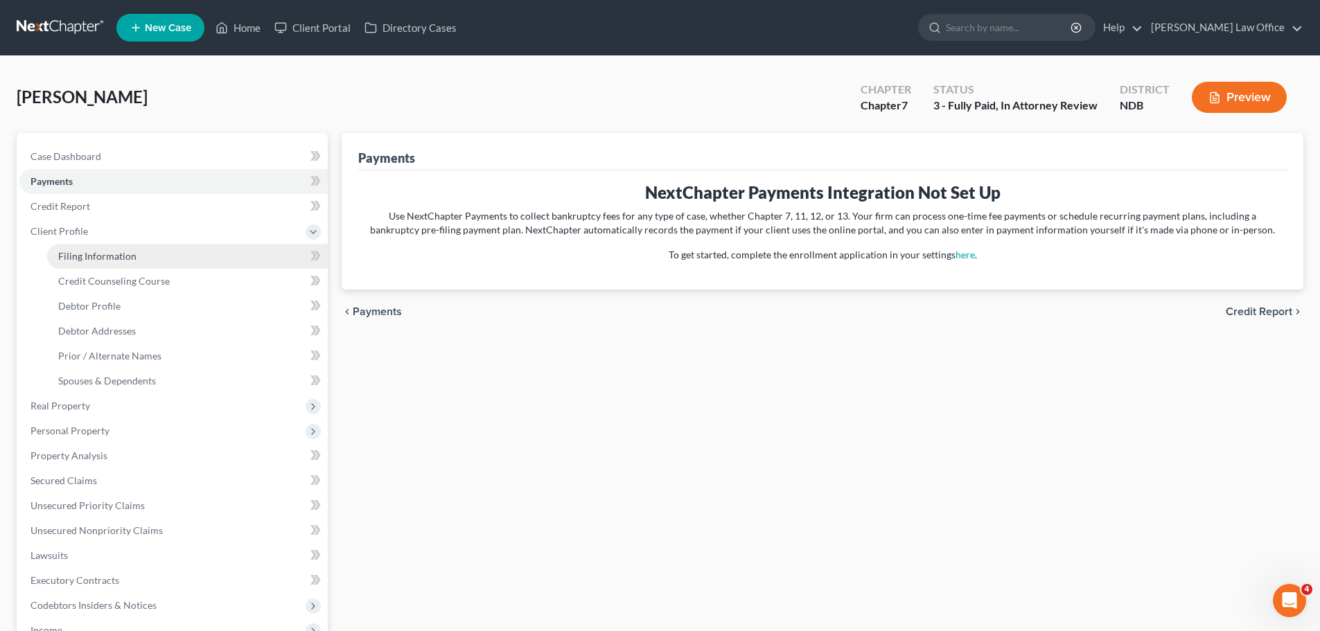
select select "0"
select select "29"
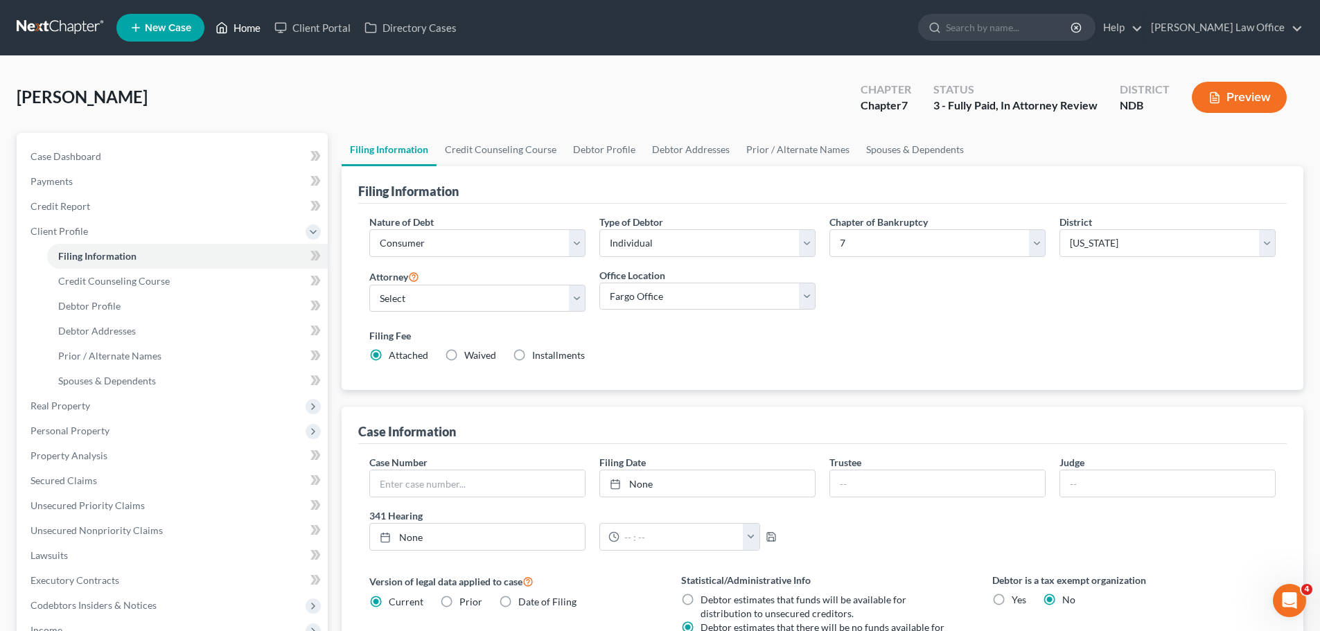
click at [247, 25] on link "Home" at bounding box center [238, 27] width 59 height 25
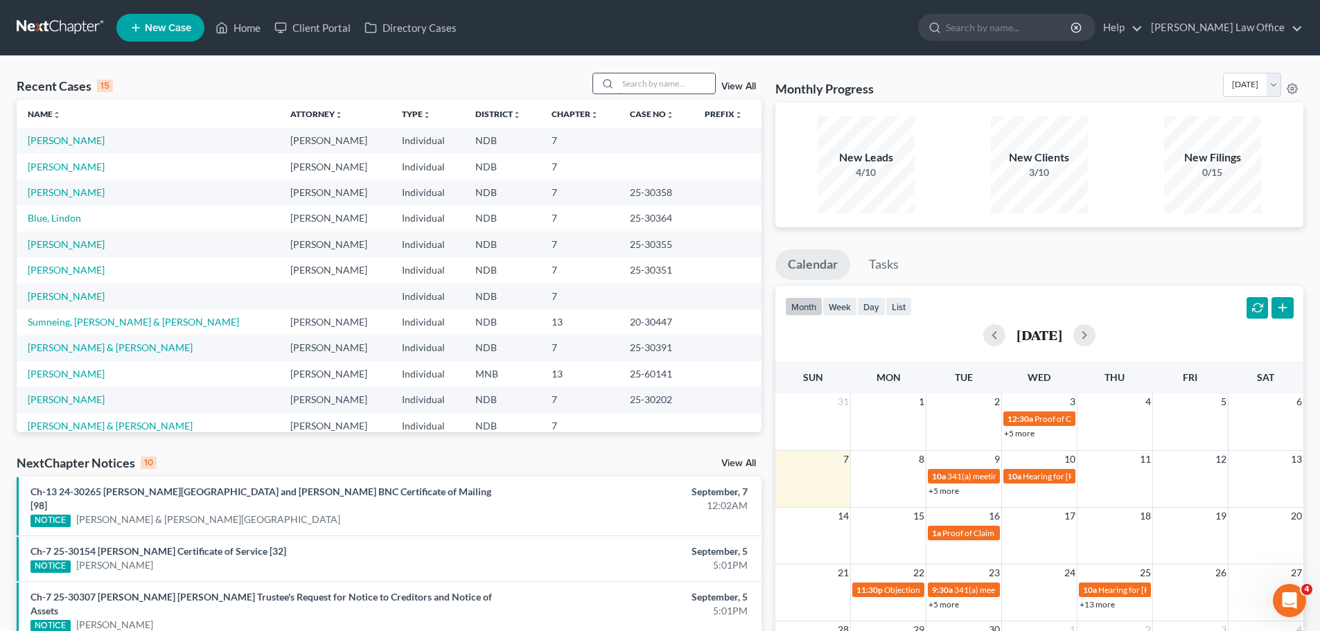
click at [647, 85] on input "search" at bounding box center [666, 83] width 97 height 20
type input "hillen"
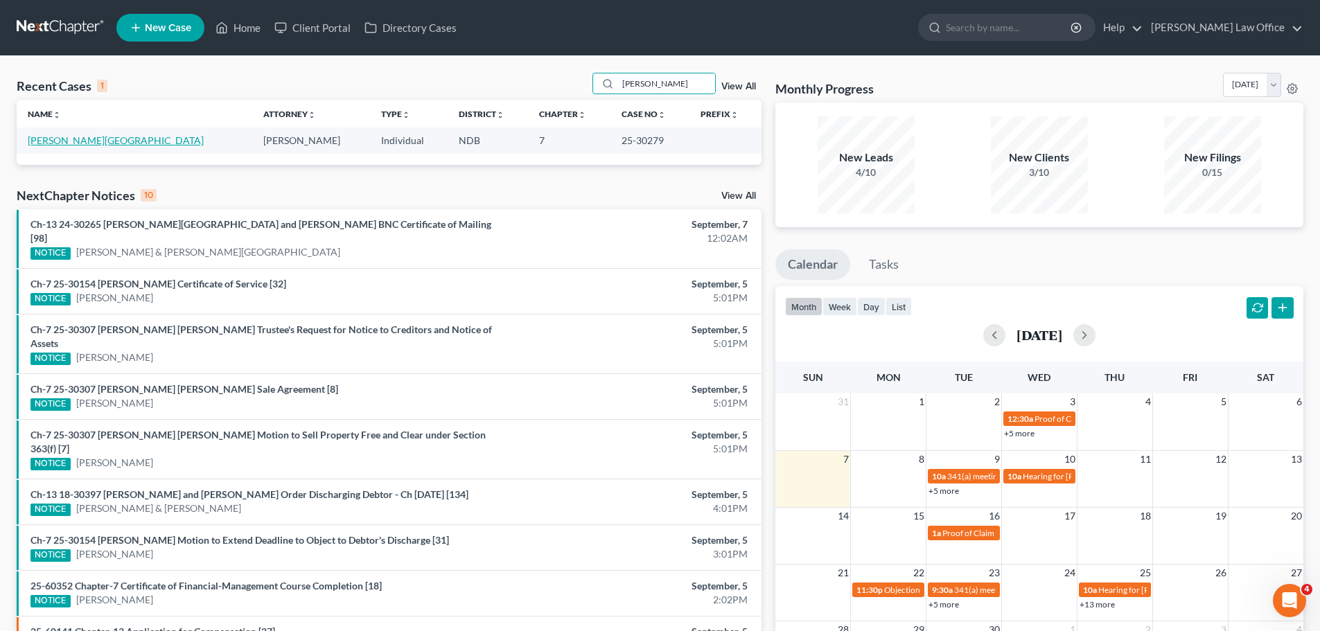
click at [64, 144] on link "Hillen, Lynn" at bounding box center [116, 140] width 176 height 12
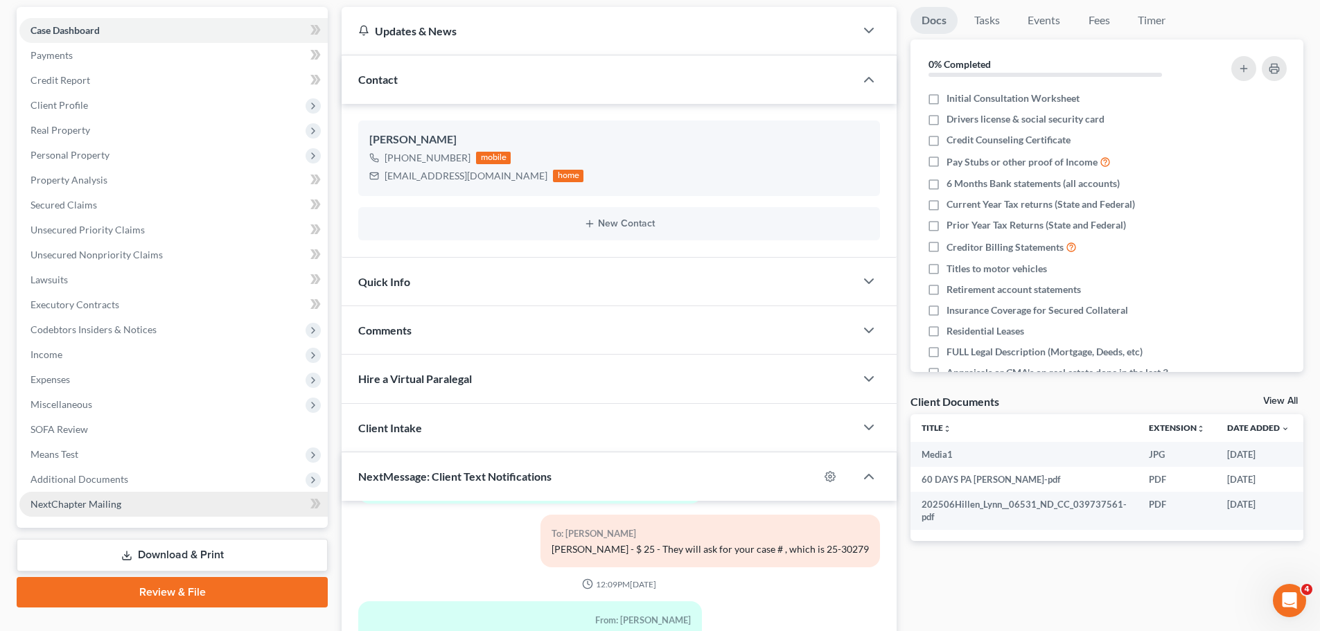
scroll to position [139, 0]
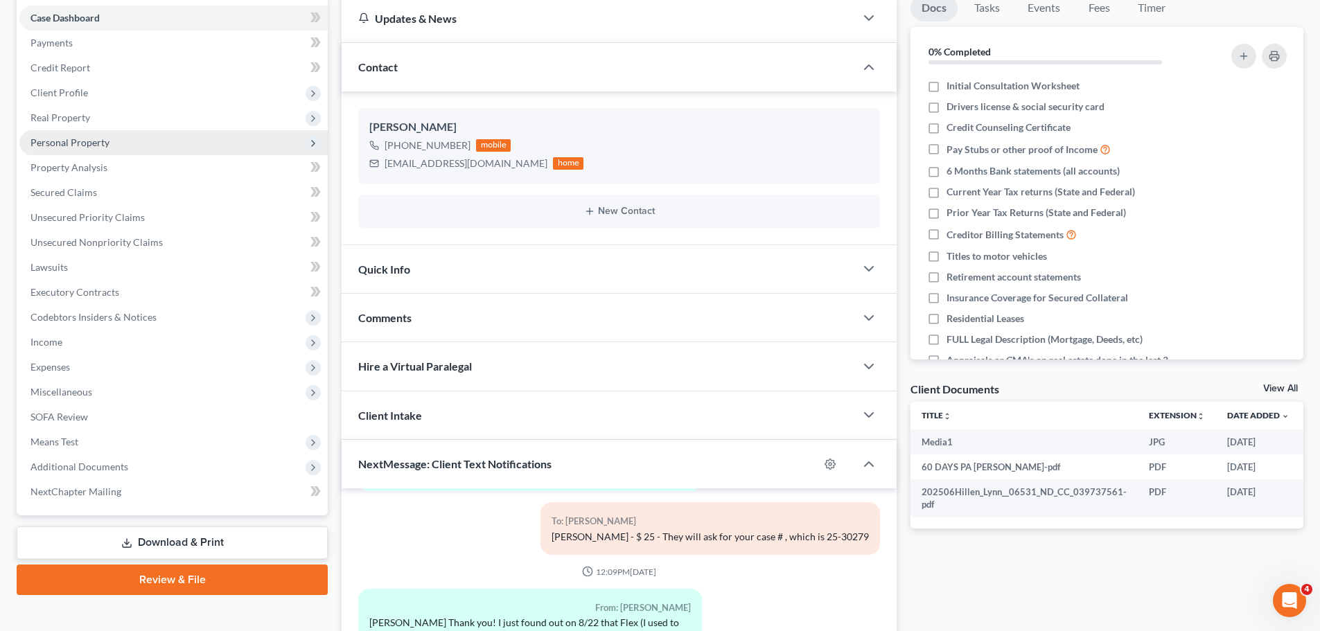
click at [75, 141] on span "Personal Property" at bounding box center [69, 143] width 79 height 12
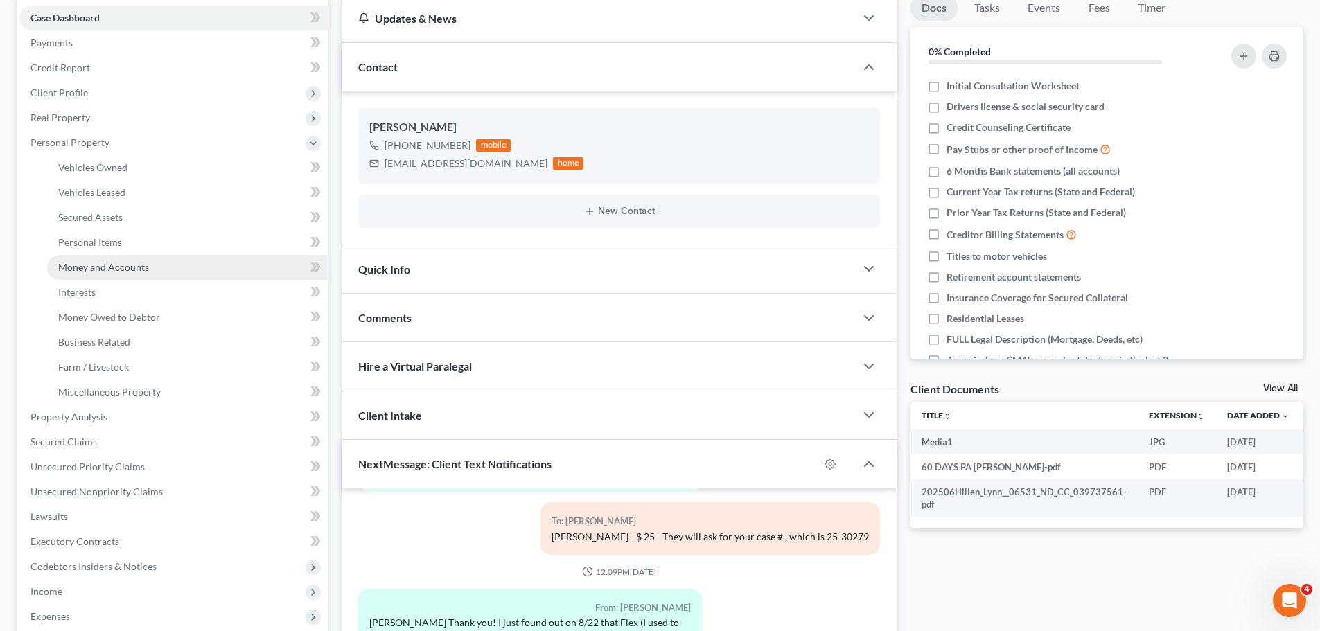
click at [92, 265] on span "Money and Accounts" at bounding box center [103, 267] width 91 height 12
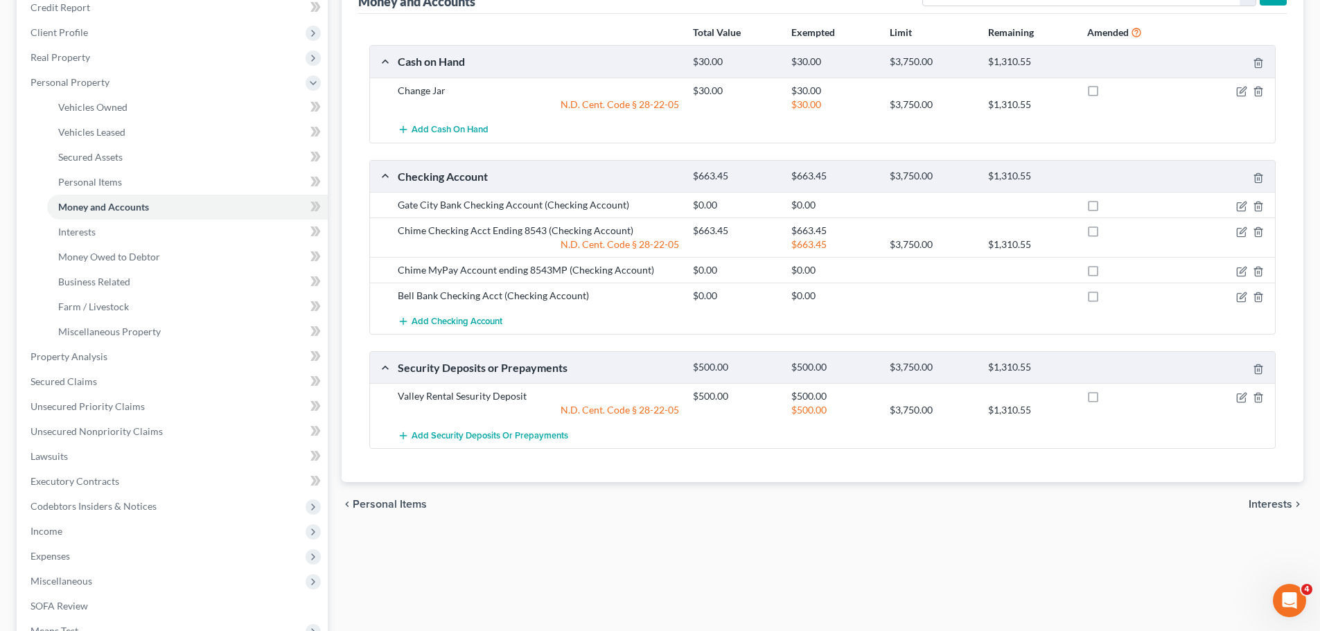
scroll to position [208, 0]
